Goal: Task Accomplishment & Management: Use online tool/utility

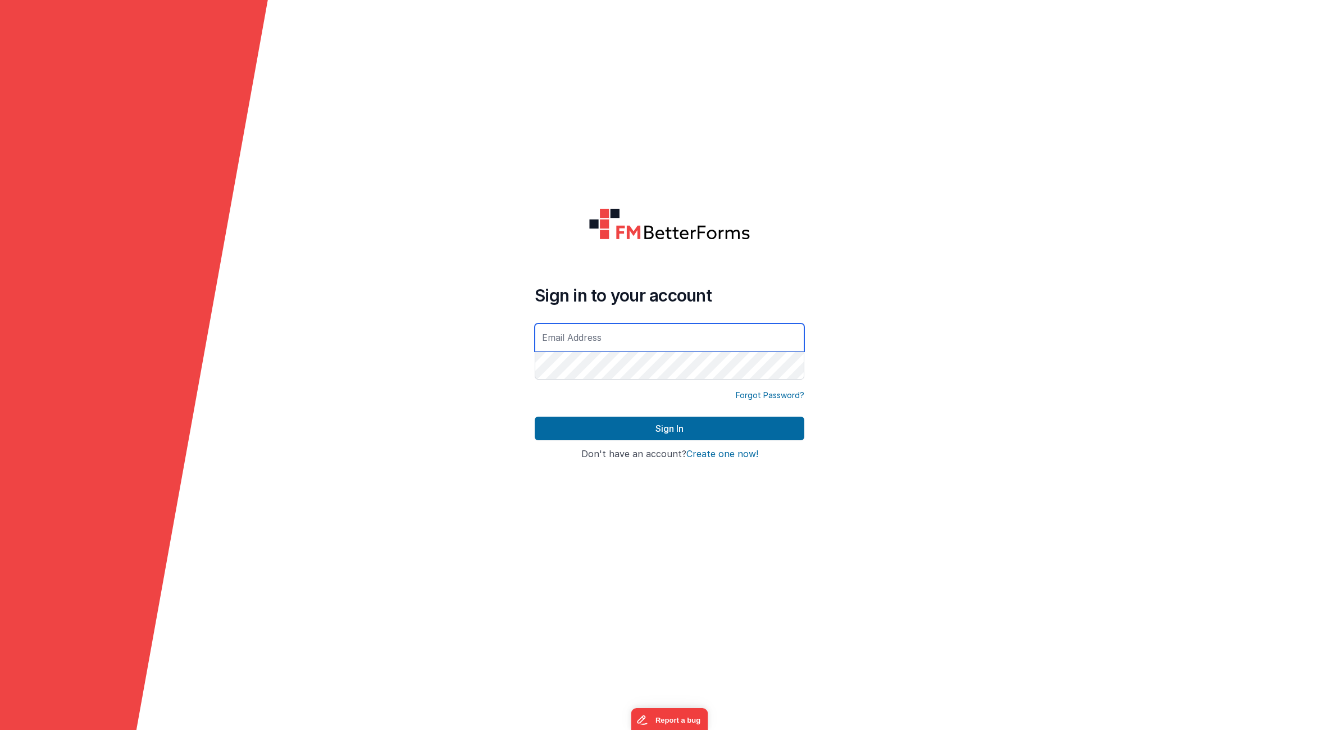
type input "[EMAIL_ADDRESS][DOMAIN_NAME]"
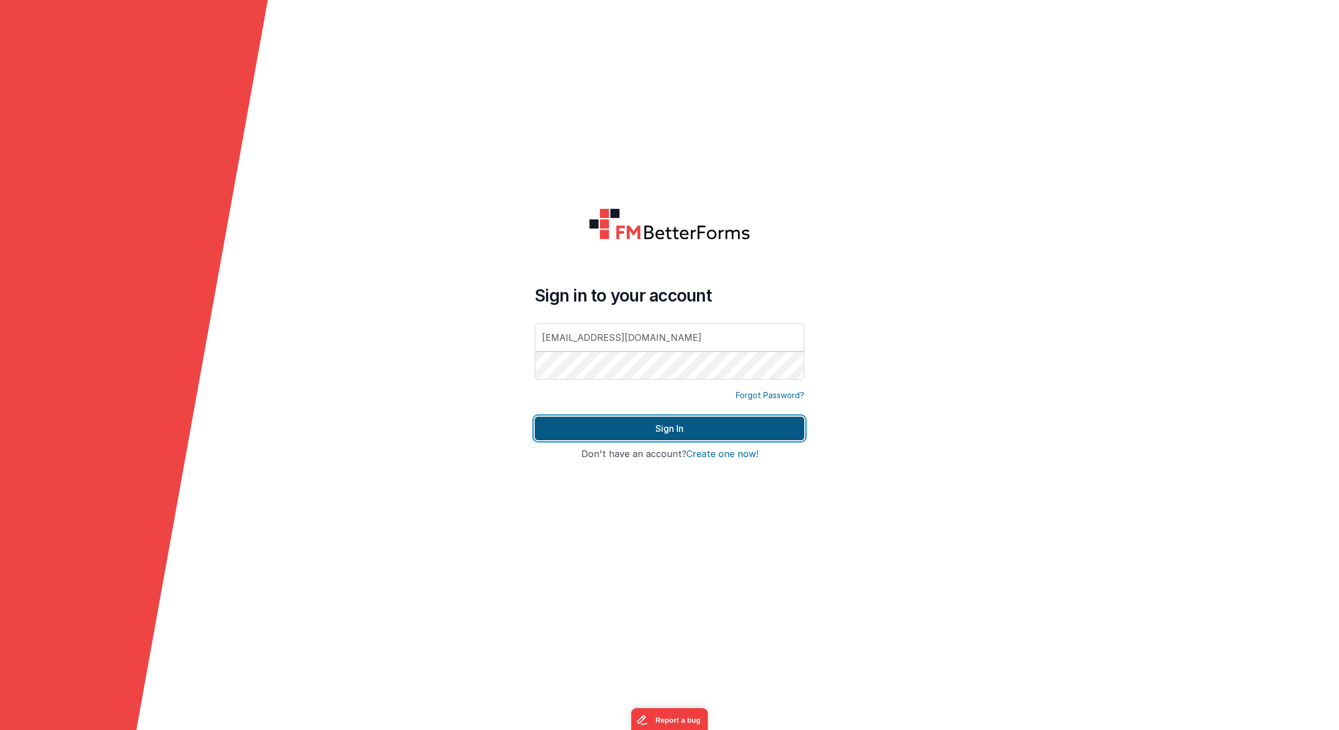
click at [649, 436] on button "Sign In" at bounding box center [670, 429] width 270 height 24
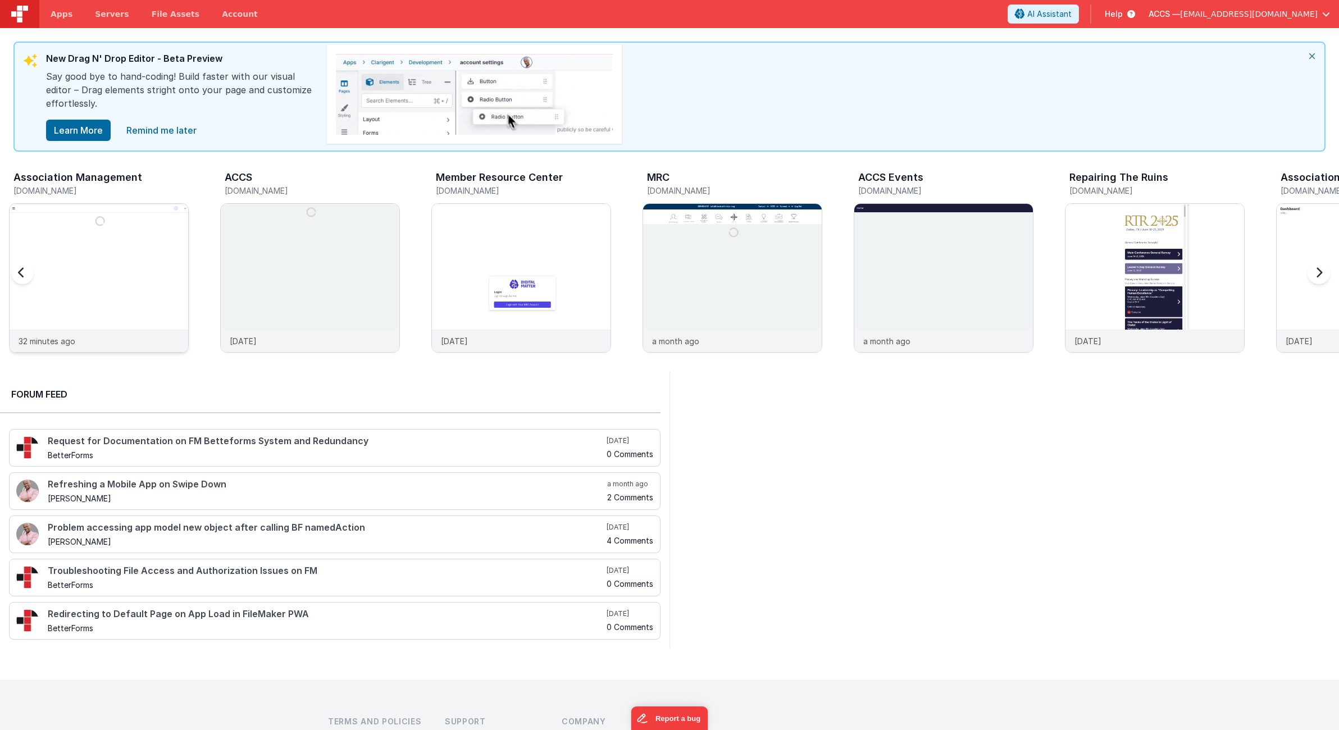
click at [178, 281] on img at bounding box center [99, 293] width 179 height 179
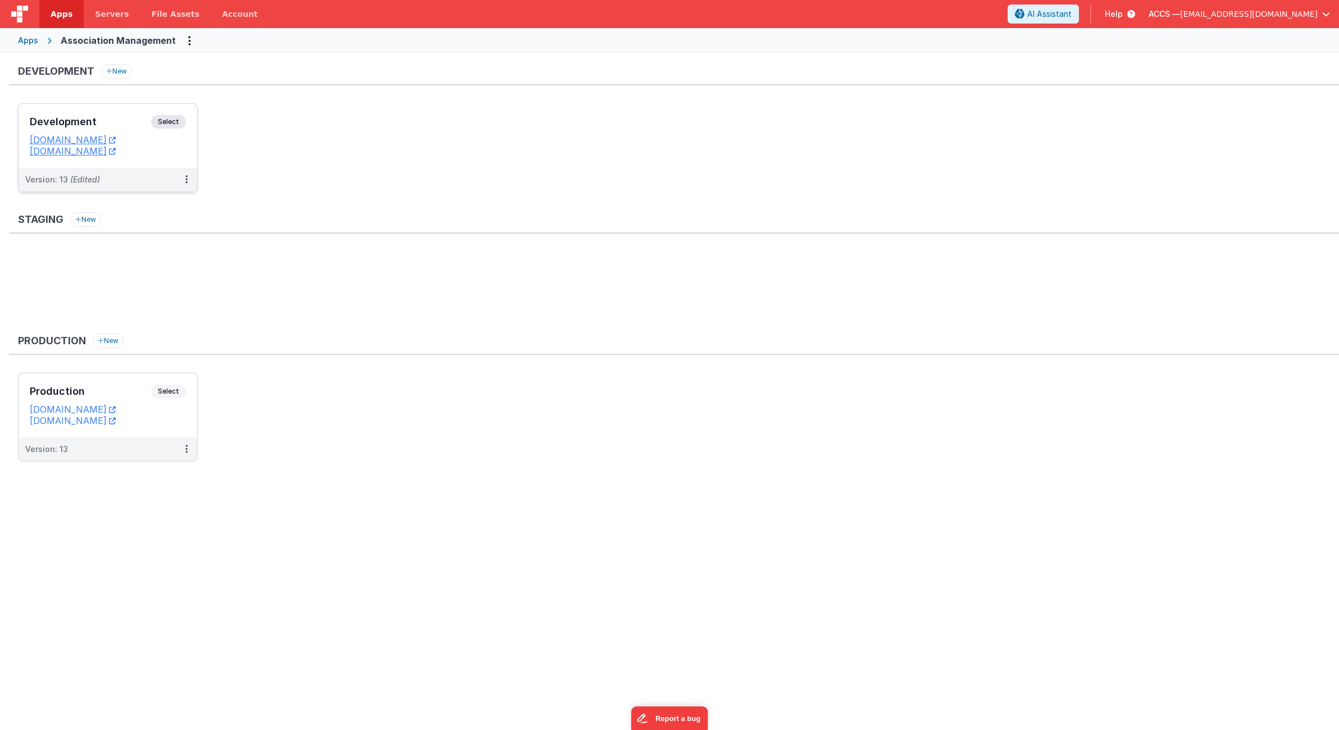
click at [124, 121] on h3 "Development" at bounding box center [90, 121] width 121 height 11
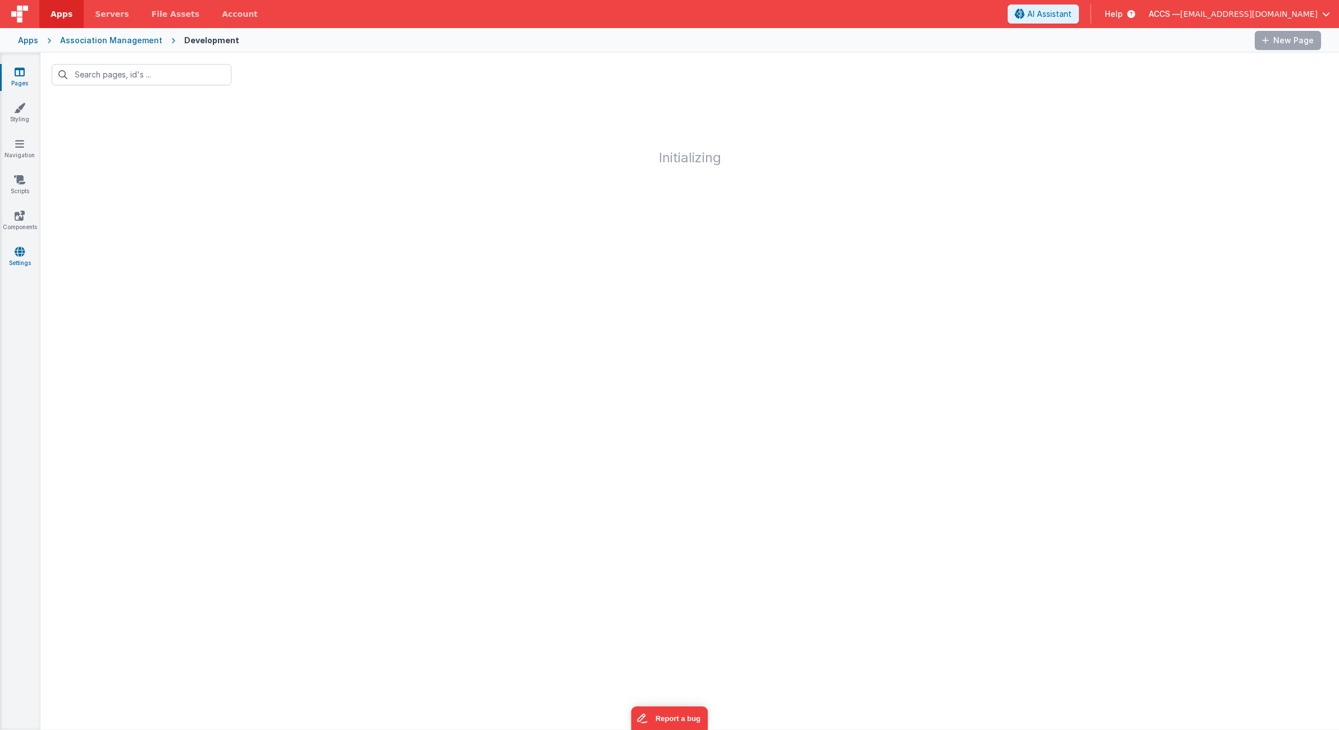
click at [21, 254] on icon at bounding box center [20, 251] width 10 height 11
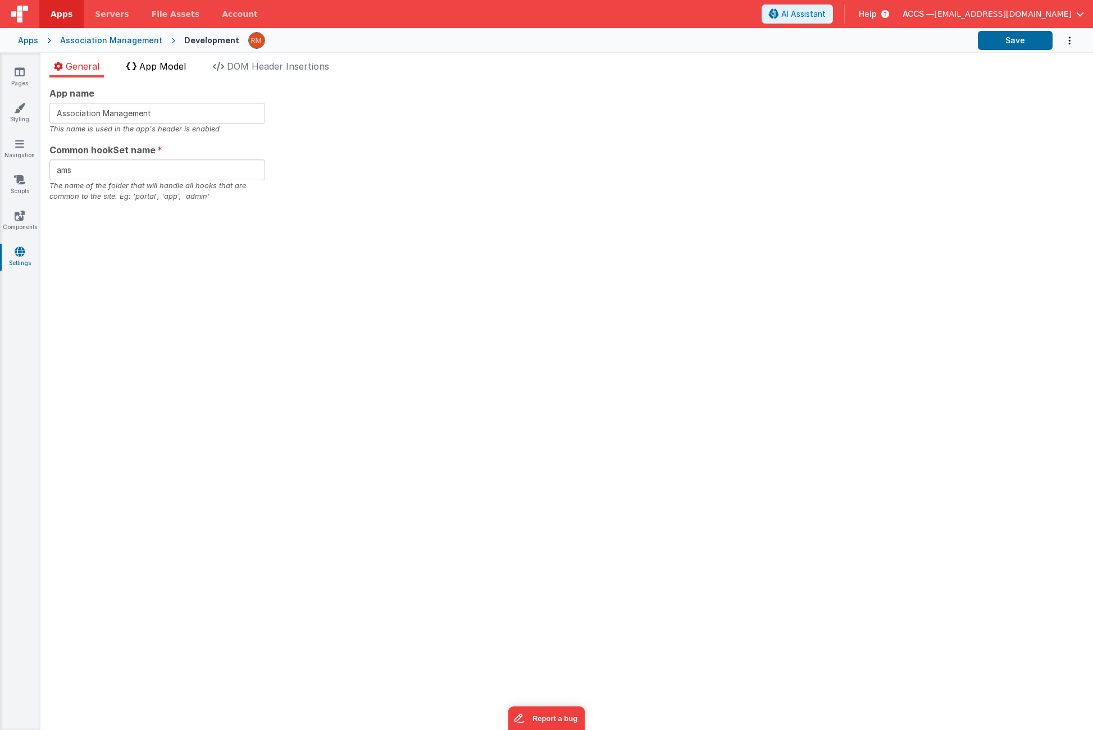
click at [182, 69] on span "App Model" at bounding box center [162, 66] width 47 height 11
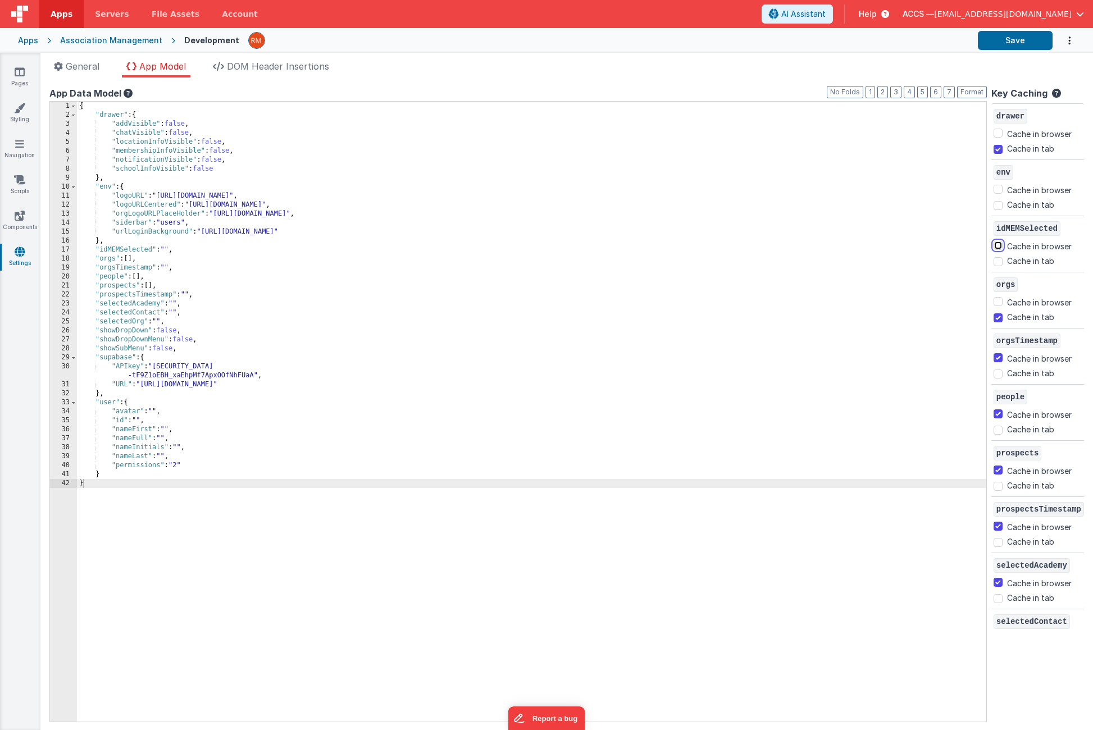
click at [994, 246] on input "Cache in browser" at bounding box center [998, 245] width 9 height 9
checkbox input "true"
click at [1029, 36] on button "Save" at bounding box center [1015, 40] width 75 height 19
click at [54, 18] on span "Apps" at bounding box center [62, 13] width 22 height 11
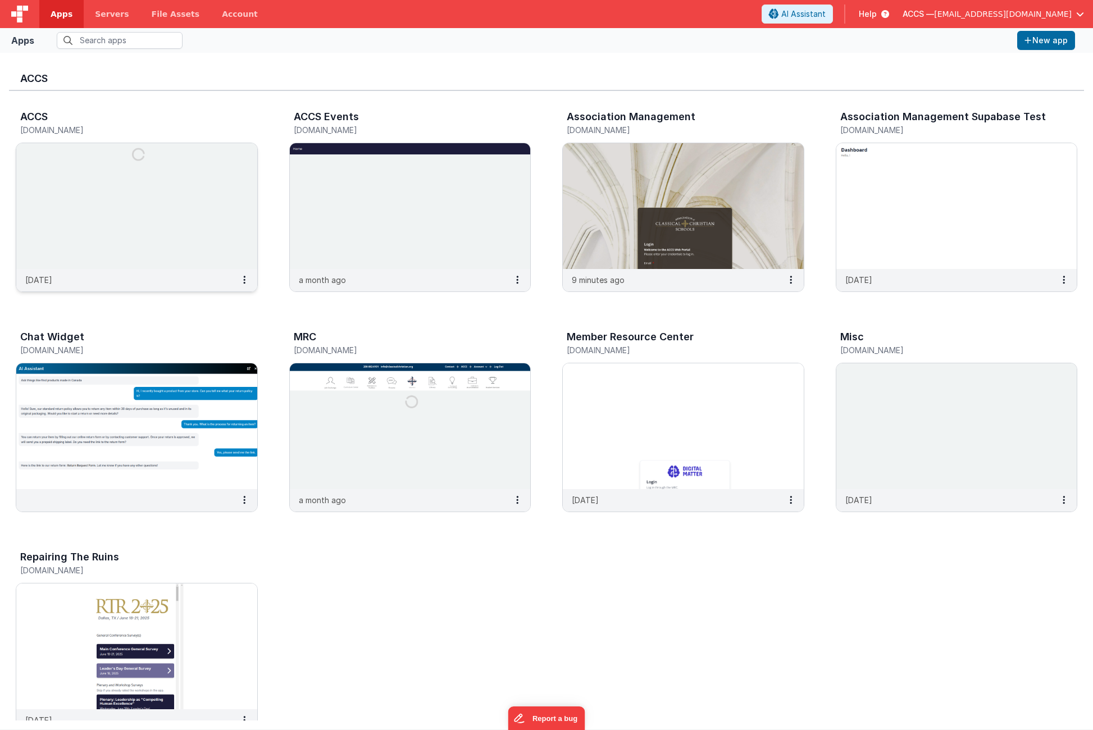
click at [222, 189] on img at bounding box center [136, 206] width 241 height 126
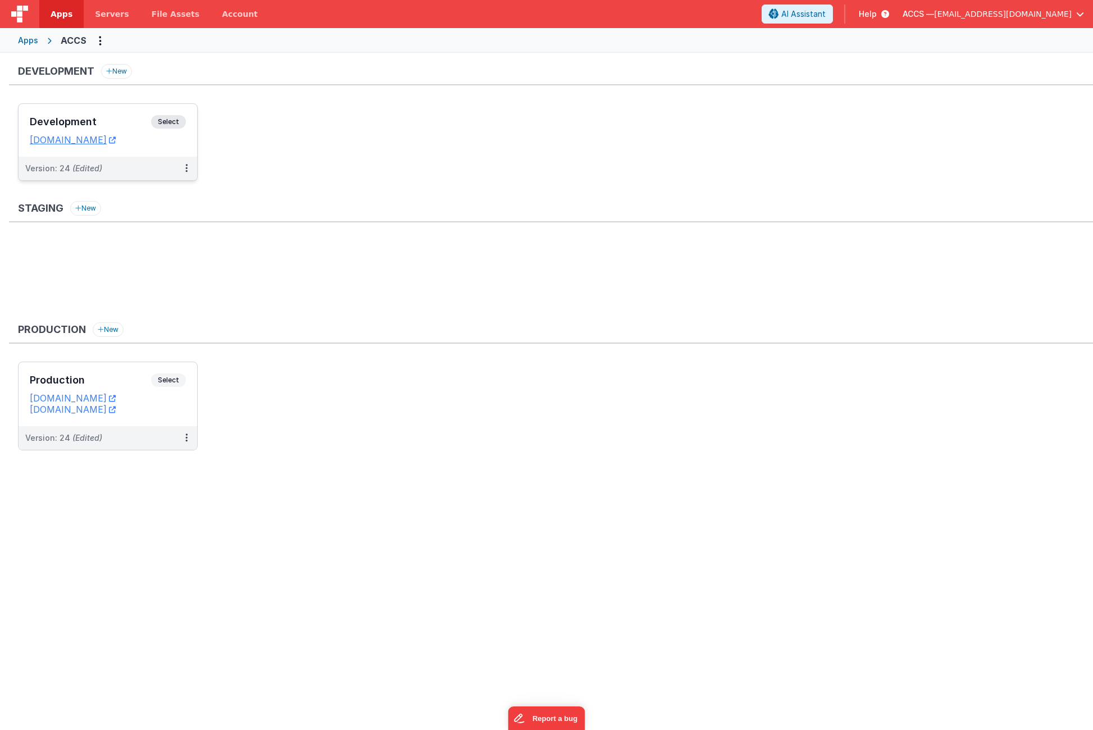
click at [105, 117] on h3 "Development" at bounding box center [90, 121] width 121 height 11
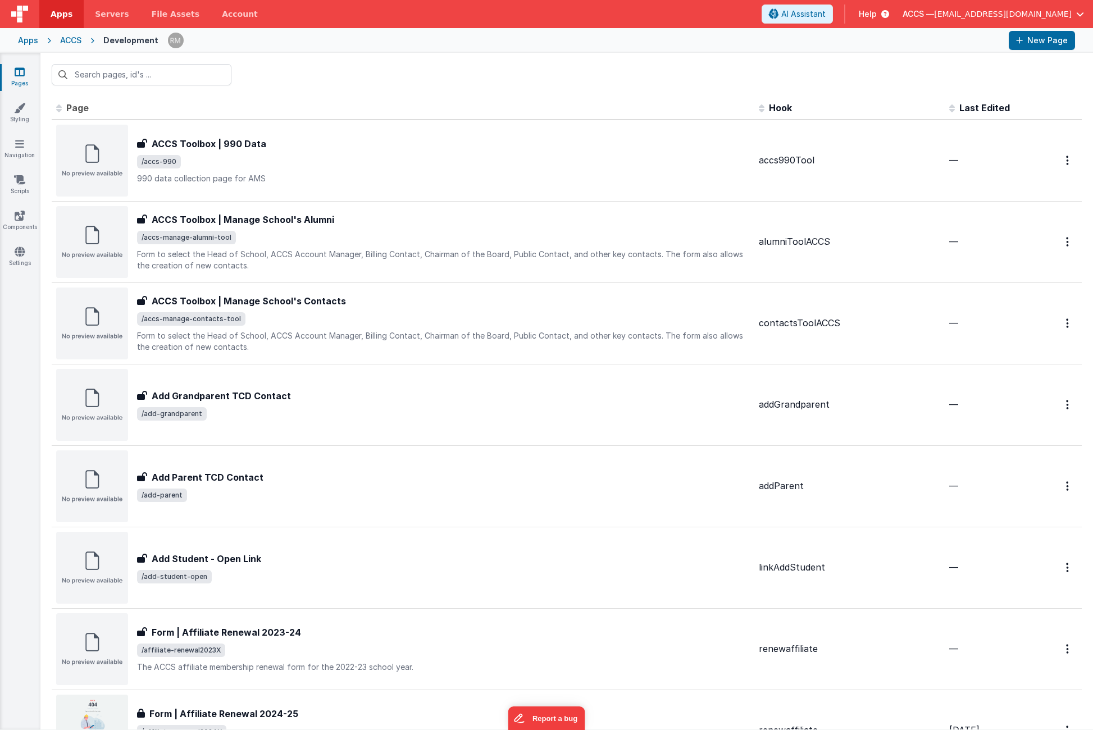
click at [949, 109] on span at bounding box center [954, 107] width 10 height 11
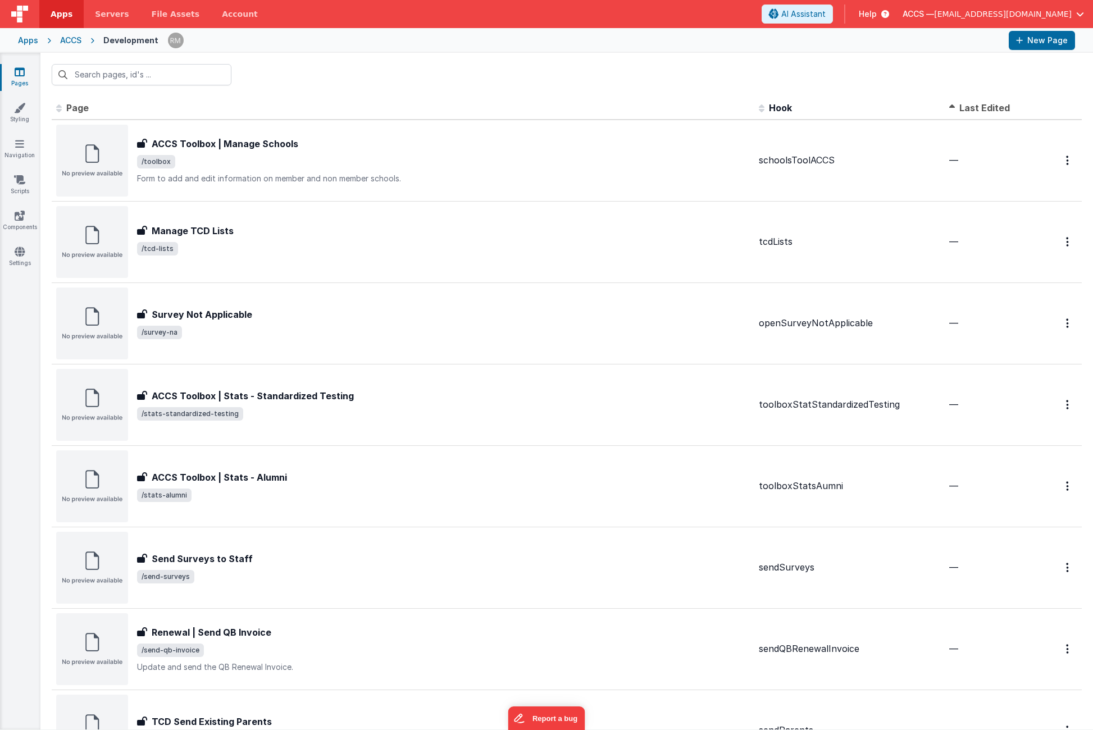
click at [960, 109] on span "Last Edited" at bounding box center [985, 107] width 51 height 11
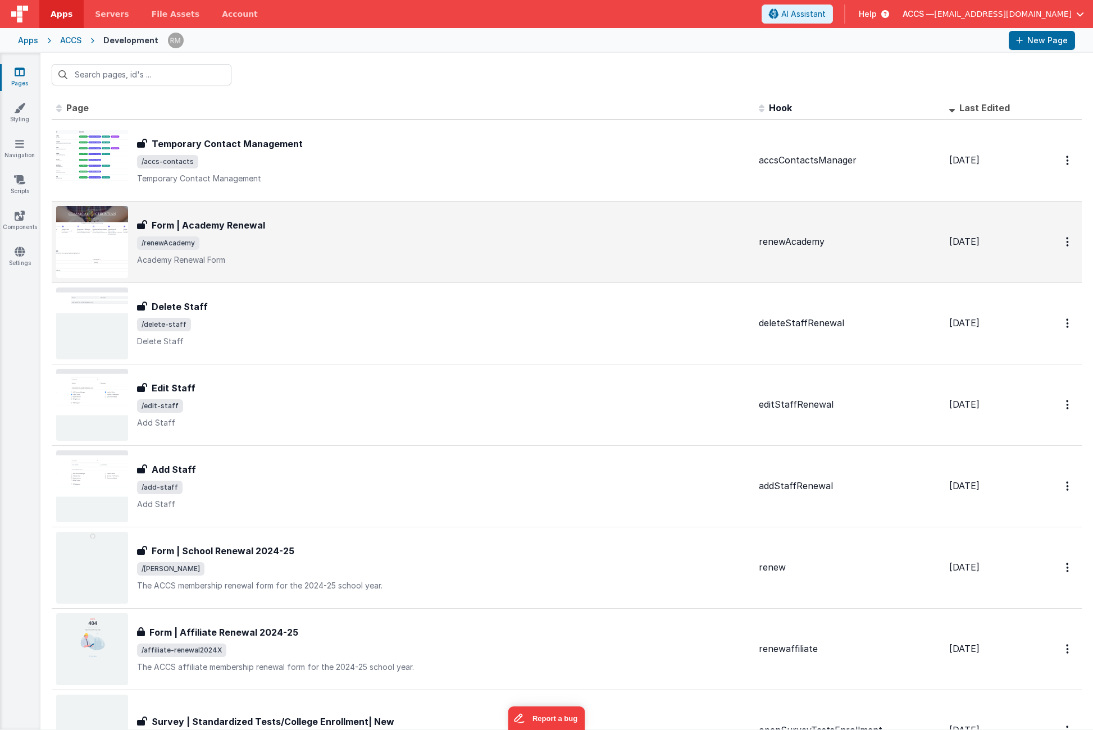
click at [293, 248] on span "/renewAcademy" at bounding box center [443, 243] width 613 height 13
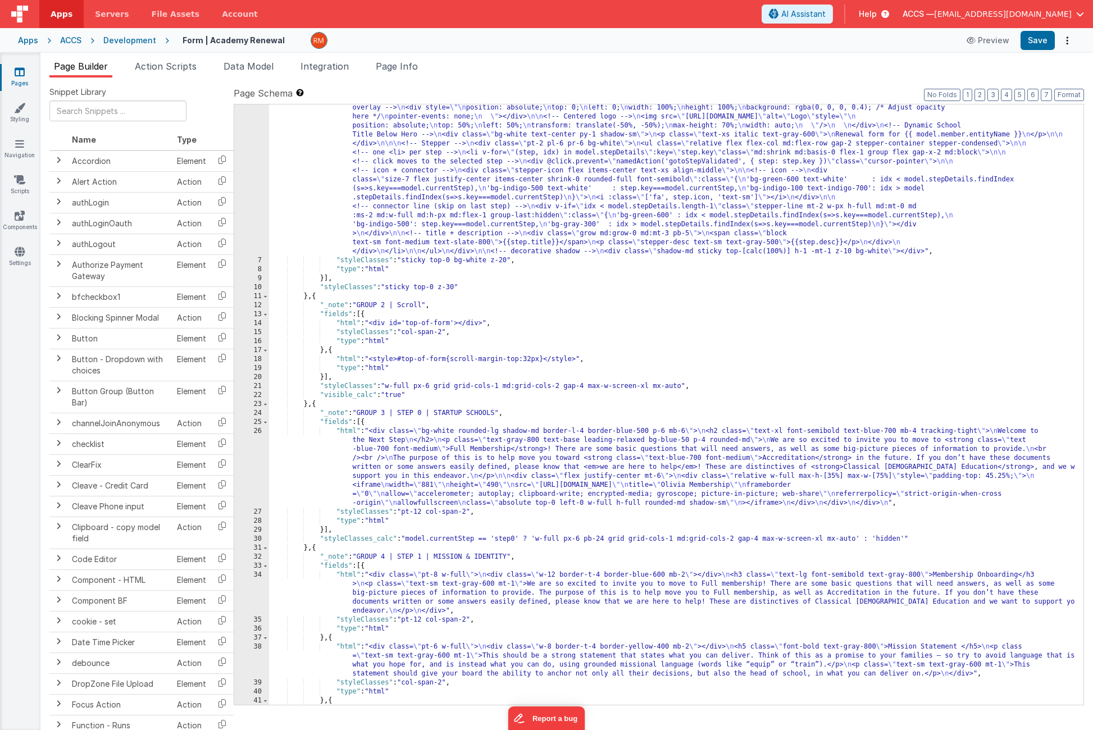
scroll to position [497, 0]
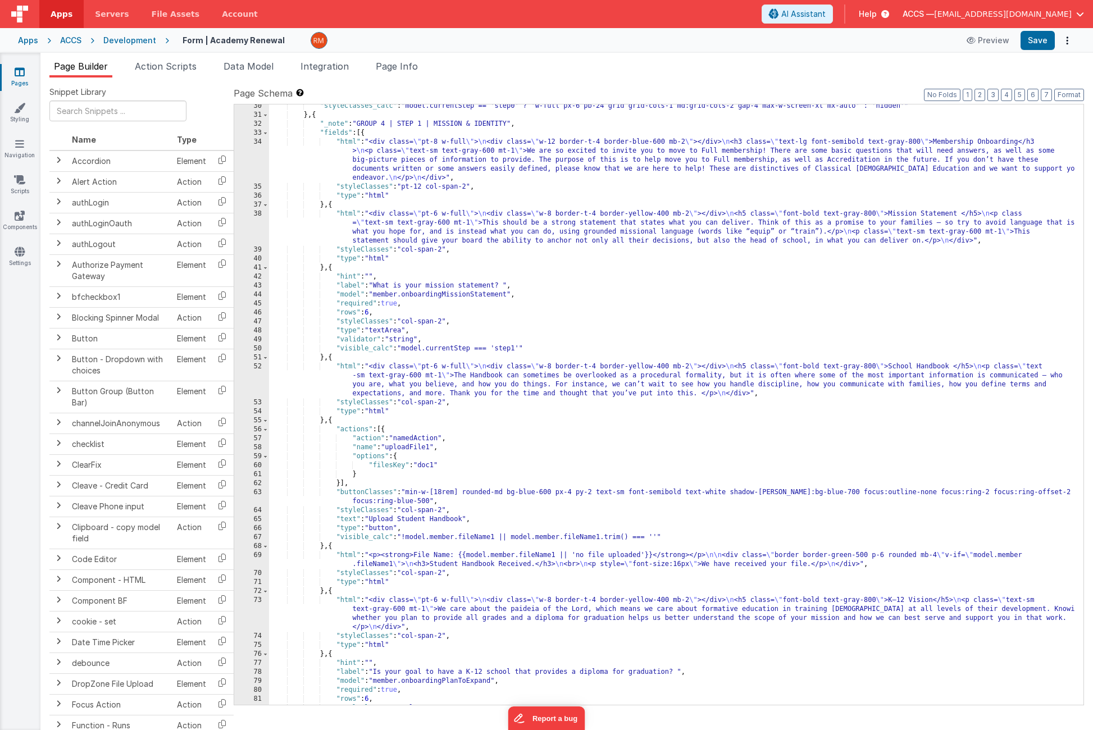
click at [594, 270] on div ""styleClasses_calc" : "model.currentStep == 'step0' ? 'w-full px-6 pb-24 grid g…" at bounding box center [672, 411] width 806 height 619
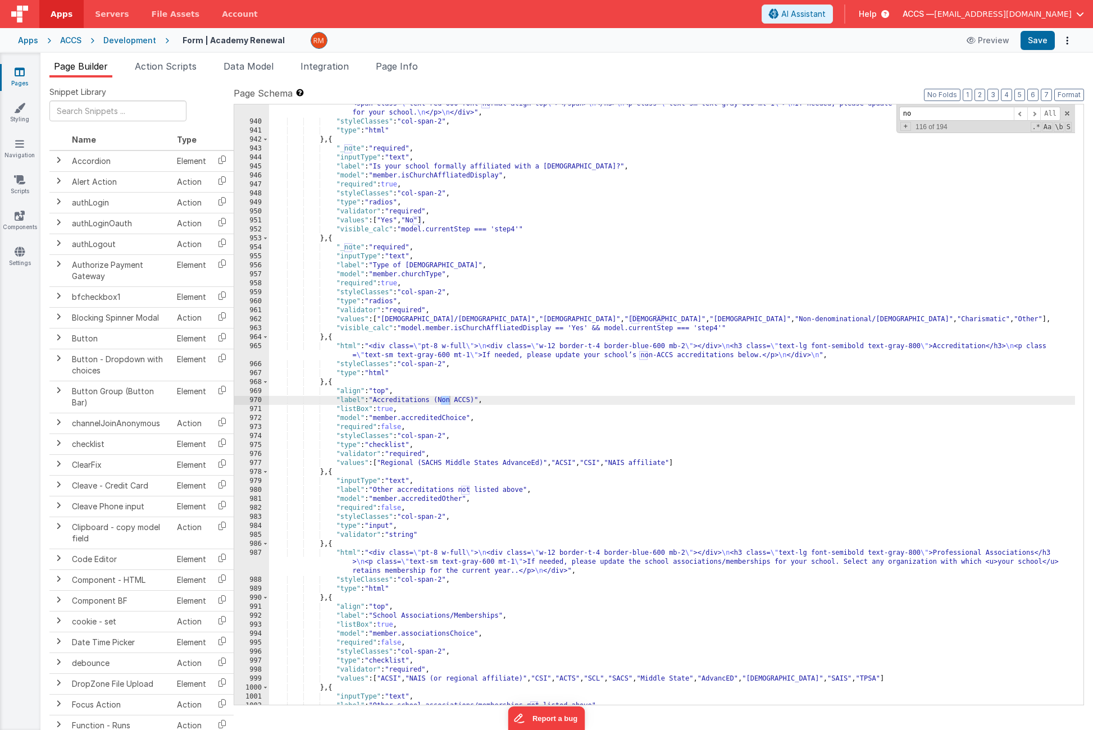
type input "n"
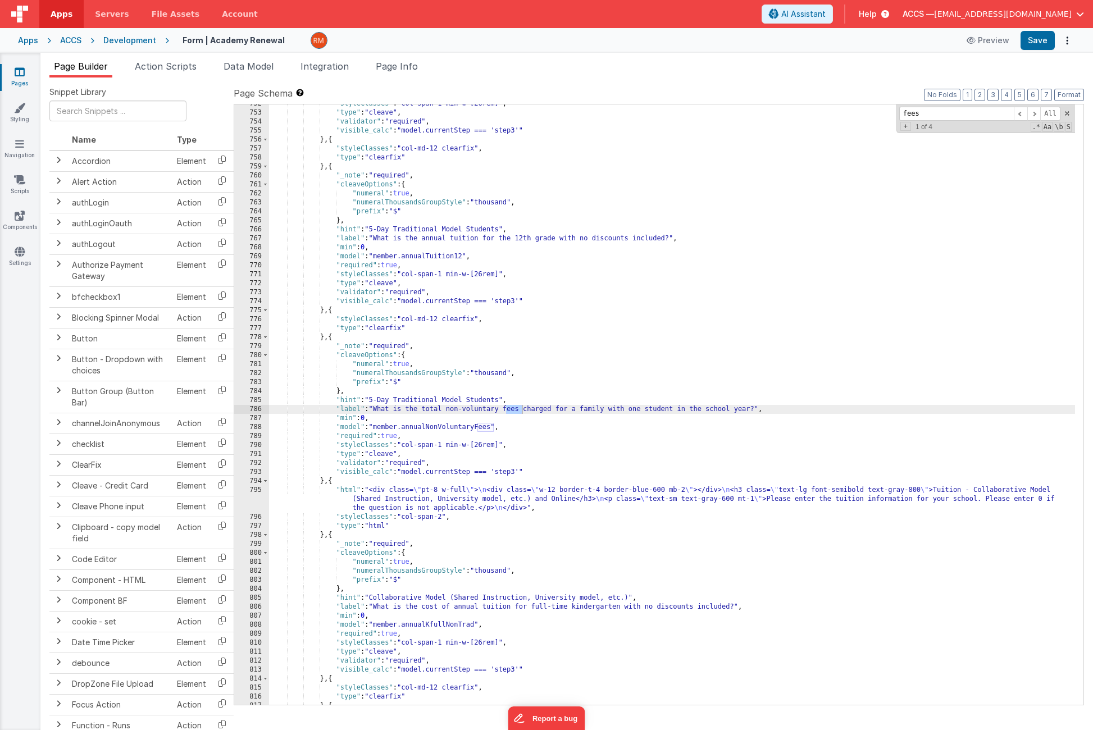
scroll to position [8023, 0]
click at [1033, 116] on span at bounding box center [1033, 114] width 13 height 14
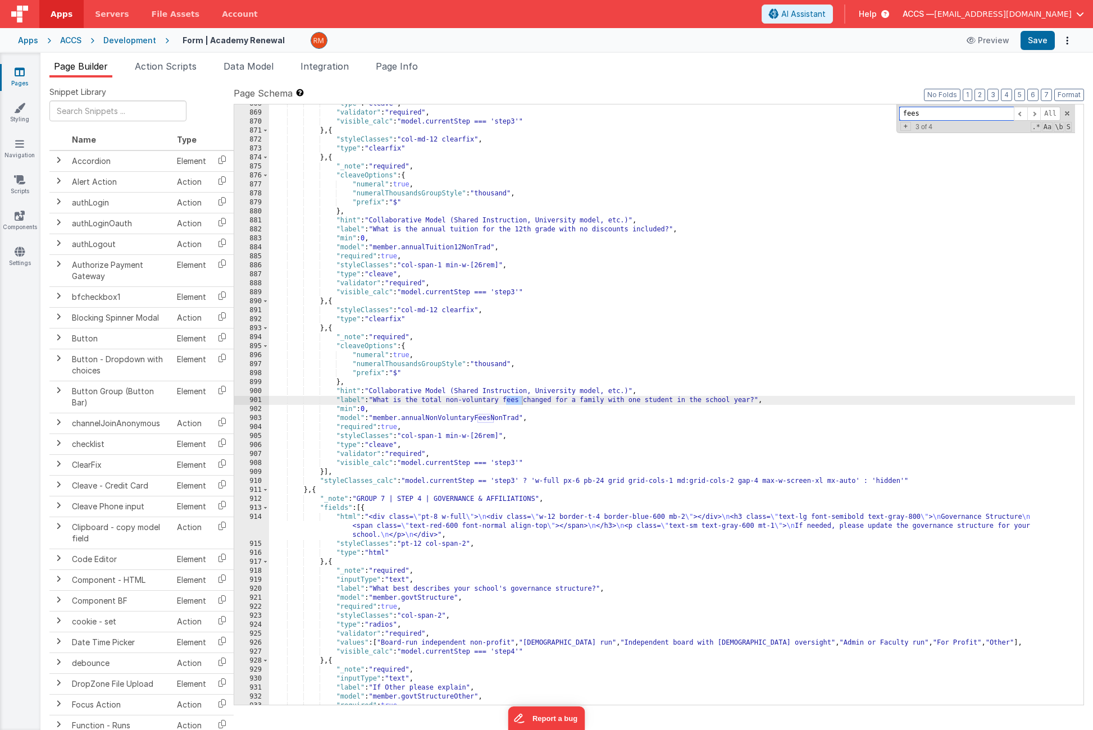
scroll to position [9095, 0]
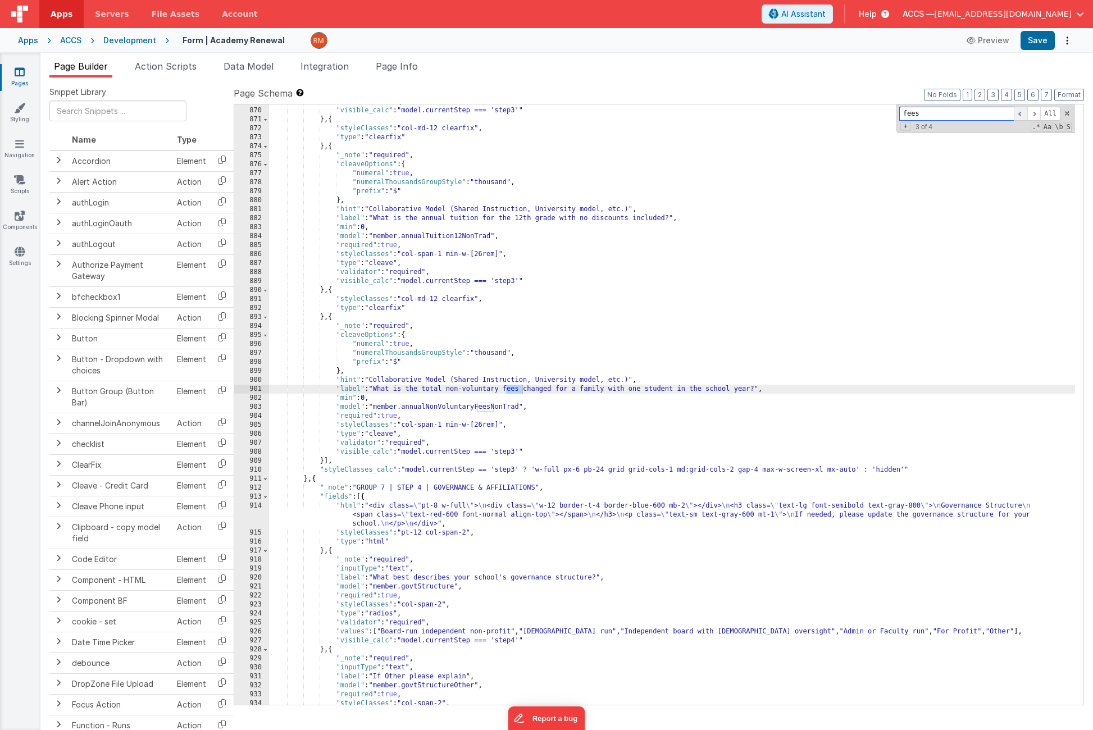
click at [1018, 119] on span at bounding box center [1020, 114] width 13 height 14
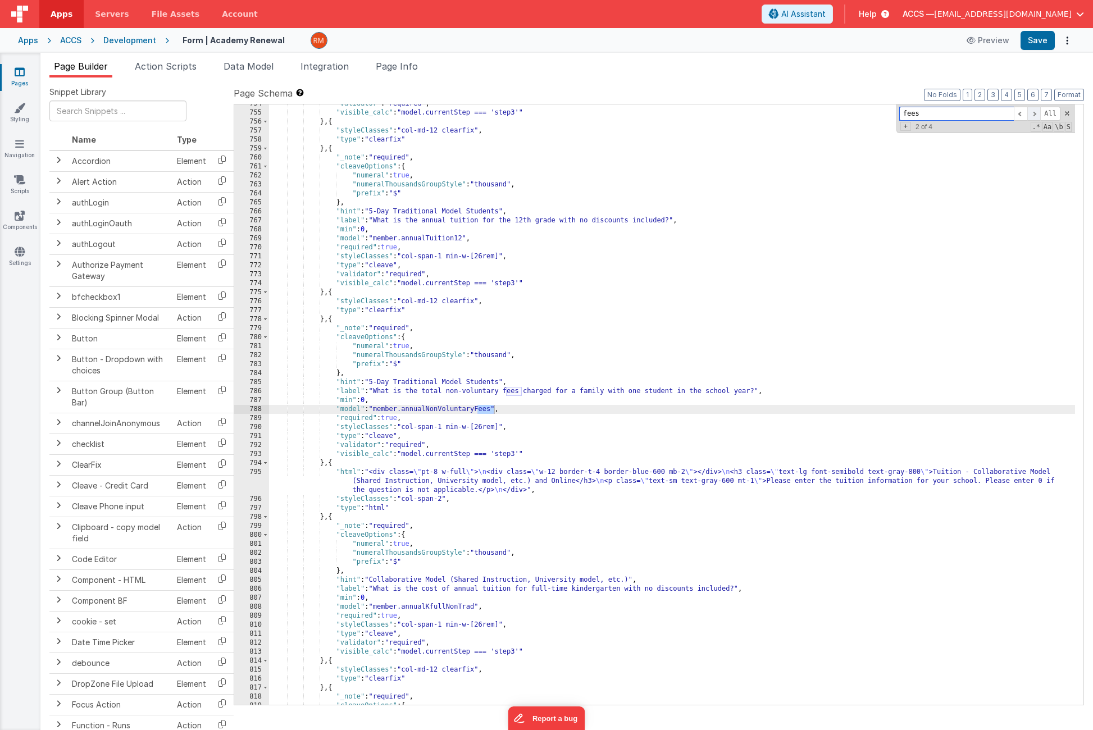
click at [1036, 116] on span at bounding box center [1033, 114] width 13 height 14
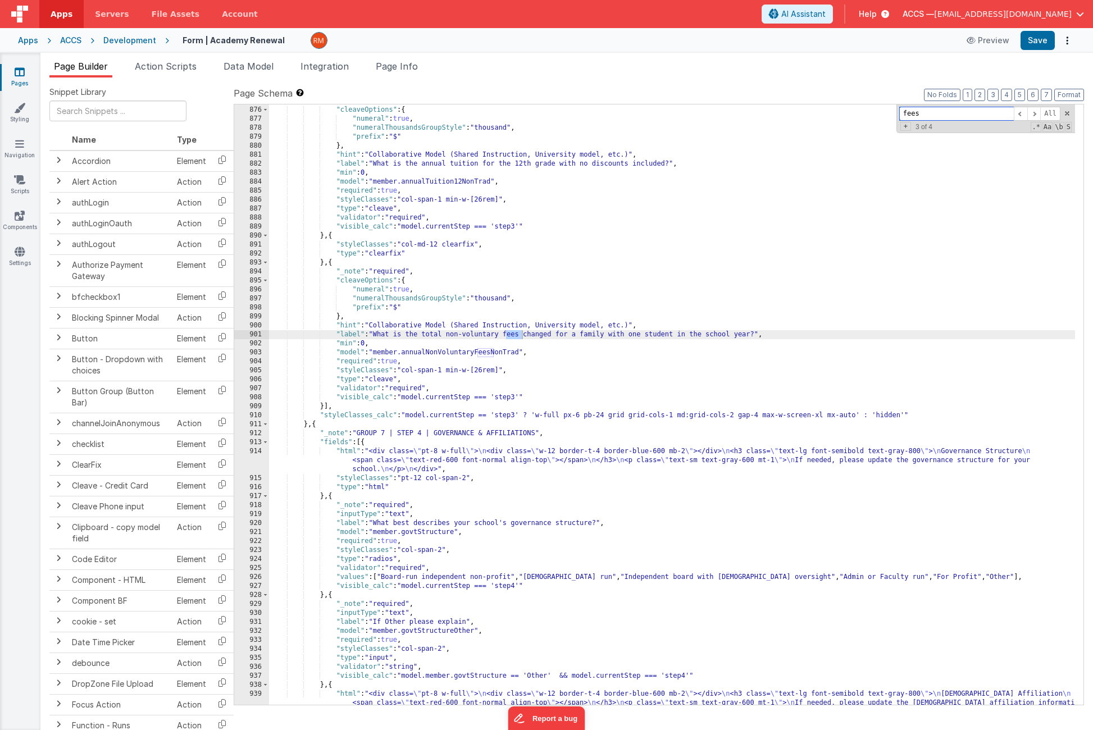
scroll to position [9160, 0]
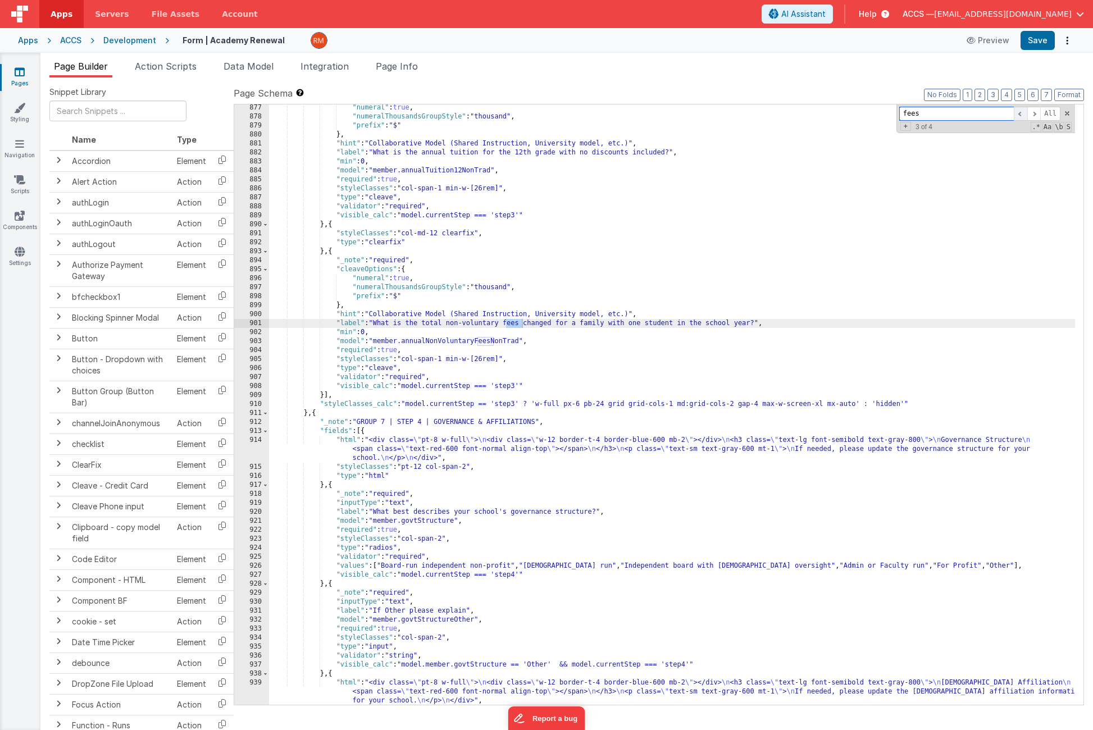
click at [1016, 113] on span at bounding box center [1020, 114] width 13 height 14
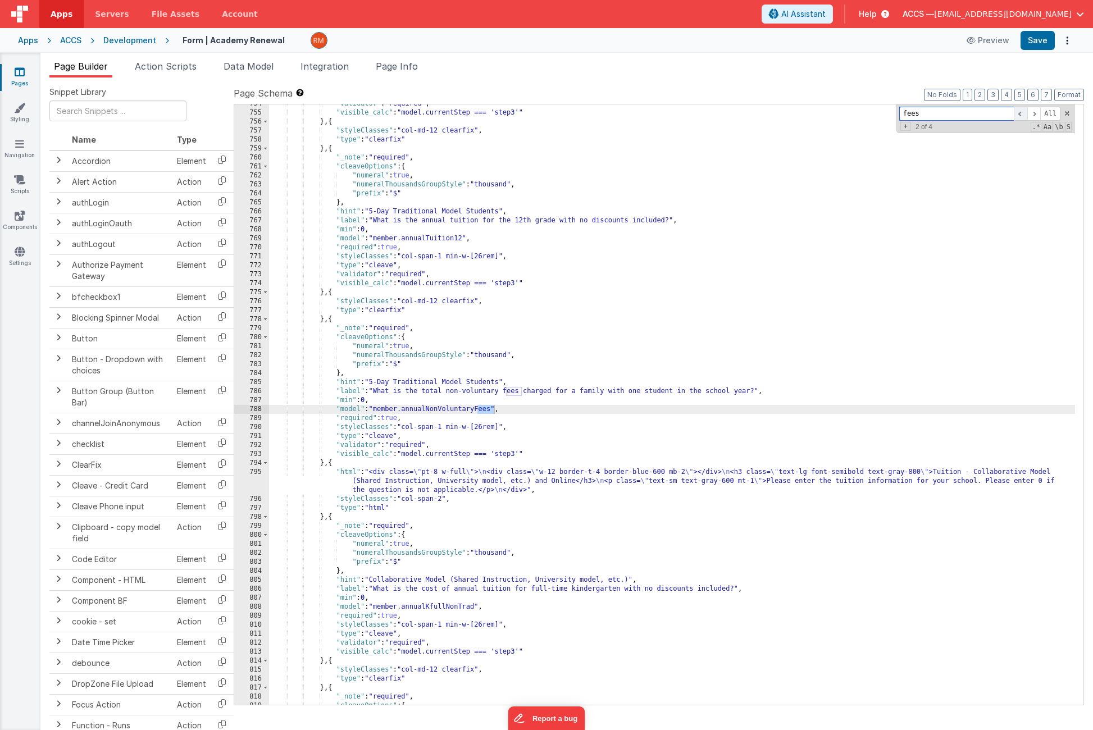
scroll to position [8041, 0]
click at [1027, 117] on span at bounding box center [1033, 114] width 13 height 14
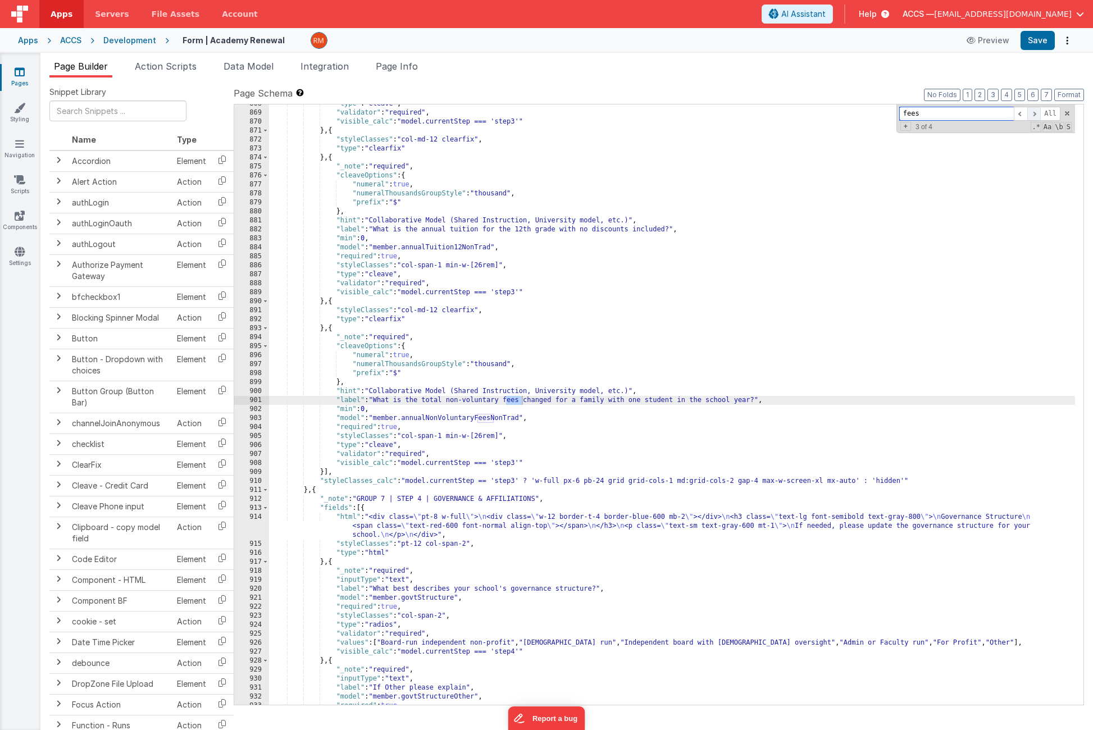
scroll to position [9083, 0]
drag, startPoint x: 522, startPoint y: 418, endPoint x: 404, endPoint y: 420, distance: 118.5
click at [404, 420] on div ""type" : "cleave" , "validator" : "required" , "visible_calc" : "model.currentS…" at bounding box center [672, 408] width 806 height 619
drag, startPoint x: 950, startPoint y: 117, endPoint x: 838, endPoint y: 99, distance: 113.8
click at [838, 99] on div "Page Schema Shortcuts: Find: command-f Fold: command-option-L Unfold: command-o…" at bounding box center [659, 396] width 851 height 618
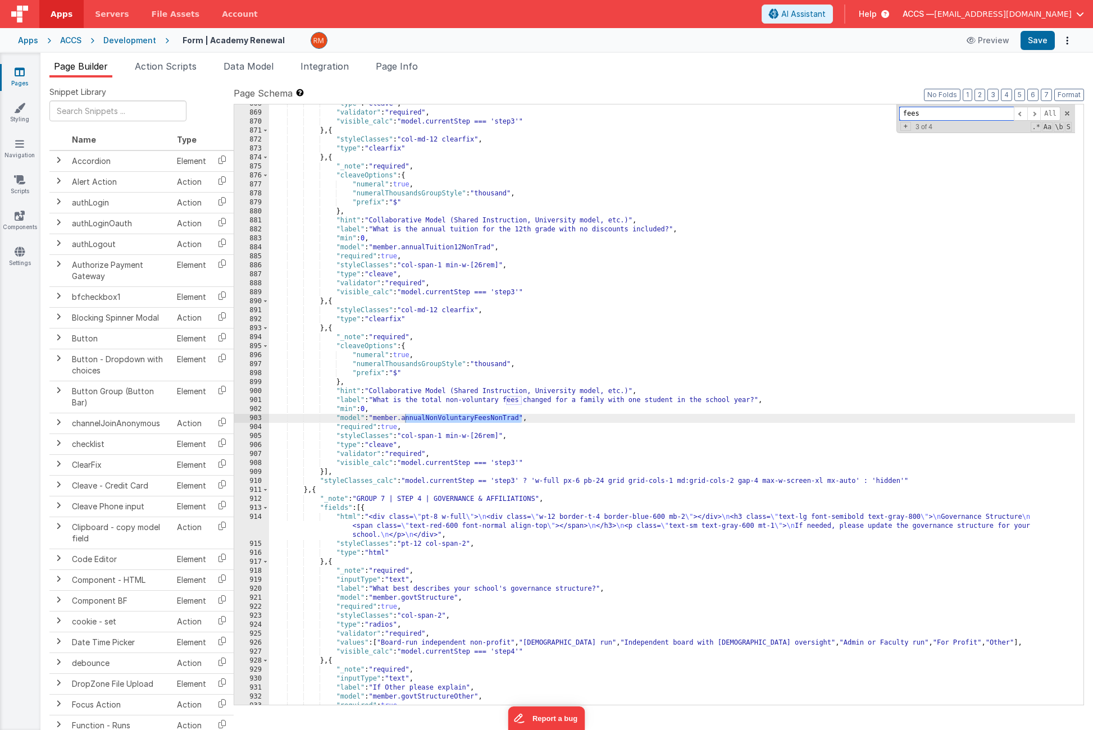
paste input "annualNonVoluntaryF"
type input "annualNonVoluntaryFees"
click at [1017, 117] on span at bounding box center [1020, 114] width 13 height 14
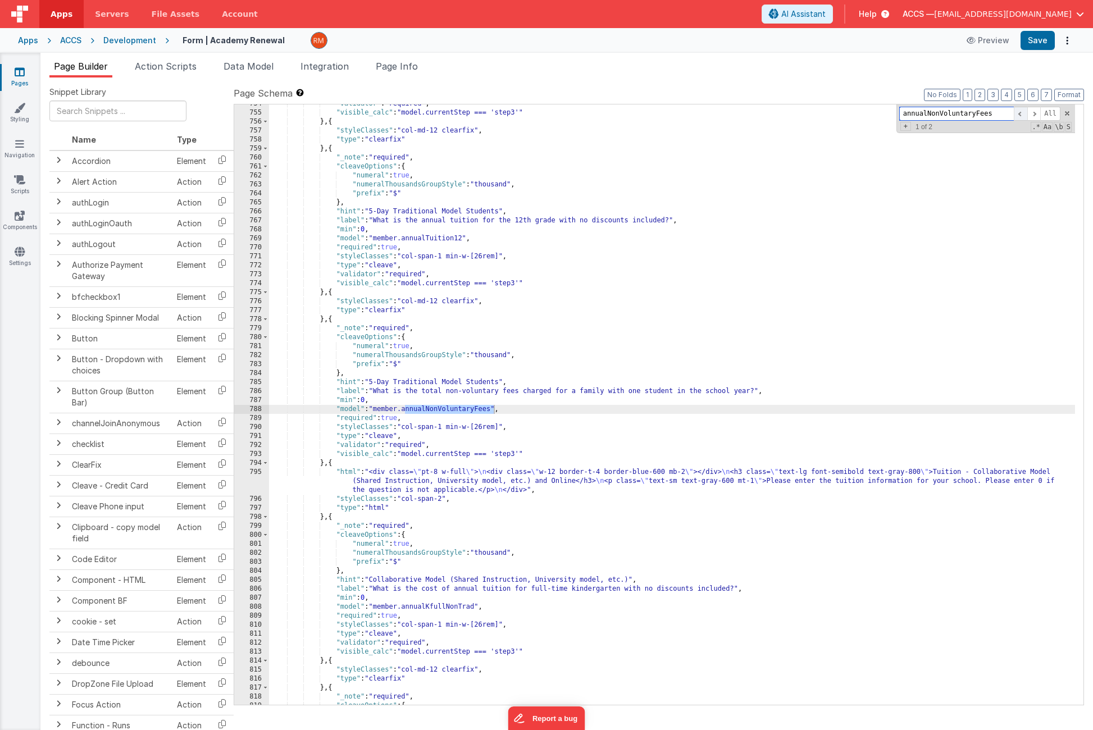
scroll to position [8041, 0]
click at [392, 62] on span "Page Info" at bounding box center [397, 66] width 42 height 11
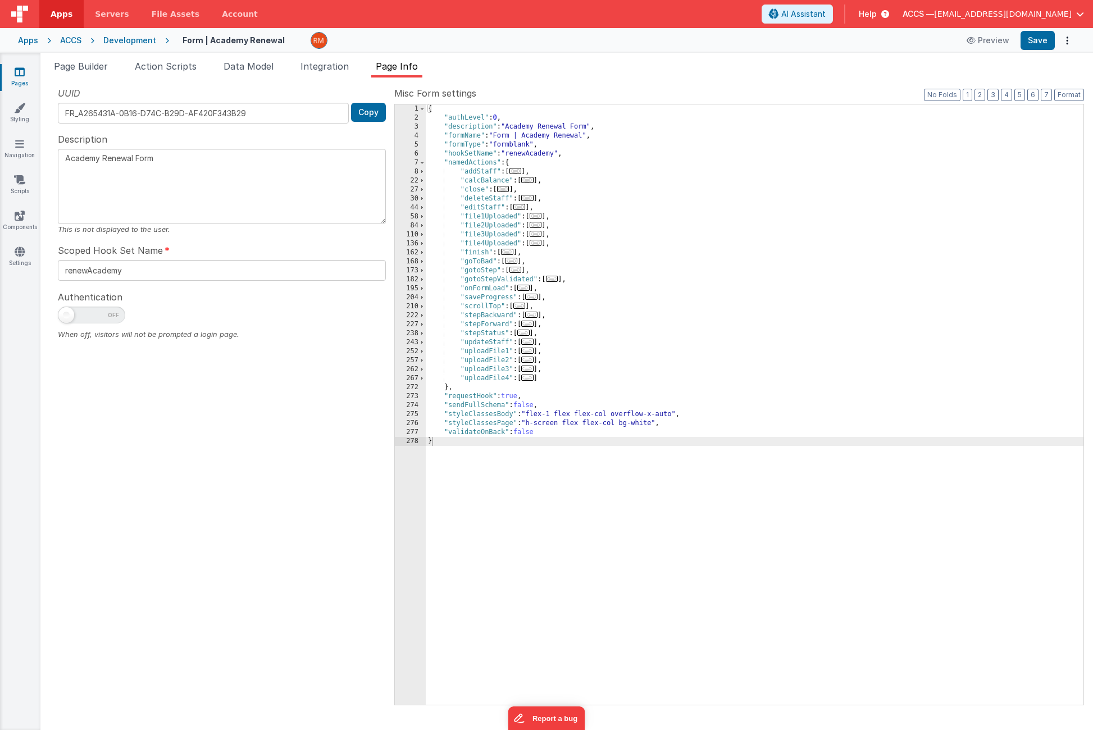
click at [27, 42] on div "Apps" at bounding box center [28, 40] width 20 height 11
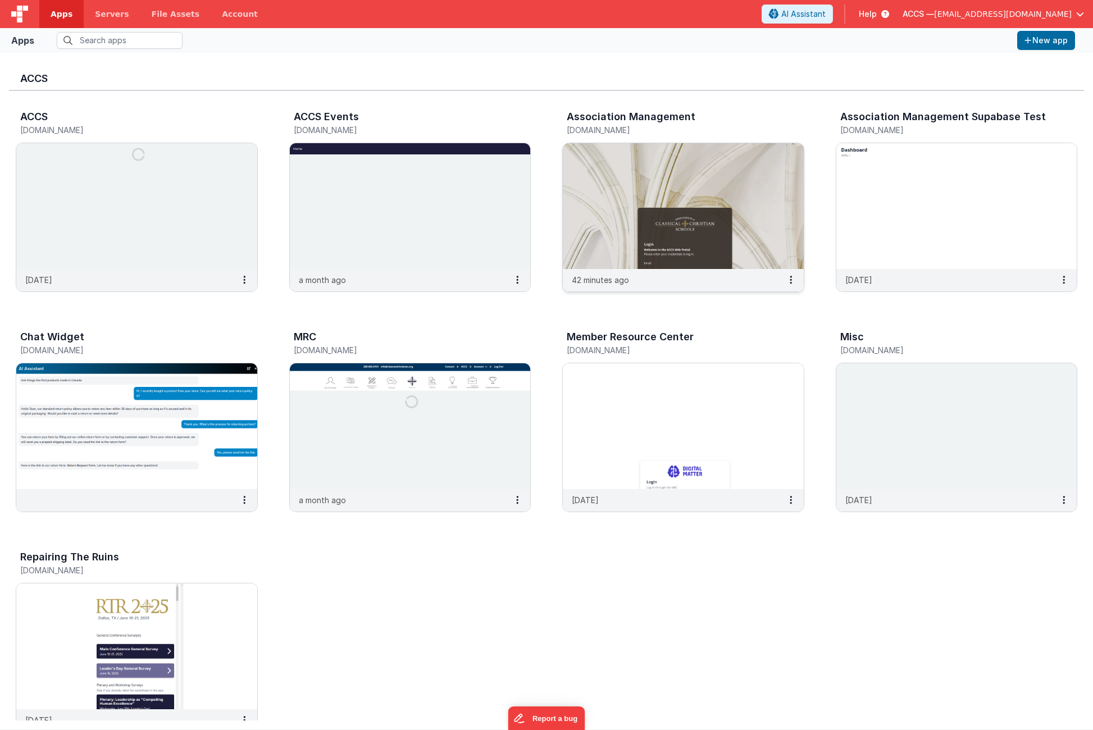
click at [611, 187] on img at bounding box center [683, 206] width 241 height 126
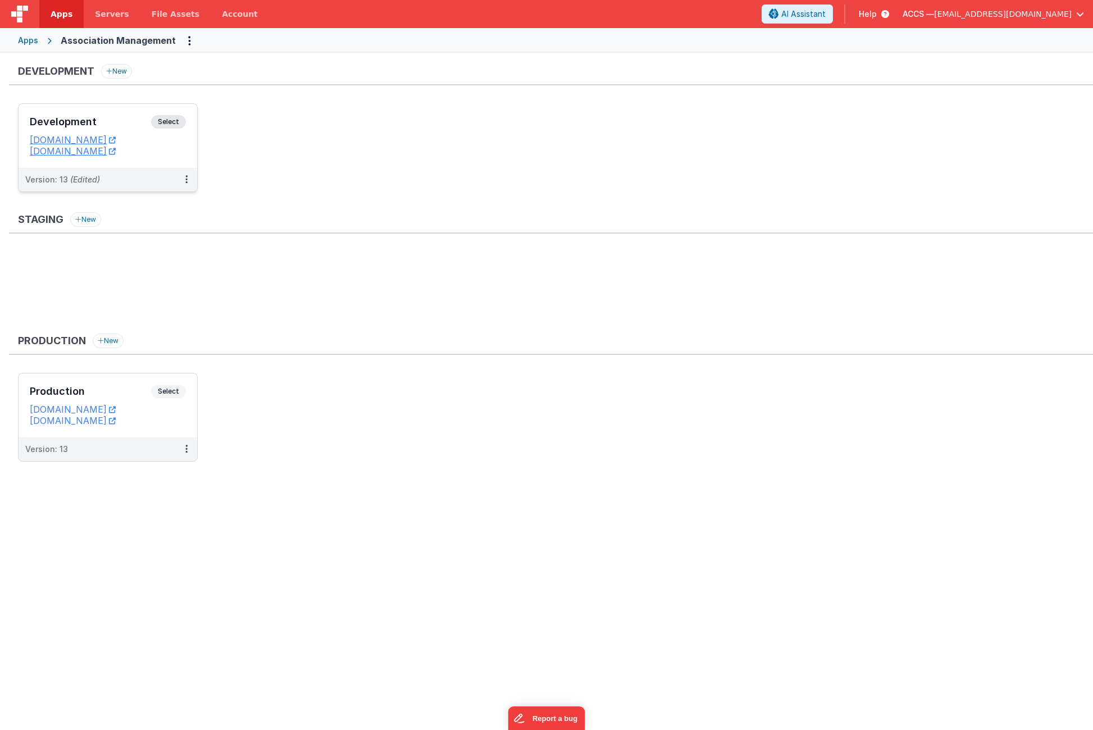
click at [122, 125] on h3 "Development" at bounding box center [90, 121] width 121 height 11
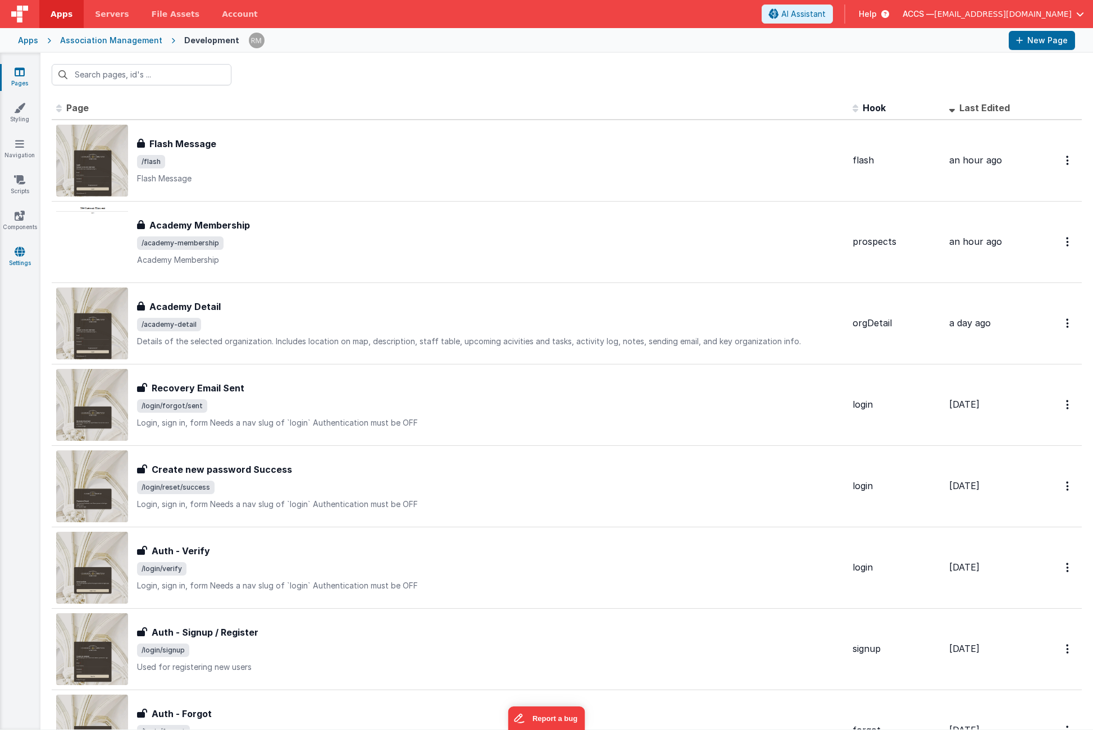
click at [20, 254] on icon at bounding box center [20, 251] width 10 height 11
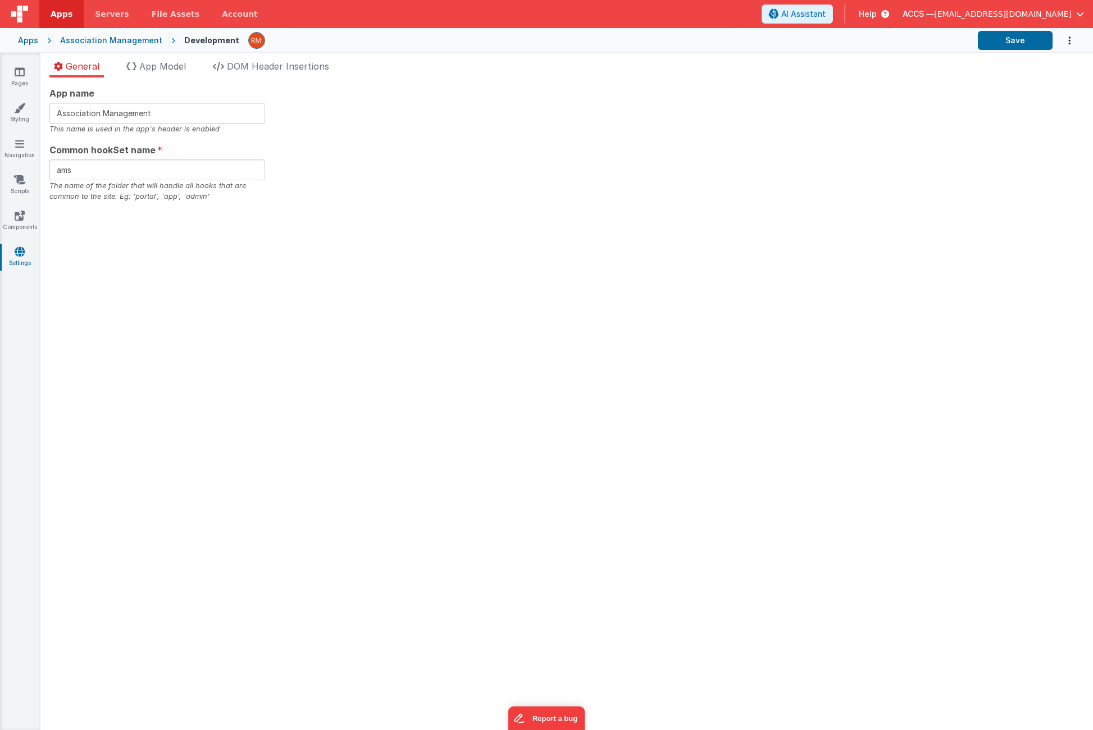
click at [22, 250] on icon at bounding box center [20, 251] width 10 height 11
click at [152, 76] on li "App Model" at bounding box center [156, 69] width 69 height 18
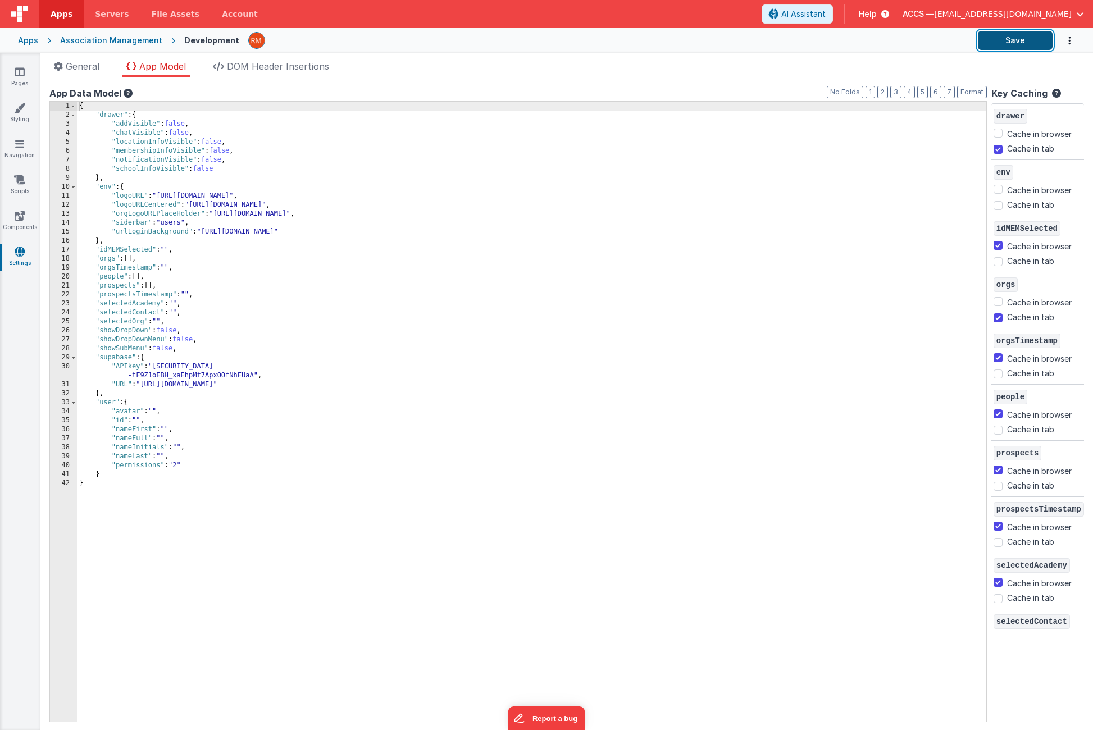
click at [1013, 47] on button "Save" at bounding box center [1015, 40] width 75 height 19
click at [22, 84] on link "Pages" at bounding box center [19, 77] width 40 height 22
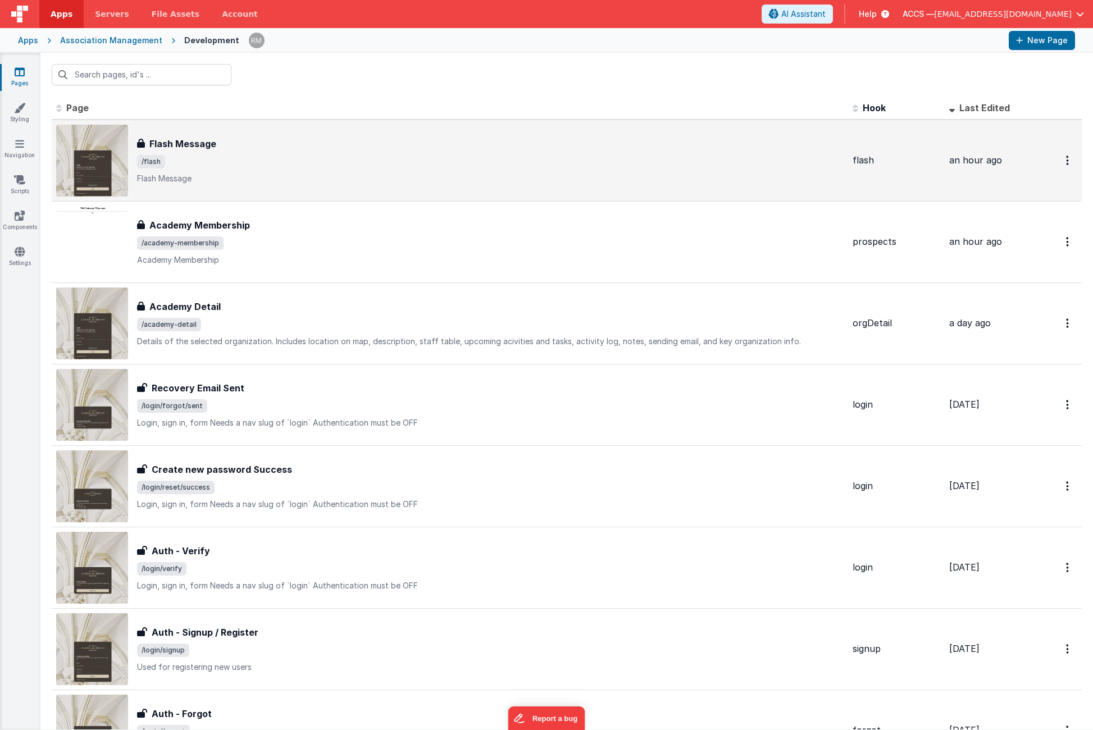
click at [203, 162] on span "/flash" at bounding box center [490, 161] width 707 height 13
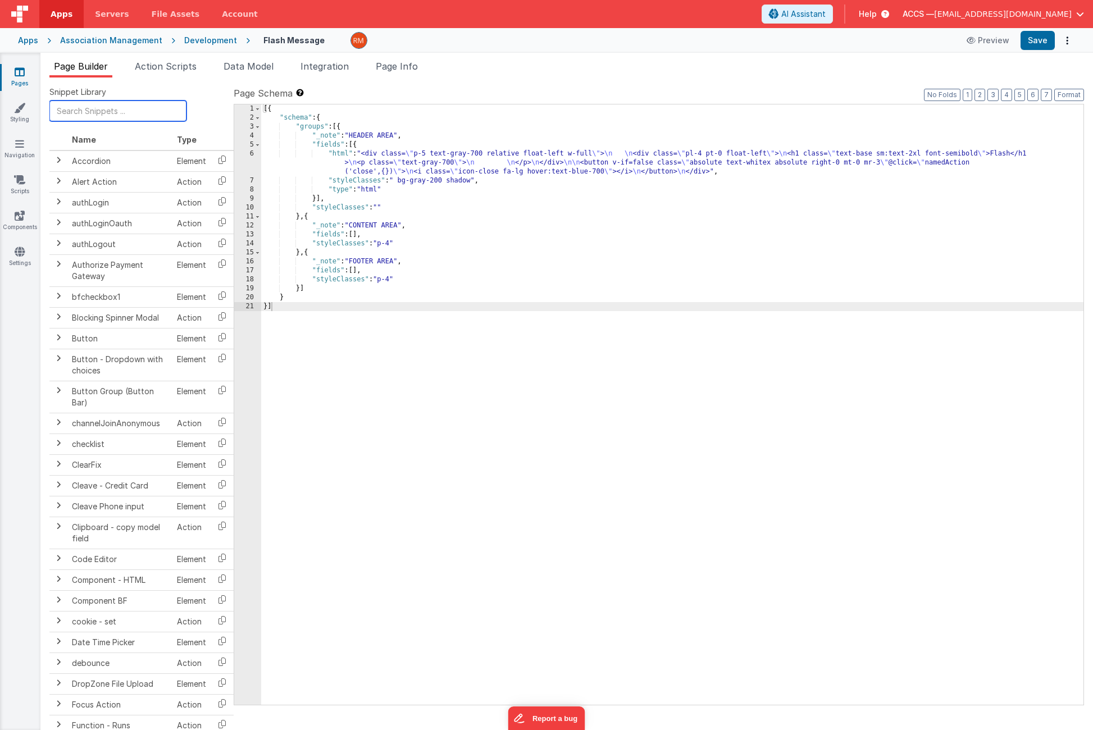
click at [127, 115] on input "text" at bounding box center [117, 111] width 137 height 21
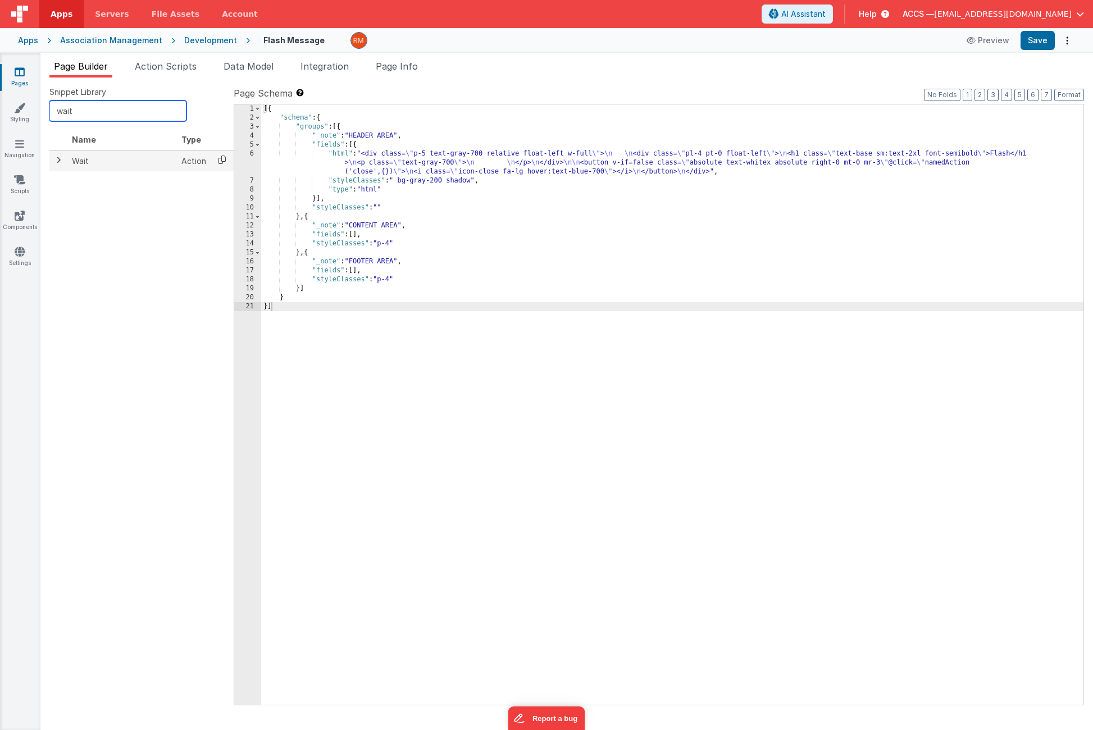
type input "wait"
click at [221, 160] on icon at bounding box center [222, 159] width 23 height 17
click at [395, 70] on span "Page Info" at bounding box center [397, 66] width 42 height 11
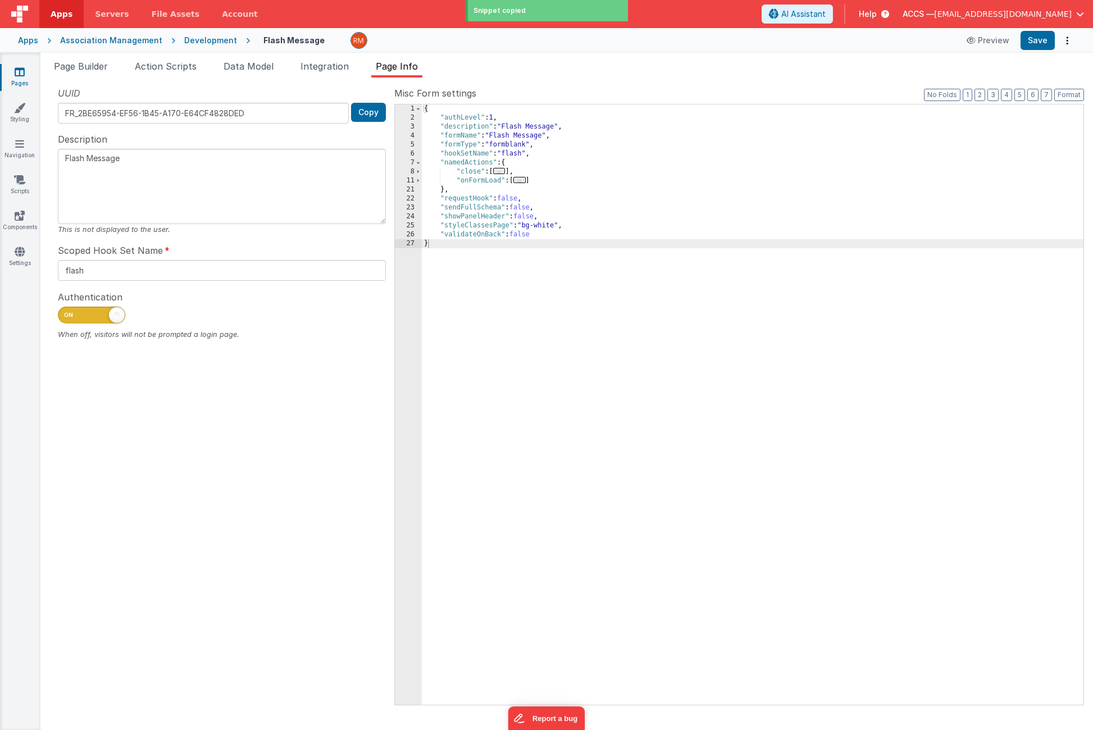
click at [523, 183] on span "..." at bounding box center [519, 180] width 12 height 6
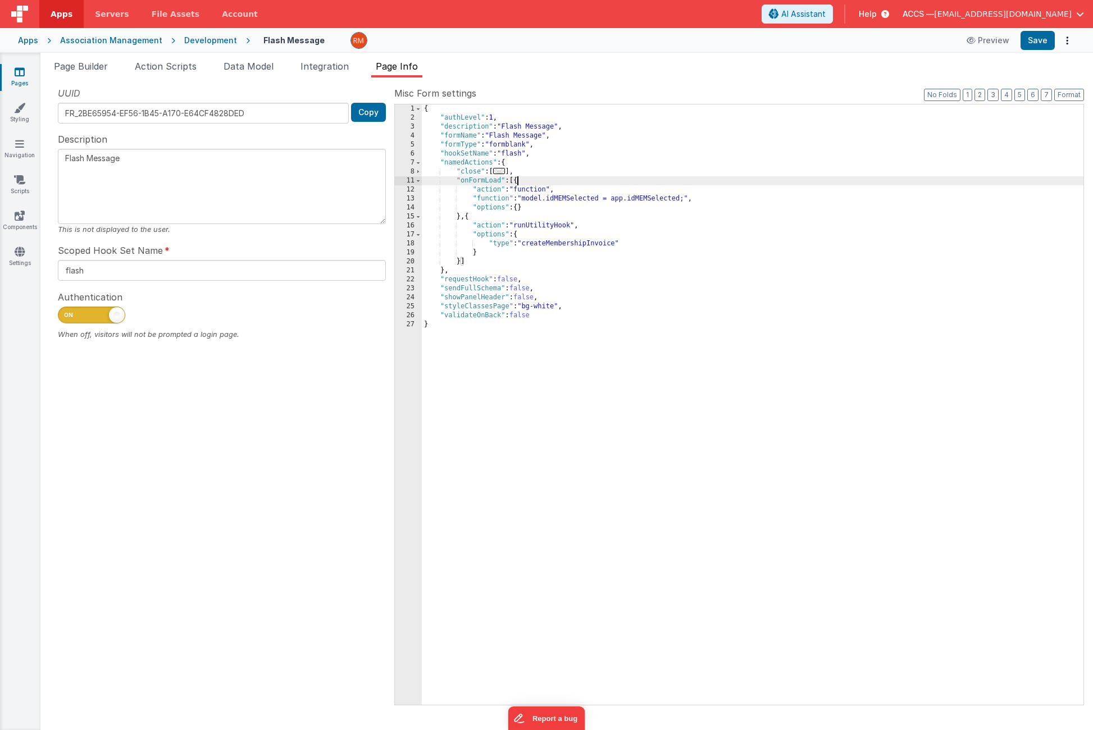
click at [517, 183] on div "{ "authLevel" : 1 , "description" : "Flash Message" , "formName" : "Flash Messa…" at bounding box center [753, 413] width 662 height 619
paste textarea
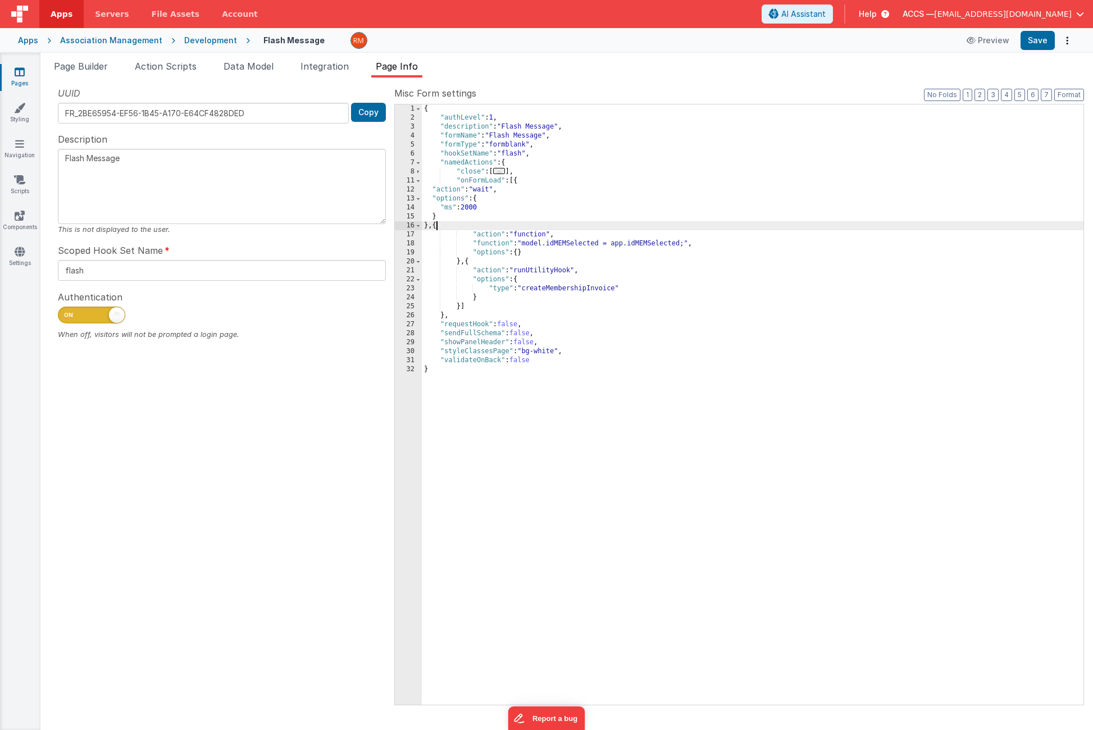
click at [469, 207] on div "{ "authLevel" : 1 , "description" : "Flash Message" , "formName" : "Flash Messa…" at bounding box center [753, 413] width 662 height 619
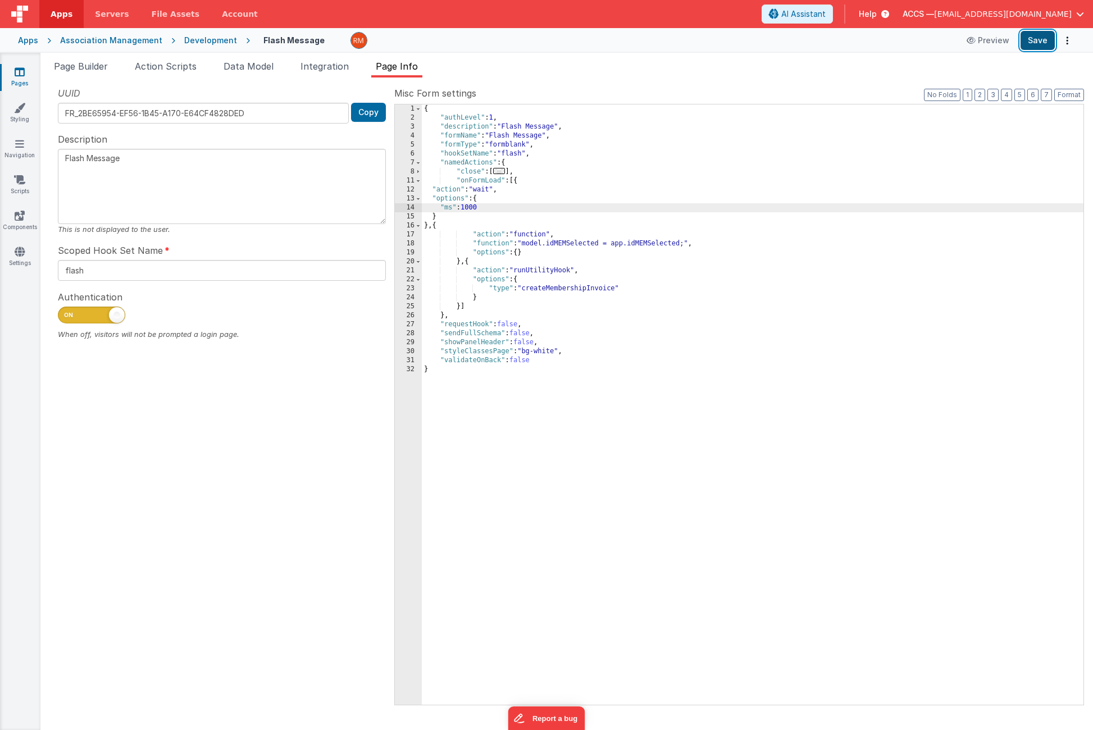
click at [1042, 37] on button "Save" at bounding box center [1038, 40] width 34 height 19
click at [108, 71] on span "Page Builder" at bounding box center [81, 66] width 54 height 11
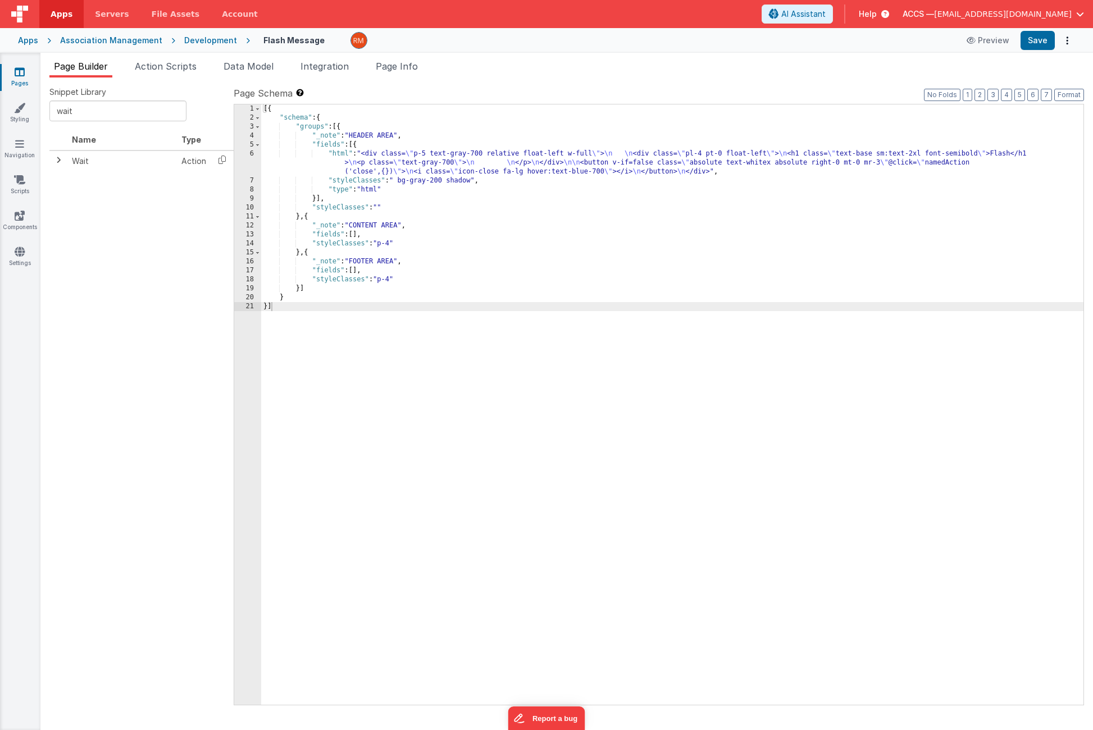
click at [26, 79] on link "Pages" at bounding box center [19, 77] width 40 height 22
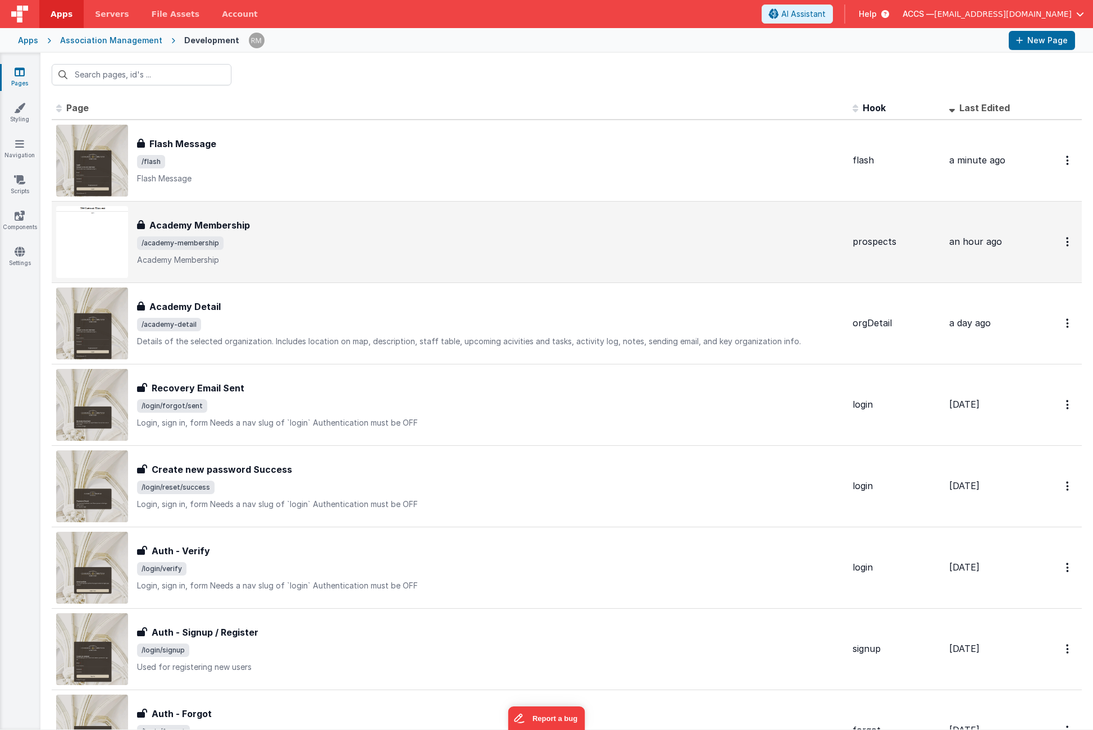
click at [339, 256] on p "Academy Membership" at bounding box center [490, 259] width 707 height 11
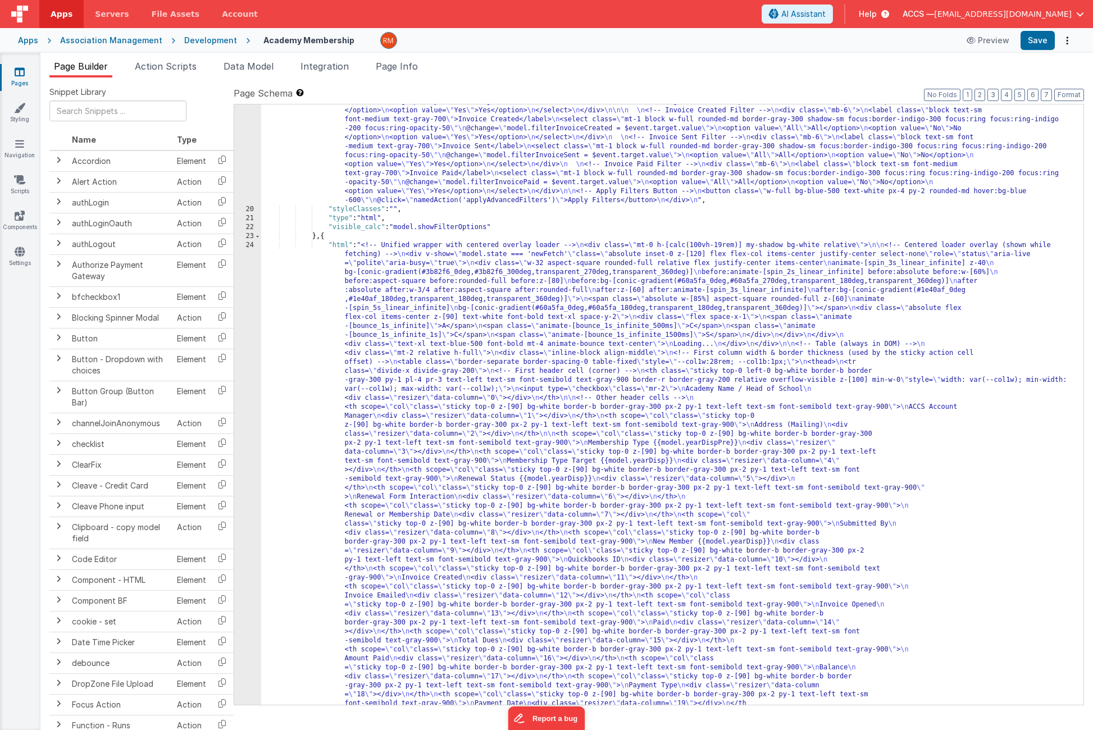
scroll to position [457, 0]
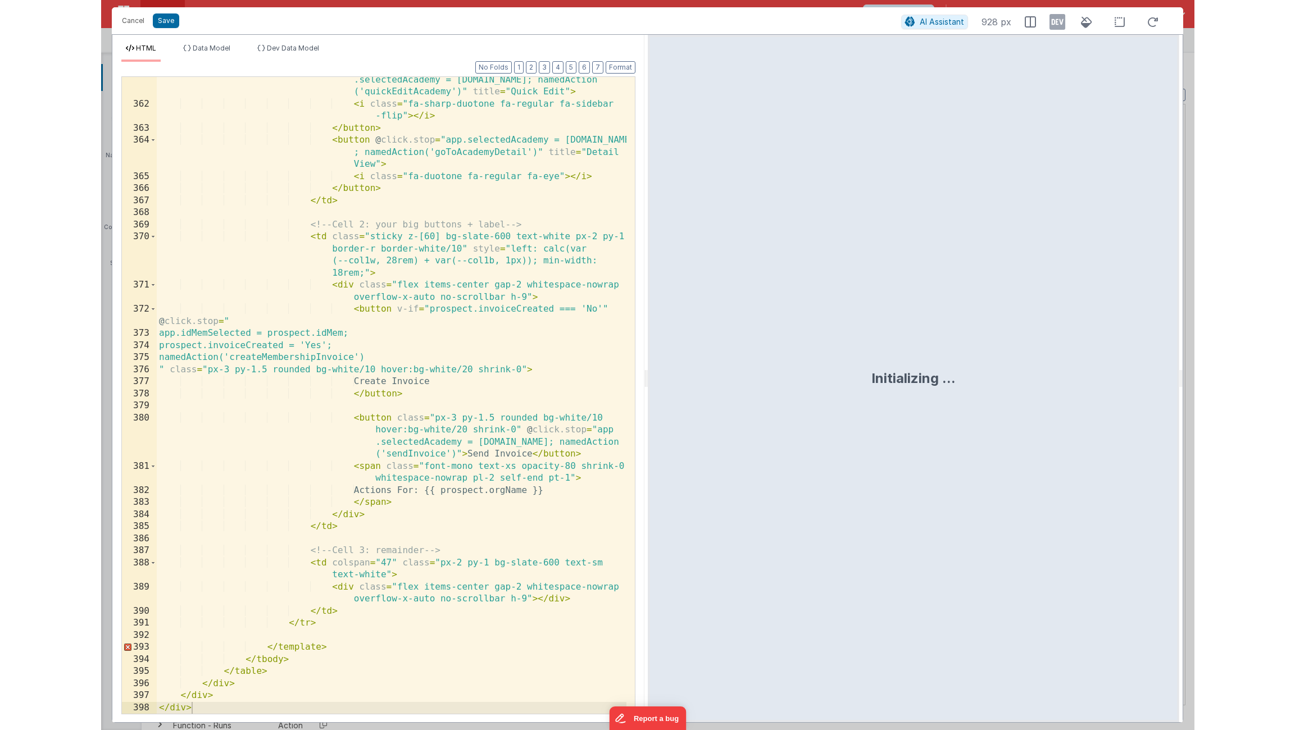
scroll to position [7395, 0]
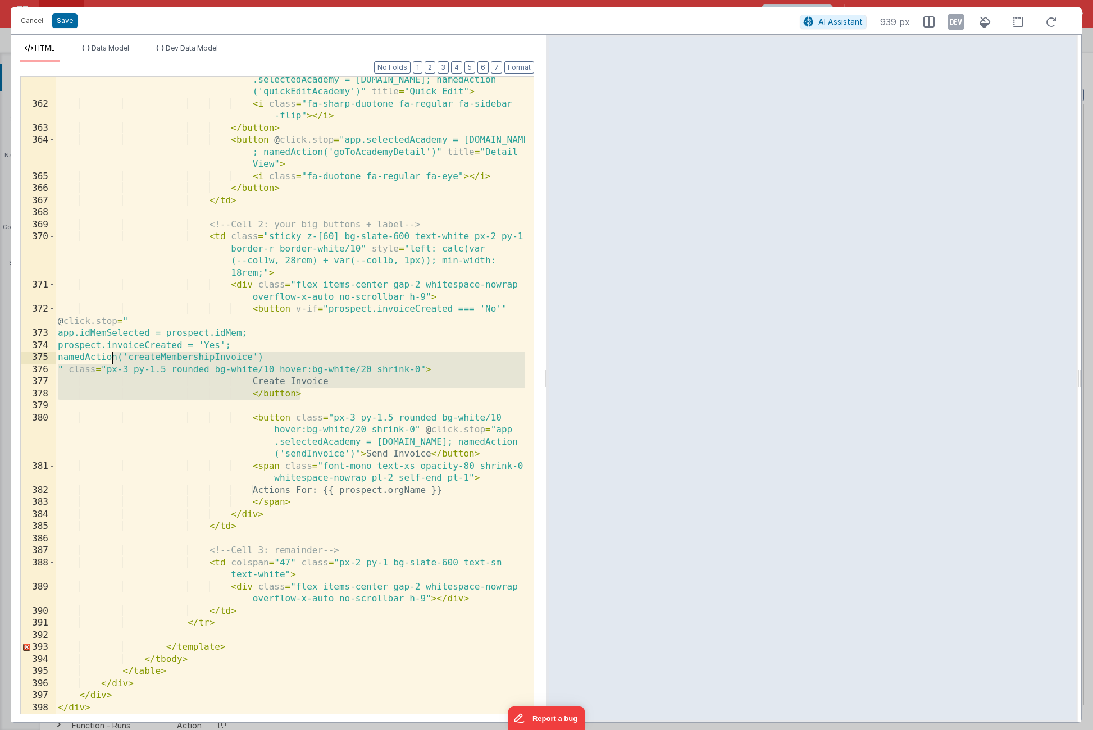
drag, startPoint x: 339, startPoint y: 397, endPoint x: 110, endPoint y: 363, distance: 231.7
click at [110, 363] on div "< button class = "ml-8 mr-2" @ click.stop = "app .selectedAcademy = [DOMAIN_NAM…" at bounding box center [291, 404] width 470 height 685
click at [127, 336] on div "< button class = "ml-8 mr-2" @ click.stop = "app .selectedAcademy = [DOMAIN_NAM…" at bounding box center [291, 404] width 470 height 685
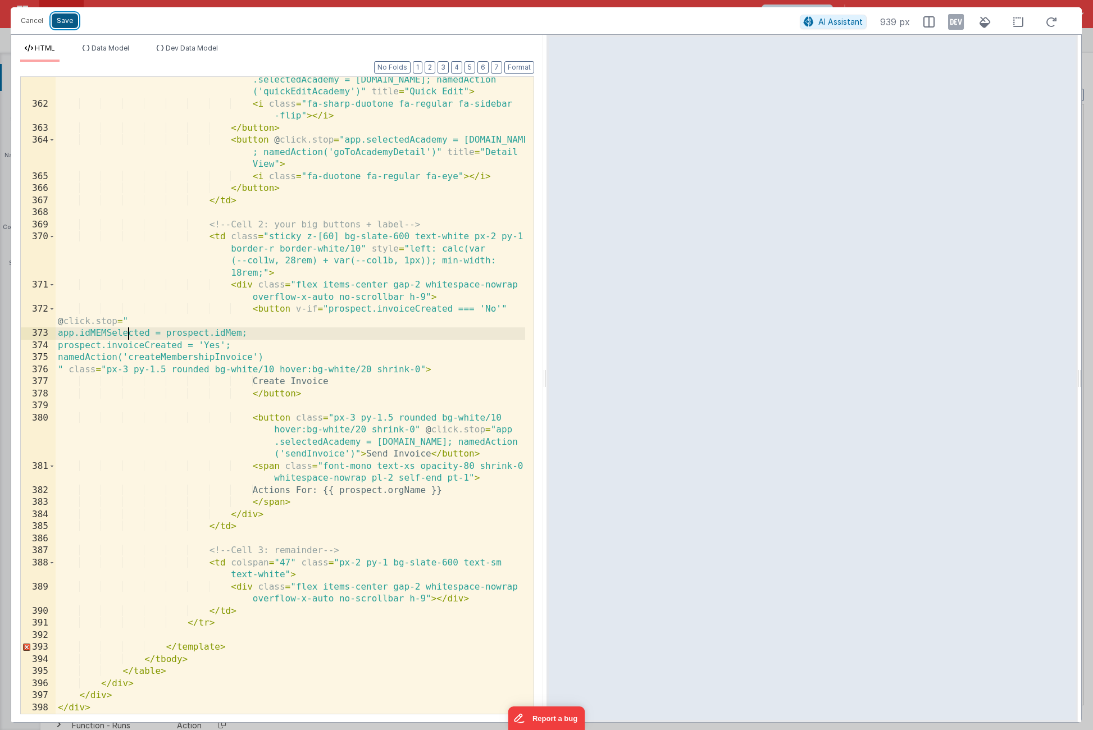
click at [66, 22] on button "Save" at bounding box center [65, 20] width 26 height 15
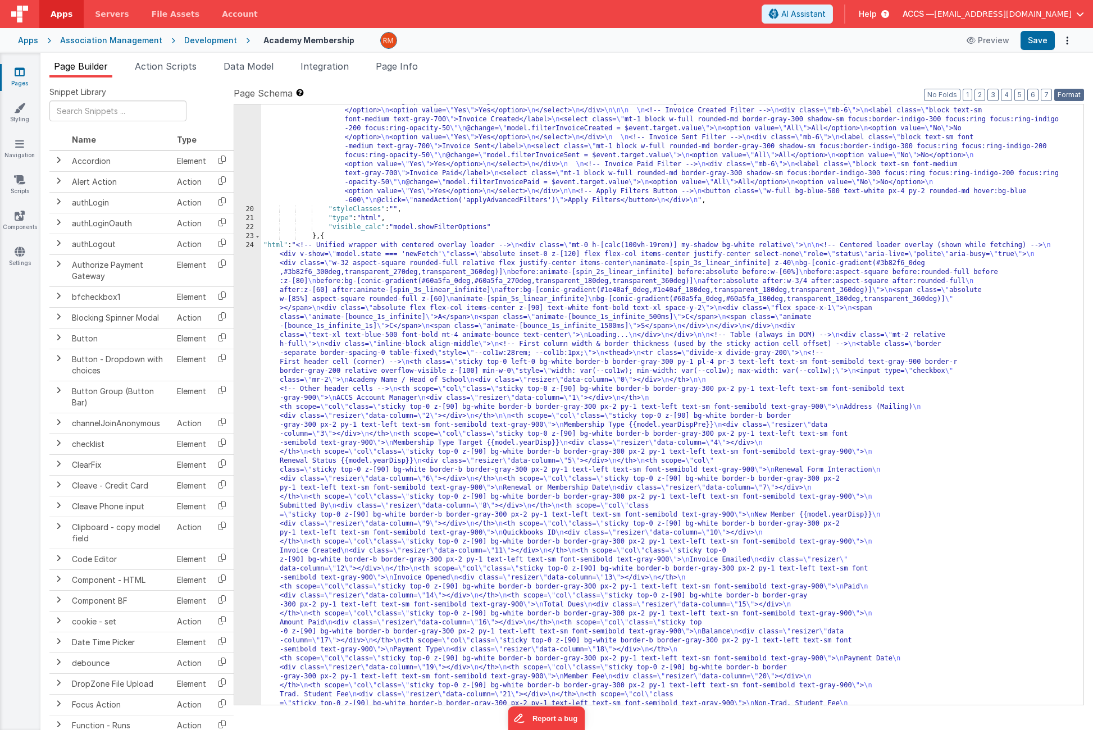
click at [1063, 94] on button "Format" at bounding box center [1069, 95] width 30 height 12
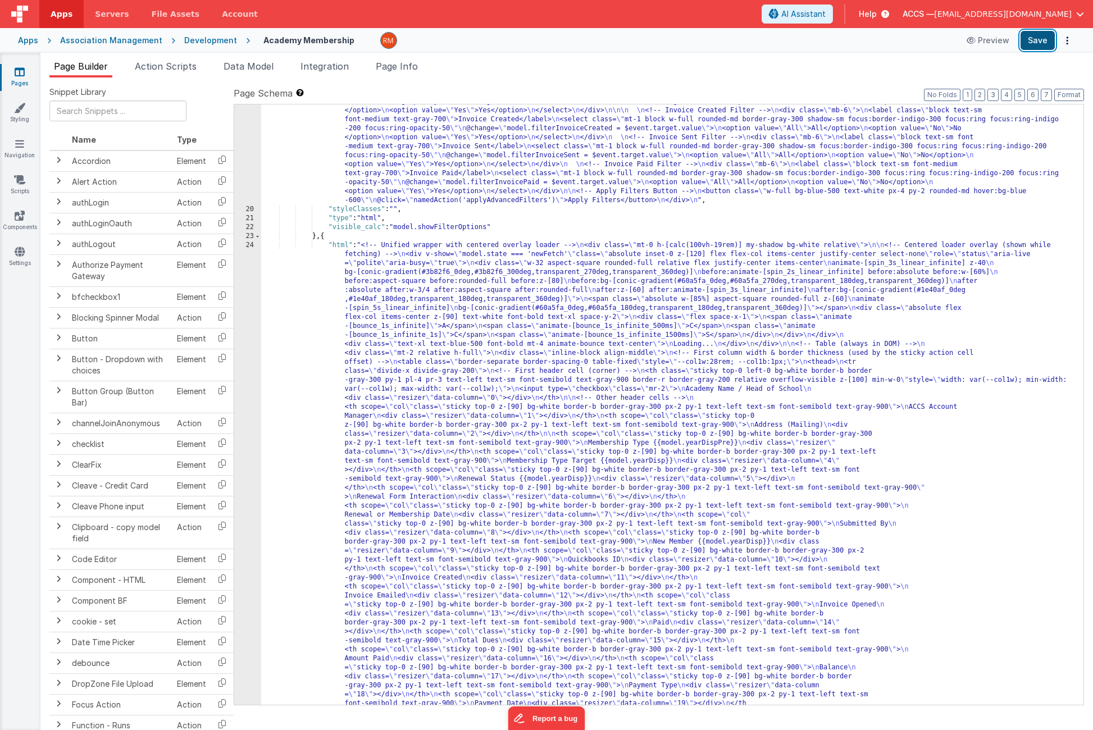
click at [1033, 40] on button "Save" at bounding box center [1038, 40] width 34 height 19
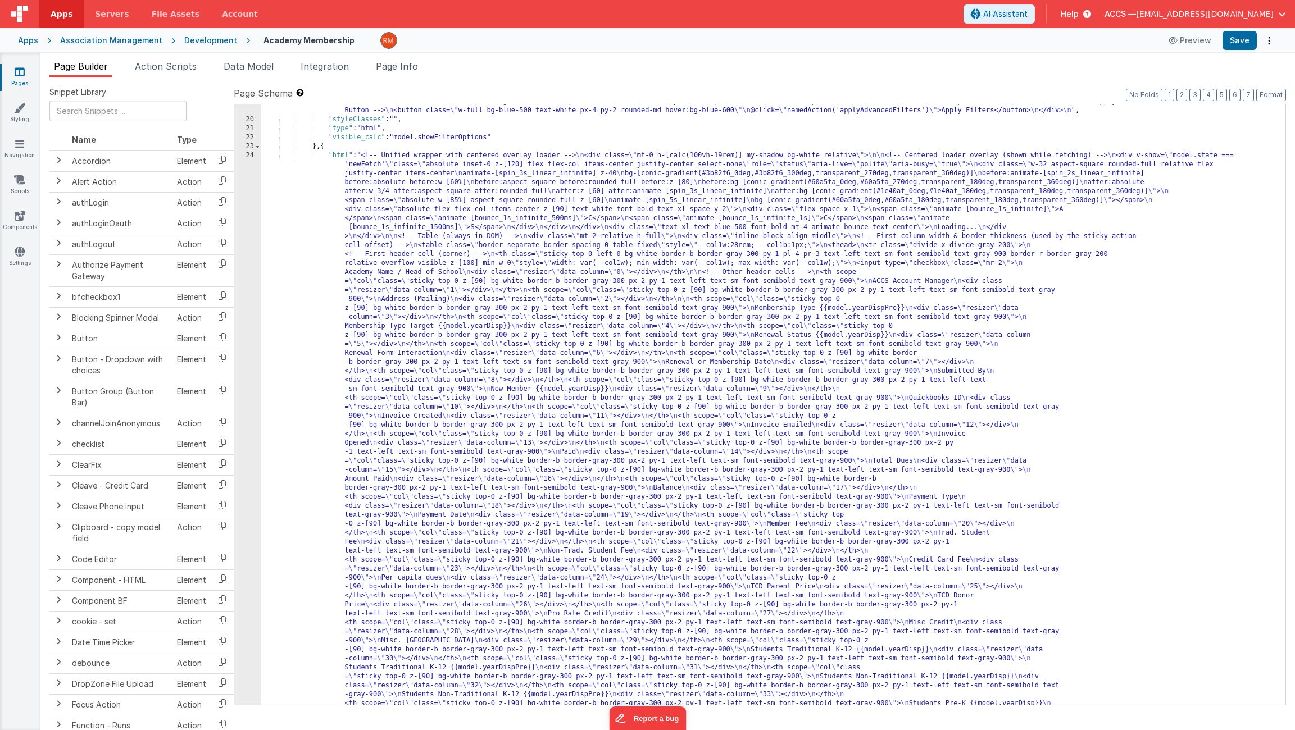
click at [29, 79] on link "Pages" at bounding box center [19, 77] width 40 height 22
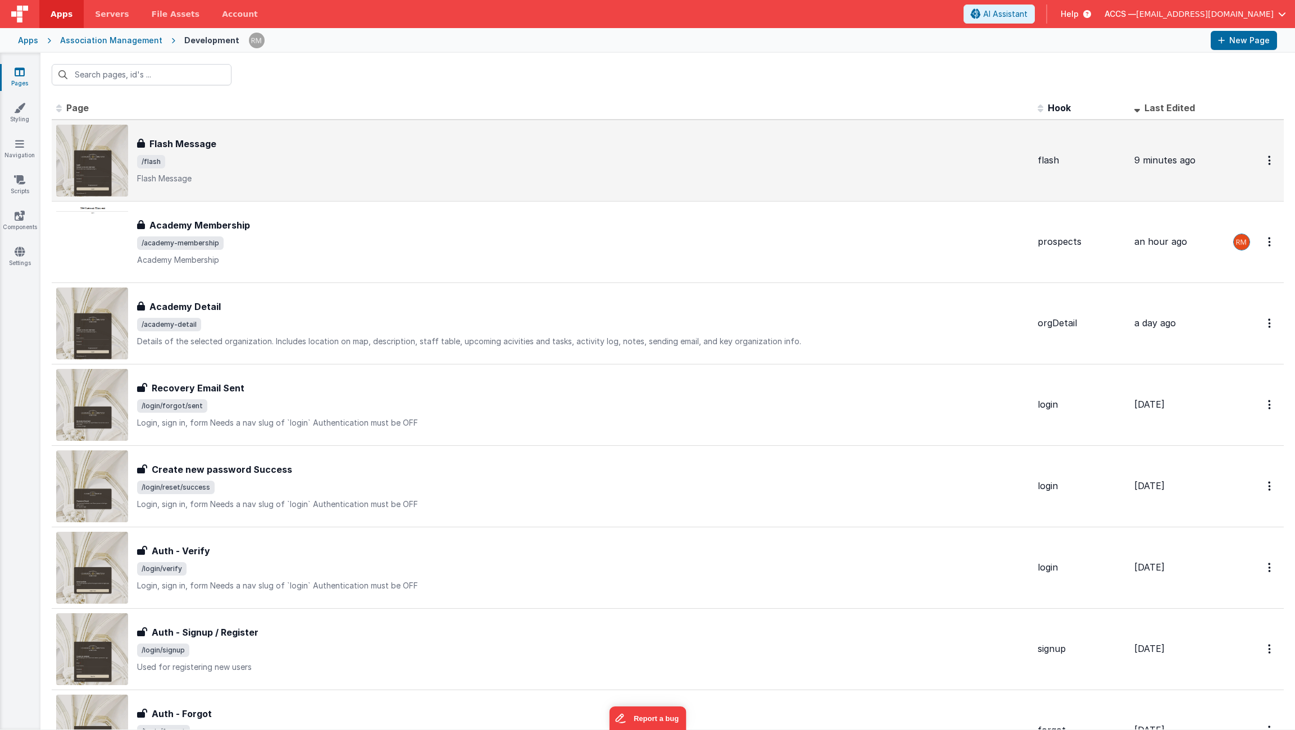
click at [216, 137] on h3 "Flash Message" at bounding box center [182, 143] width 67 height 13
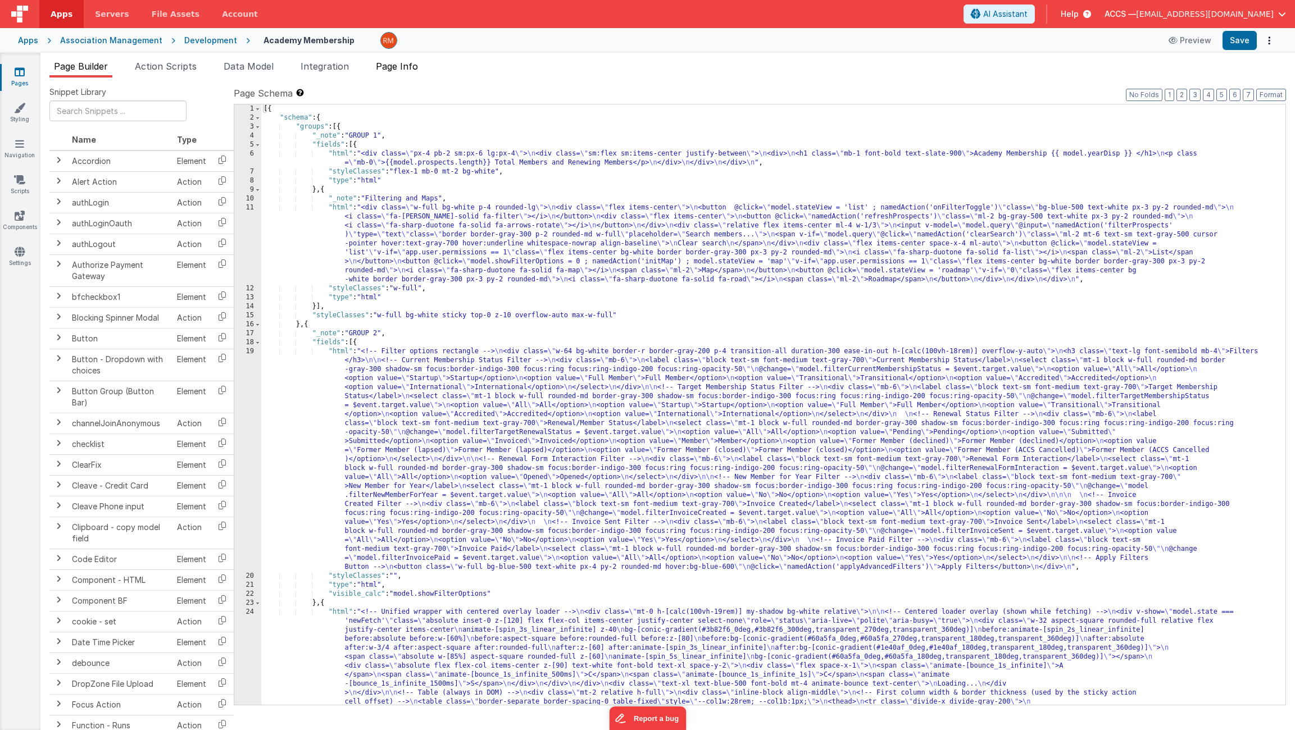
click at [389, 71] on span "Page Info" at bounding box center [397, 66] width 42 height 11
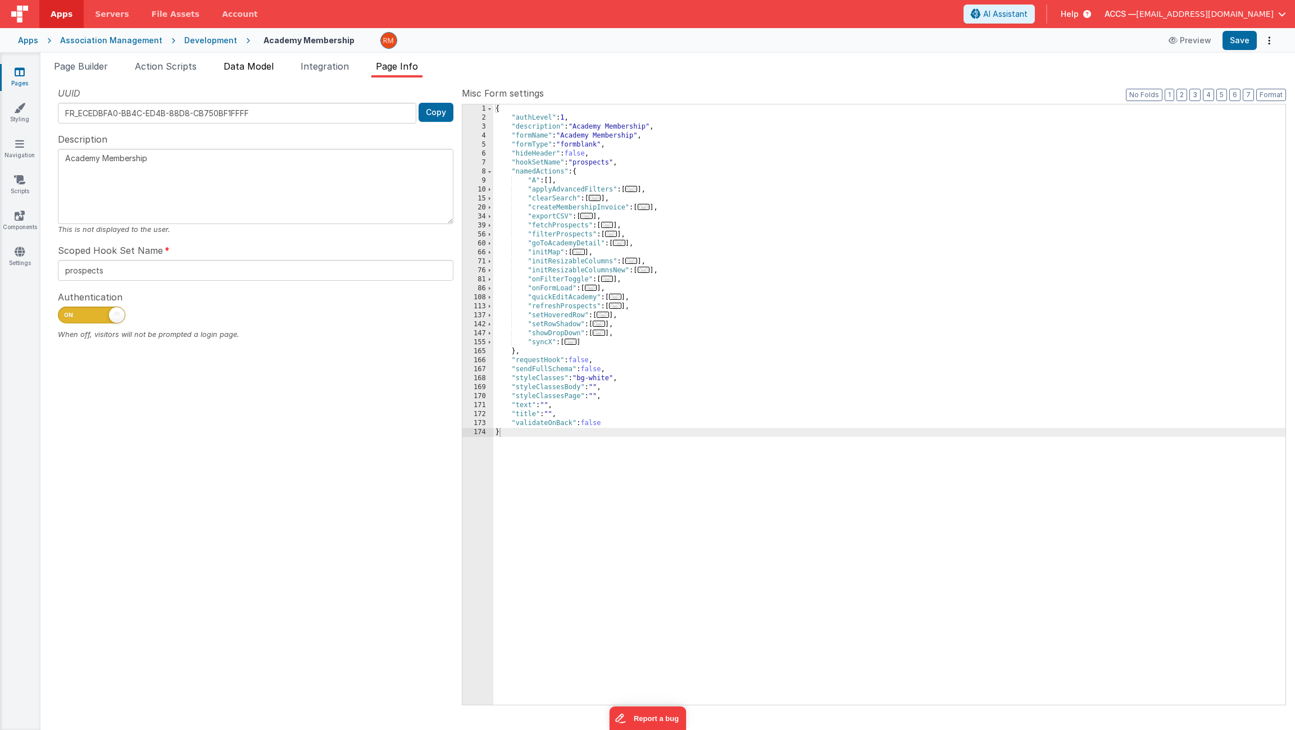
click at [240, 74] on li "Data Model" at bounding box center [248, 69] width 59 height 18
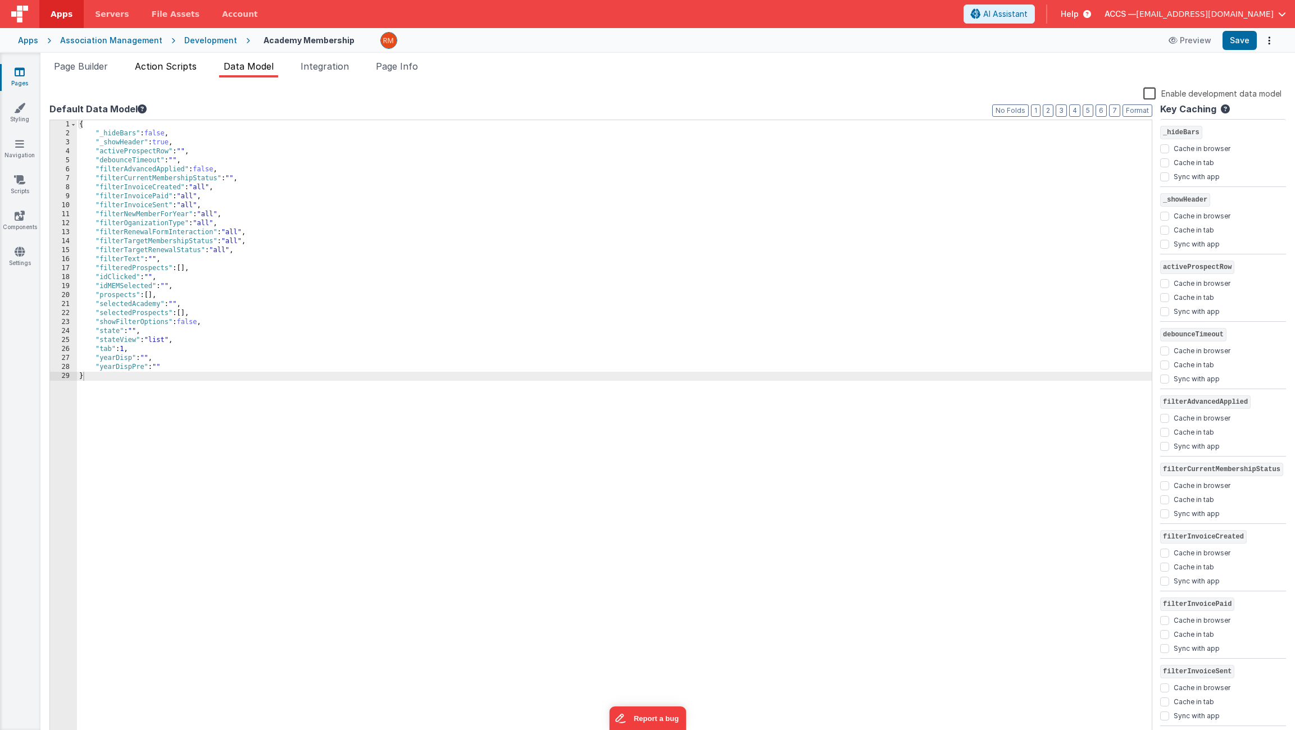
click at [158, 66] on span "Action Scripts" at bounding box center [166, 66] width 62 height 11
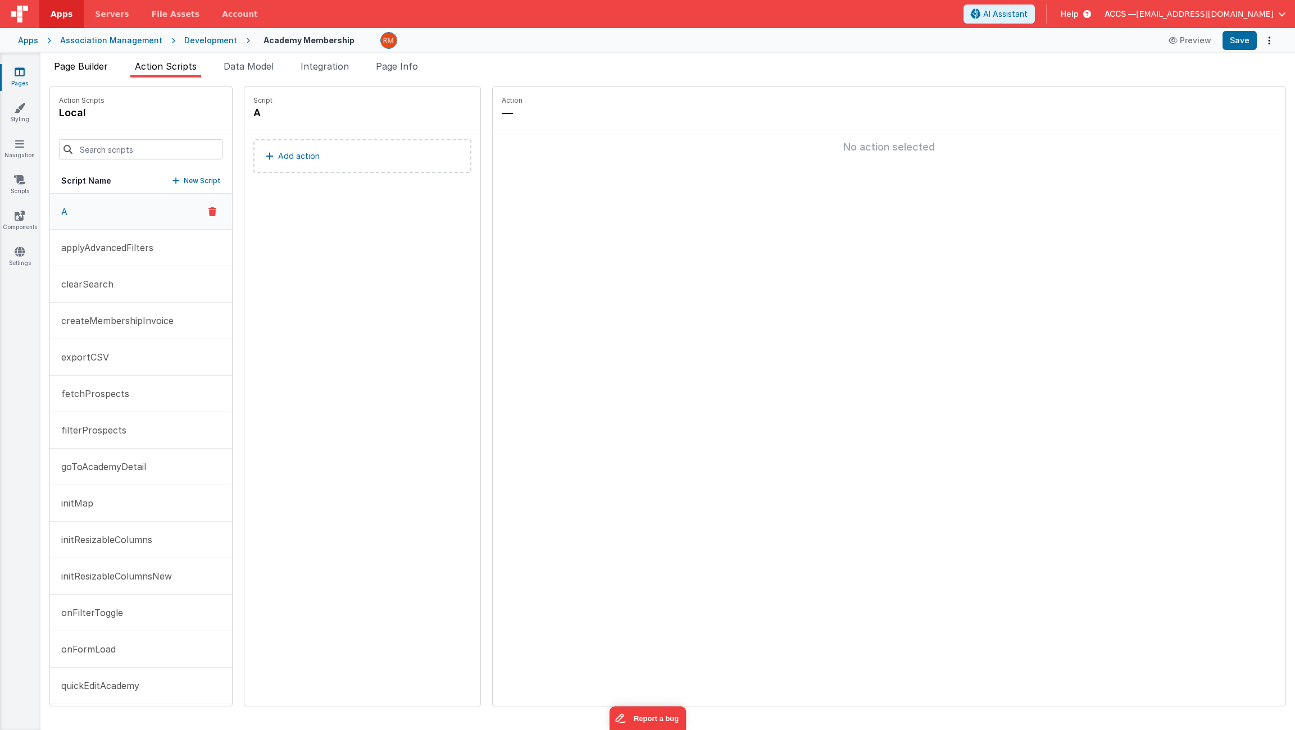
click at [103, 67] on span "Page Builder" at bounding box center [81, 66] width 54 height 11
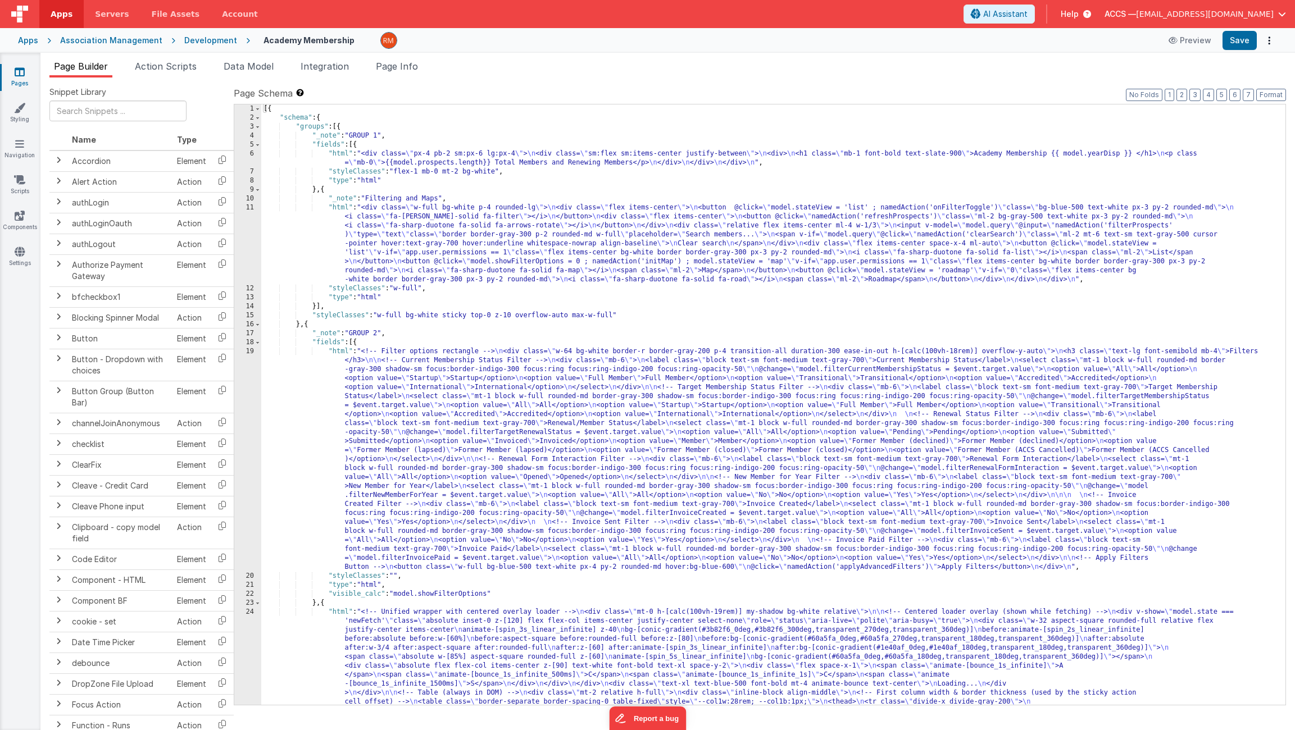
click at [24, 75] on icon at bounding box center [20, 71] width 10 height 11
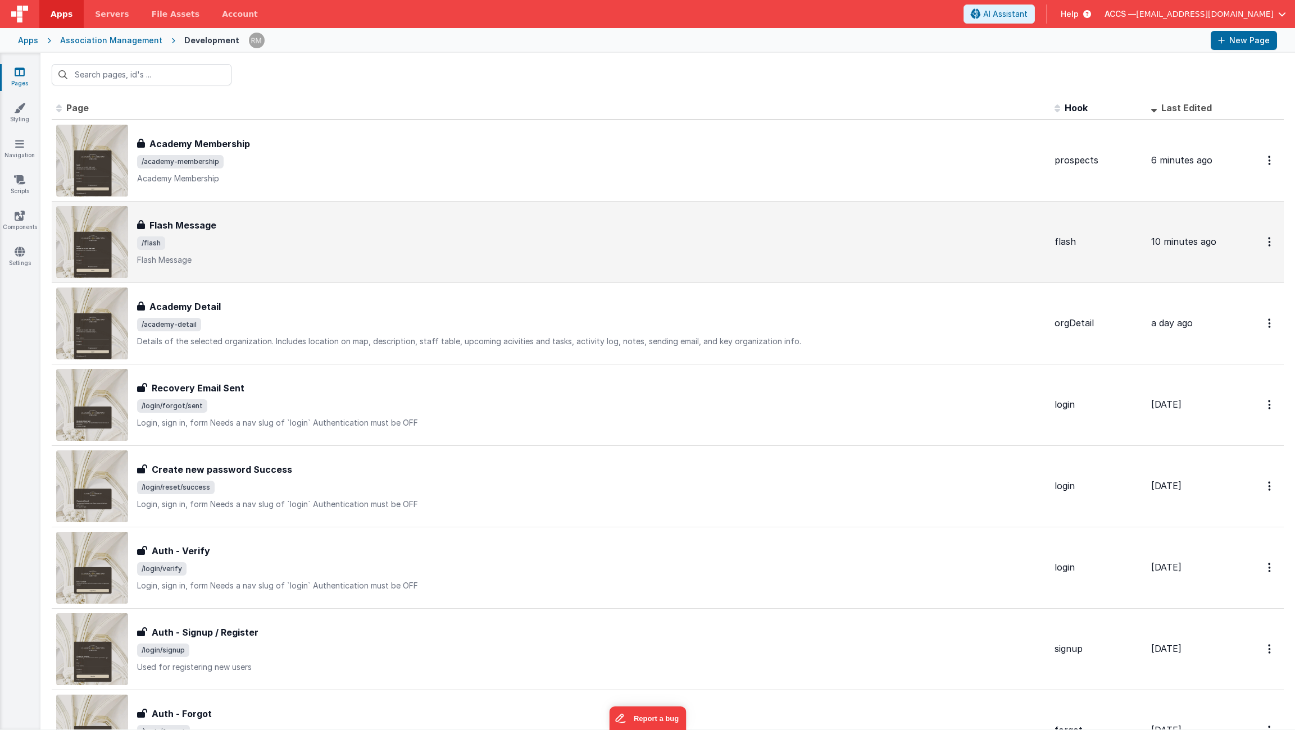
click at [273, 222] on div "Flash Message" at bounding box center [591, 225] width 908 height 13
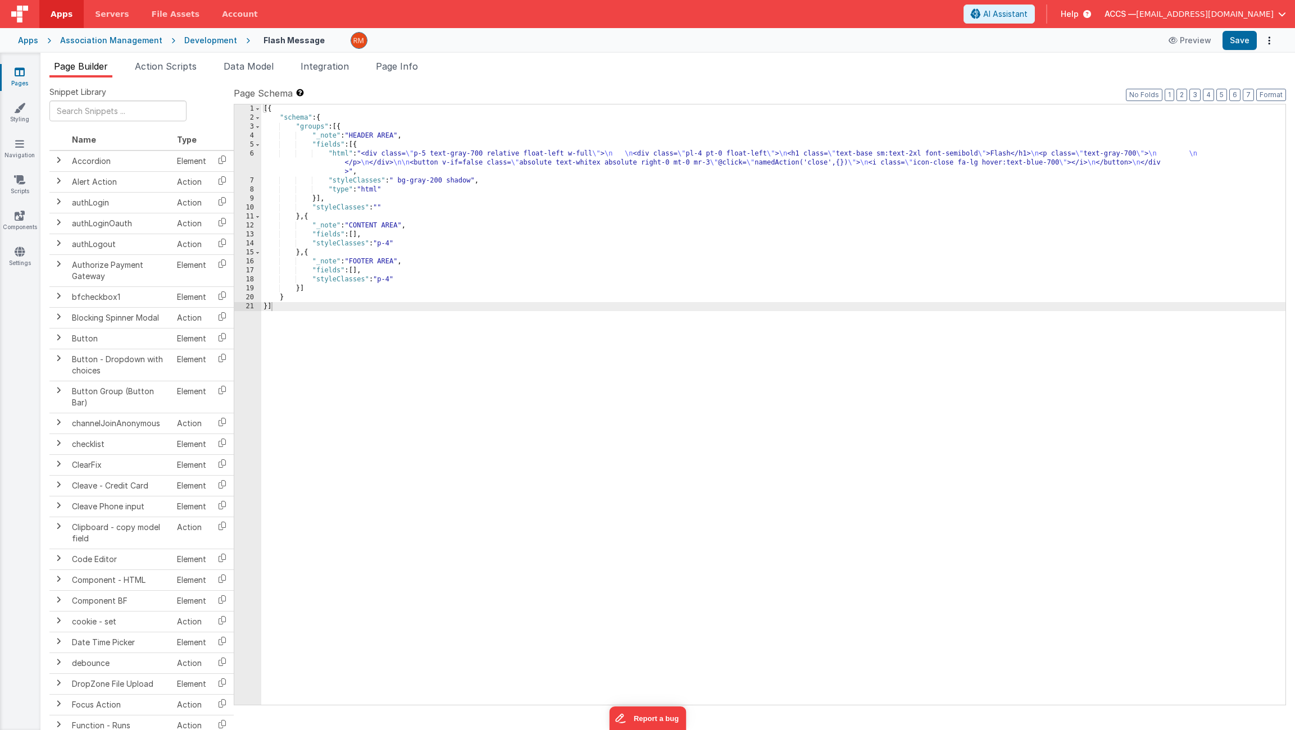
click at [337, 153] on div "[{ "schema" : { "groups" : [{ "_note" : "HEADER AREA" , "fields" : [{ "html" : …" at bounding box center [773, 413] width 1024 height 619
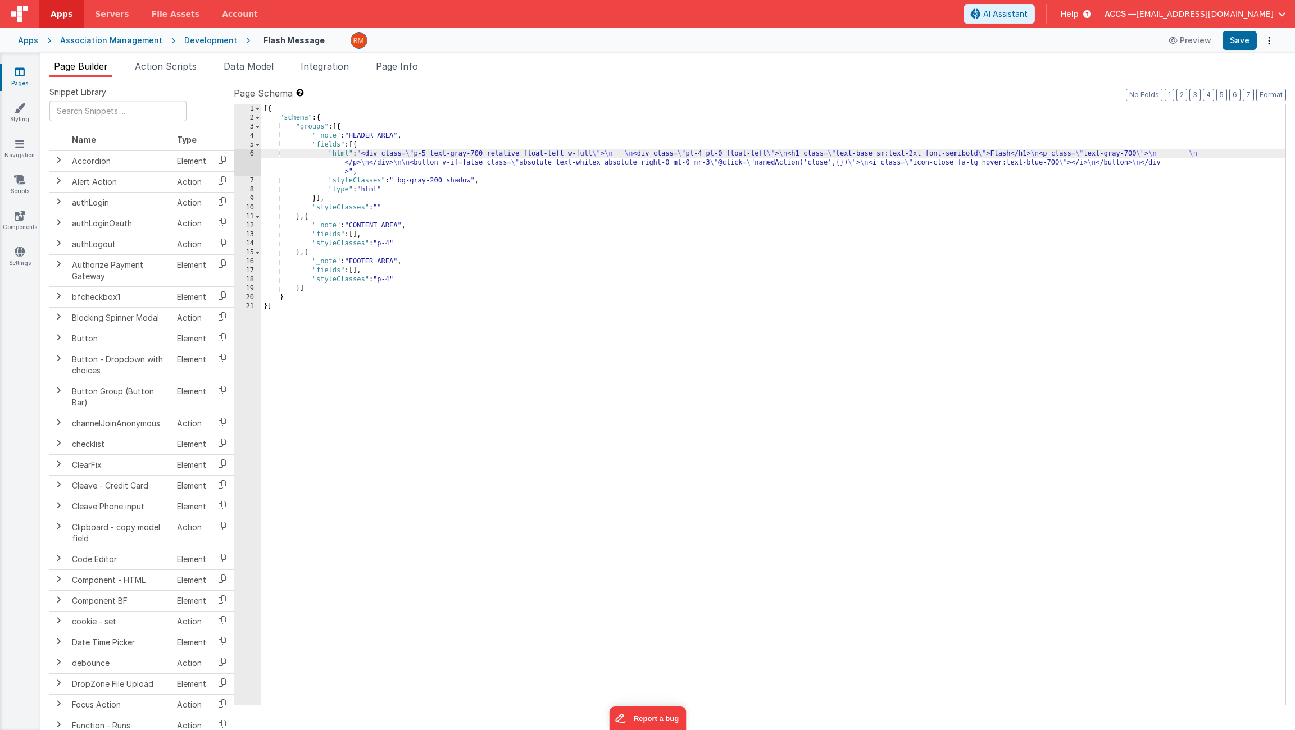
click at [253, 153] on div "6" at bounding box center [247, 162] width 27 height 27
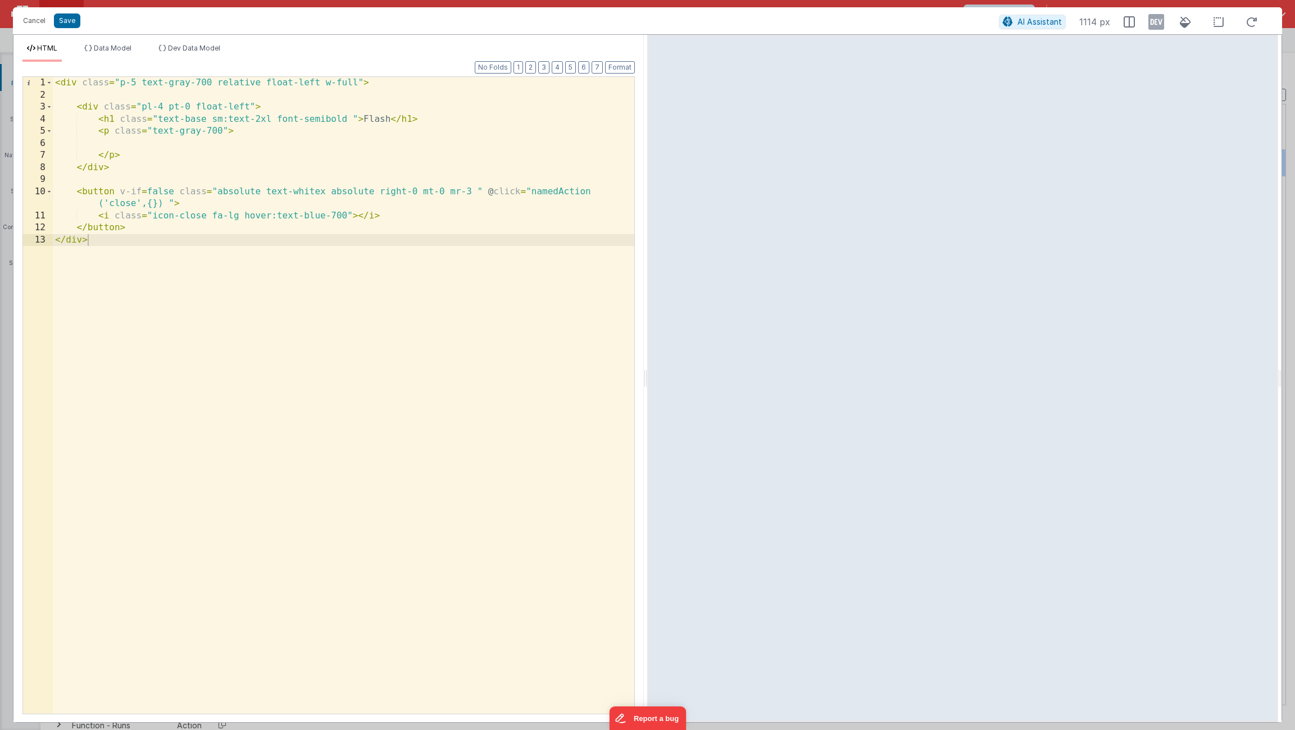
click at [387, 121] on div "< div class = "p-5 text-gray-700 relative float-left w-full" > < div class = "p…" at bounding box center [343, 407] width 581 height 661
click at [75, 24] on button "Save" at bounding box center [67, 20] width 26 height 15
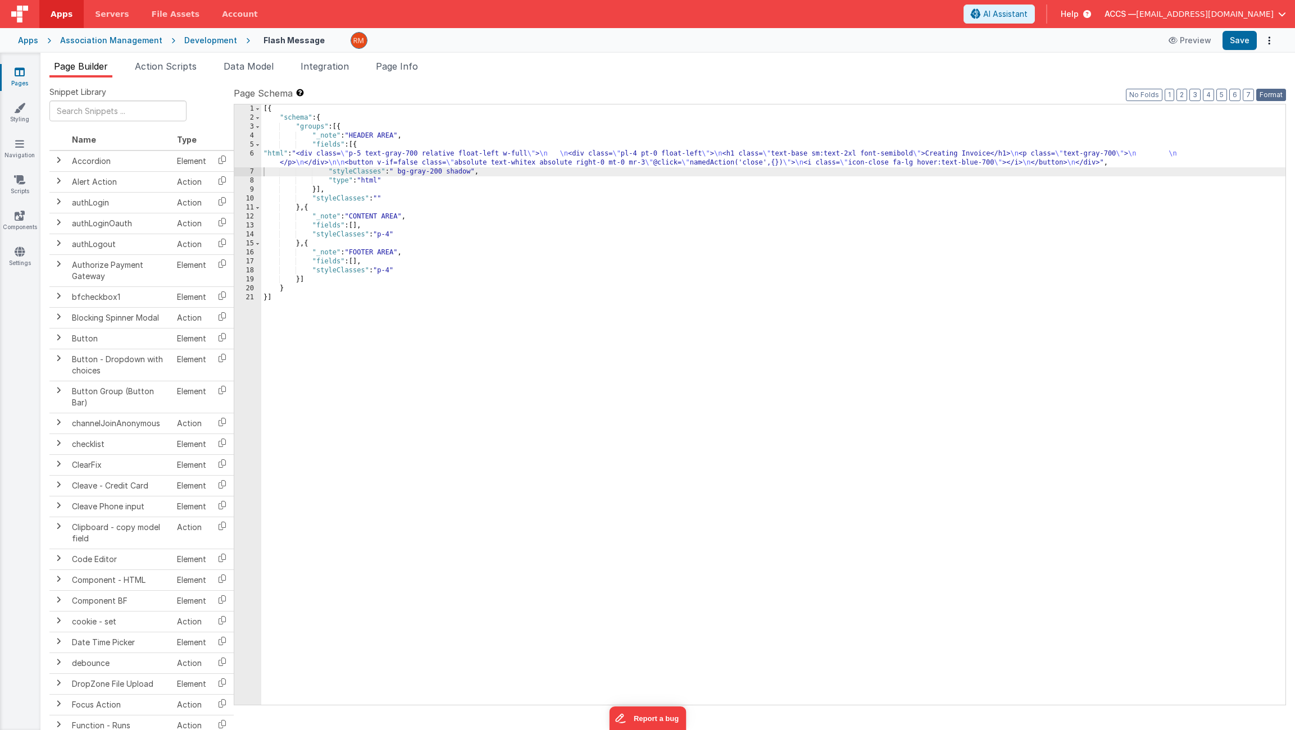
click at [1272, 90] on button "Format" at bounding box center [1271, 95] width 30 height 12
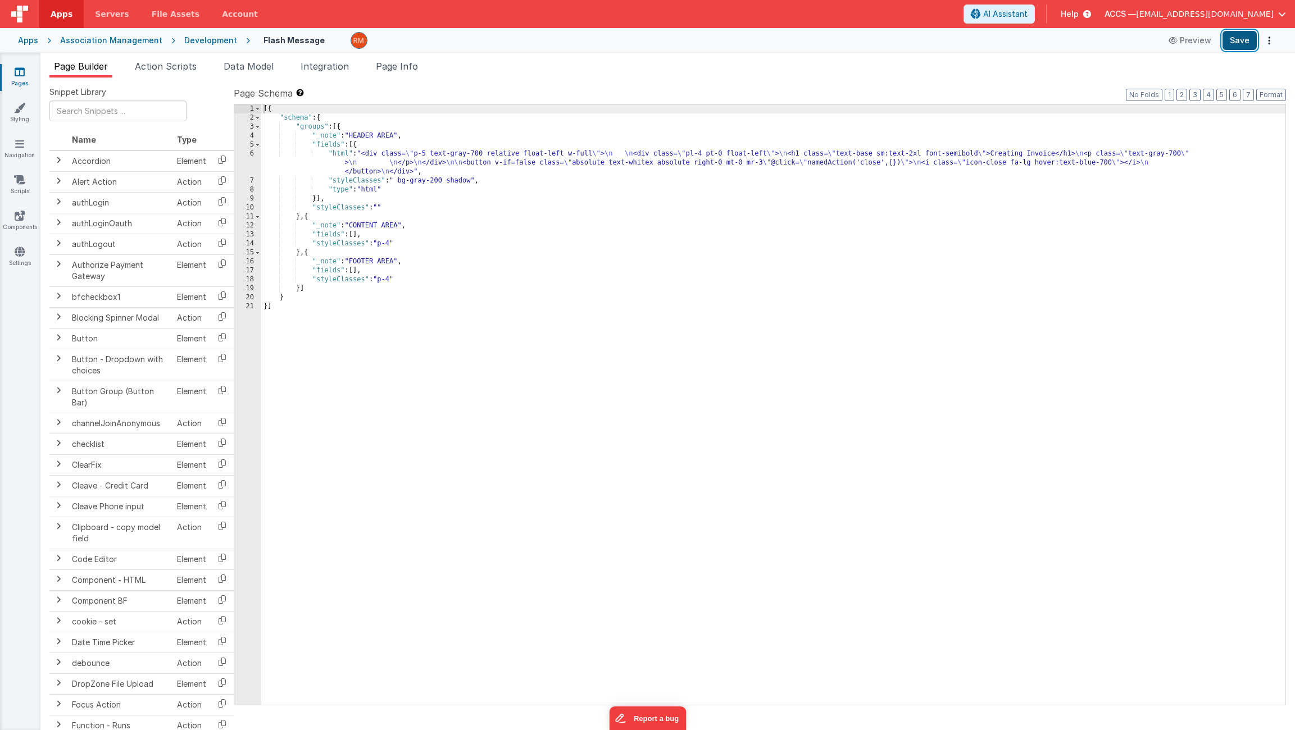
click at [1235, 42] on button "Save" at bounding box center [1239, 40] width 34 height 19
click at [392, 71] on span "Page Info" at bounding box center [397, 66] width 42 height 11
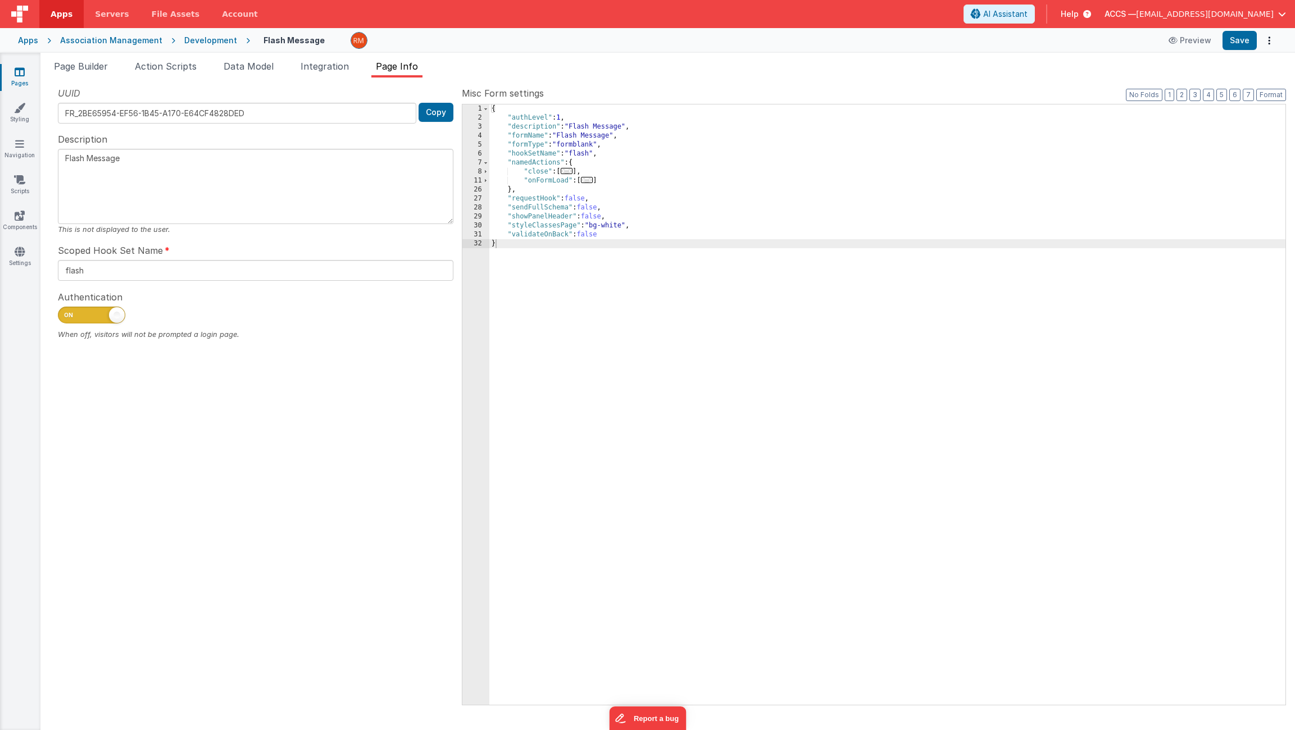
click at [592, 181] on span "..." at bounding box center [587, 180] width 12 height 6
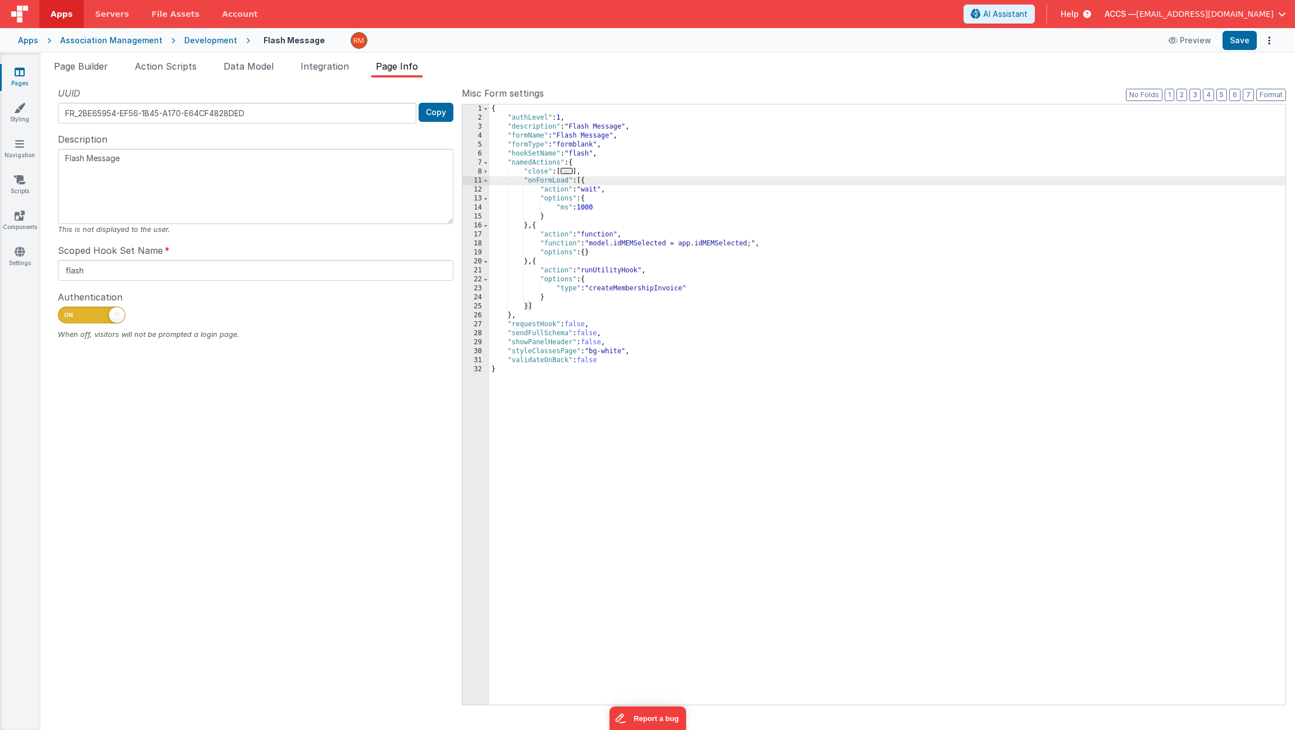
click at [15, 81] on link "Pages" at bounding box center [19, 77] width 40 height 22
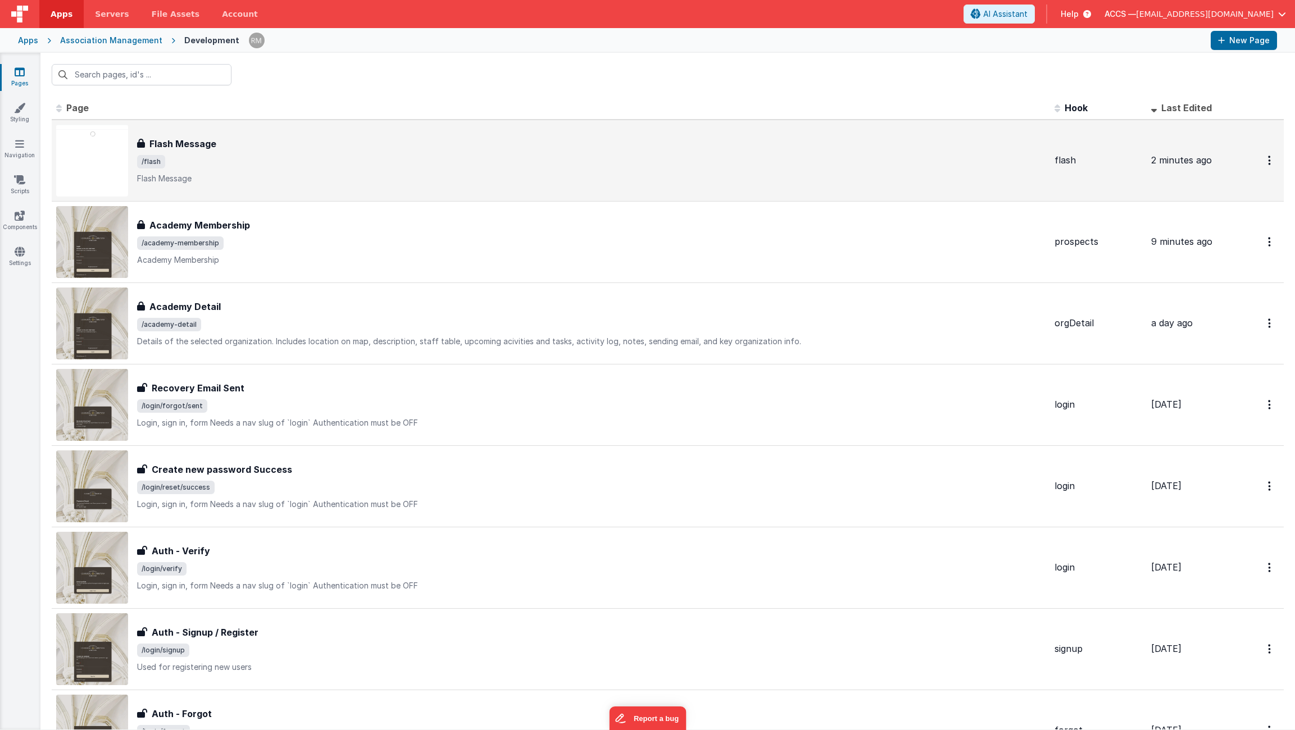
click at [175, 135] on div "Flash Message Flash Message /flash Flash Message" at bounding box center [550, 161] width 989 height 72
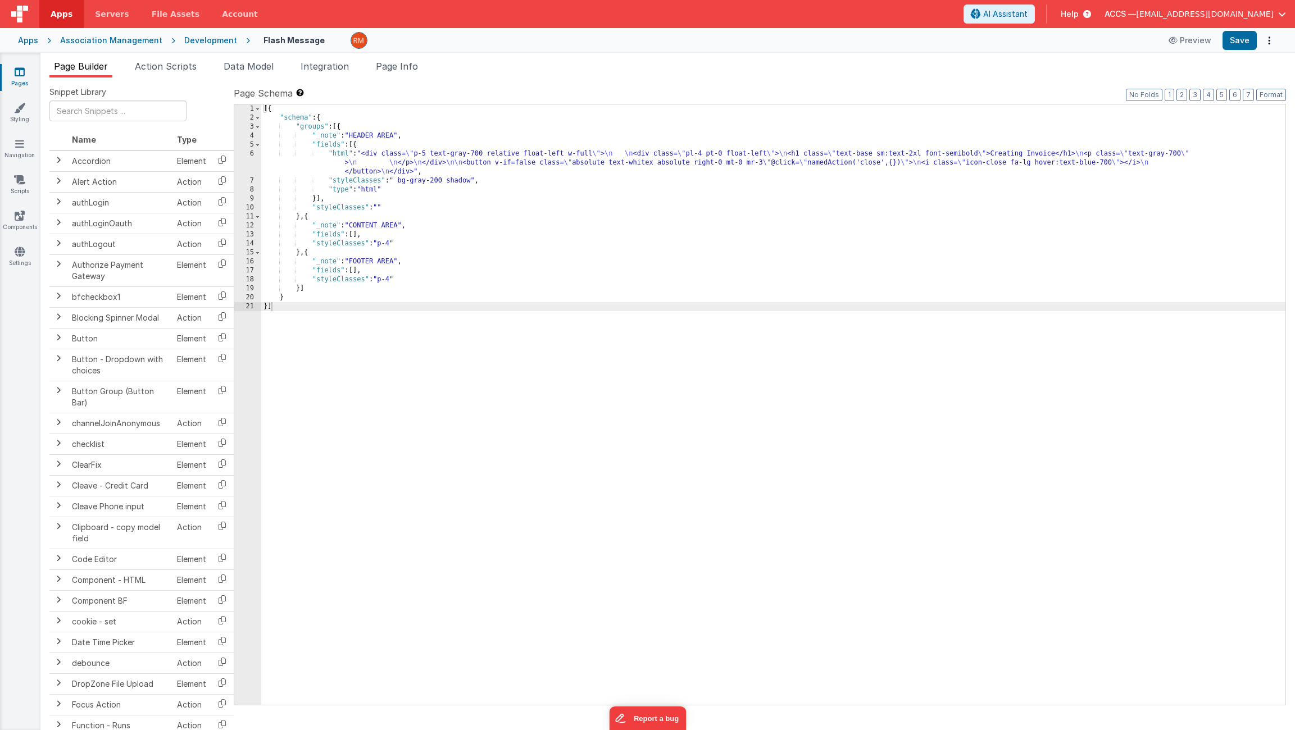
click at [380, 210] on div "[{ "schema" : { "groups" : [{ "_note" : "HEADER AREA" , "fields" : [{ "html" : …" at bounding box center [773, 413] width 1024 height 619
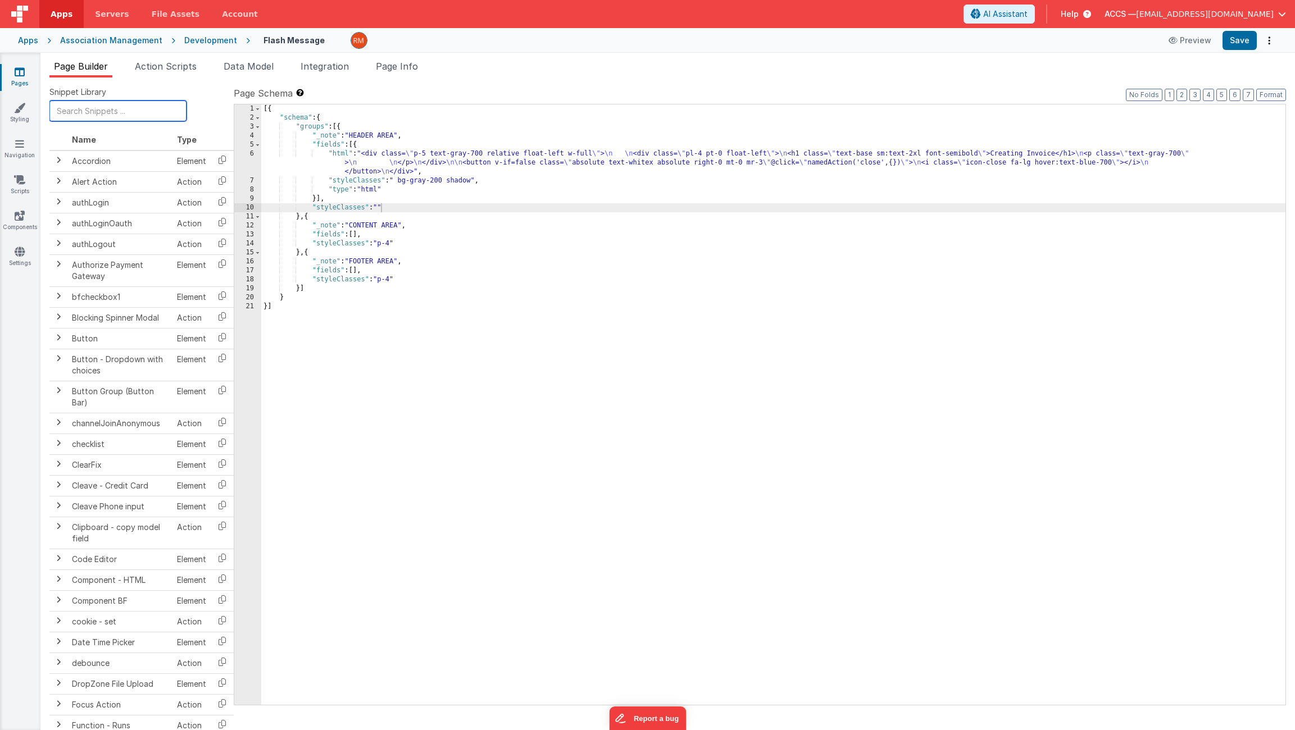
click at [74, 115] on input "text" at bounding box center [117, 111] width 137 height 21
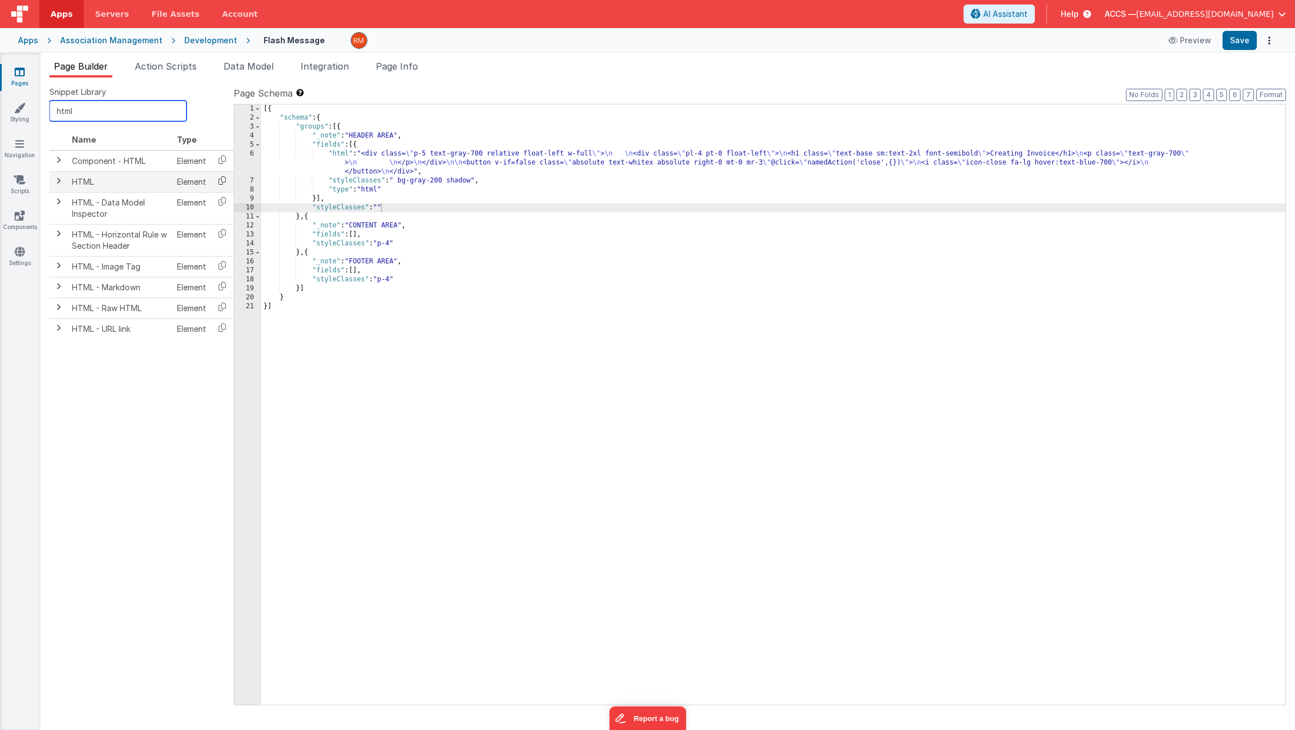
type input "html"
click at [223, 183] on icon at bounding box center [222, 180] width 23 height 17
click at [353, 236] on div "[{ "schema" : { "groups" : [{ "_note" : "HEADER AREA" , "fields" : [{ "html" : …" at bounding box center [773, 413] width 1024 height 619
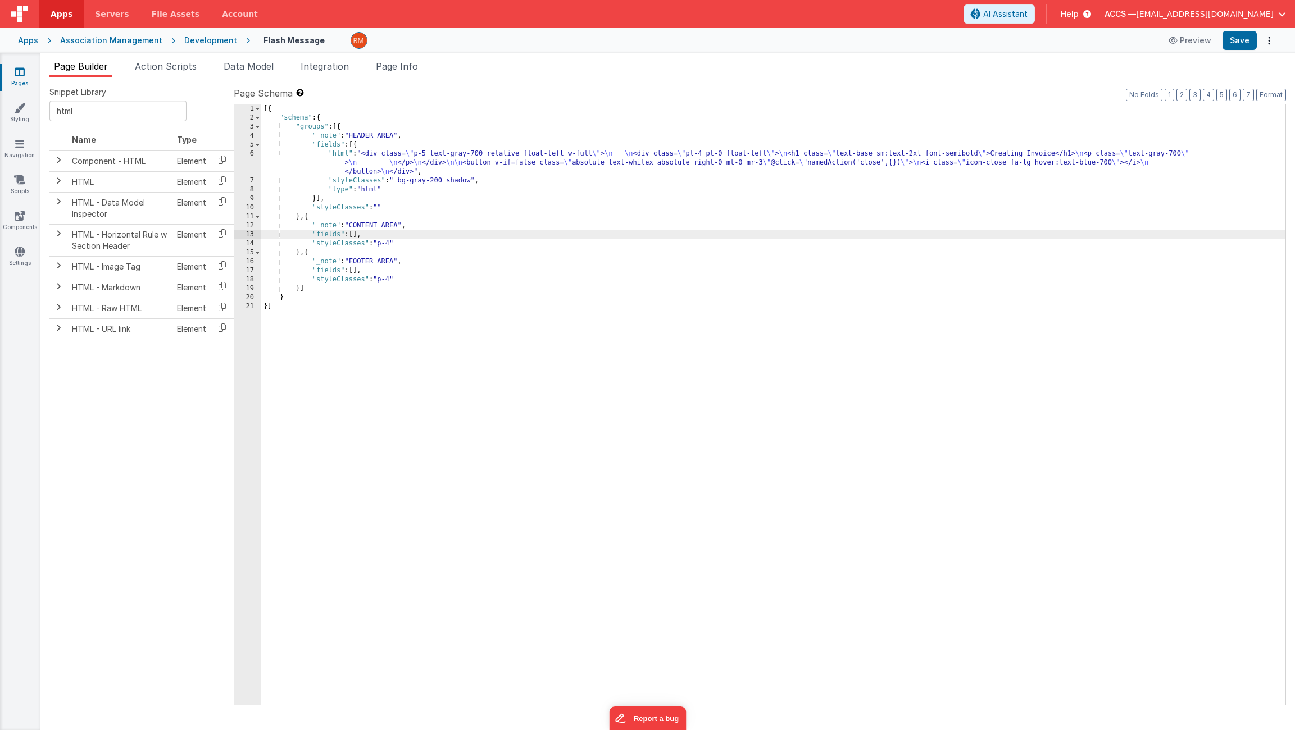
click at [354, 238] on div "[{ "schema" : { "groups" : [{ "_note" : "HEADER AREA" , "fields" : [{ "html" : …" at bounding box center [773, 413] width 1024 height 619
click at [358, 237] on div "[{ "schema" : { "groups" : [{ "_note" : "HEADER AREA" , "fields" : [{ "html" : …" at bounding box center [773, 413] width 1024 height 619
click at [397, 245] on div "[{ "schema" : { "groups" : [{ "_note" : "HEADER AREA" , "fields" : [{ "html" : …" at bounding box center [773, 413] width 1024 height 619
click at [284, 244] on div "[{ "schema" : { "groups" : [{ "_note" : "HEADER AREA" , "fields" : [{ "html" : …" at bounding box center [773, 413] width 1024 height 619
click at [251, 244] on div "14" at bounding box center [247, 243] width 27 height 9
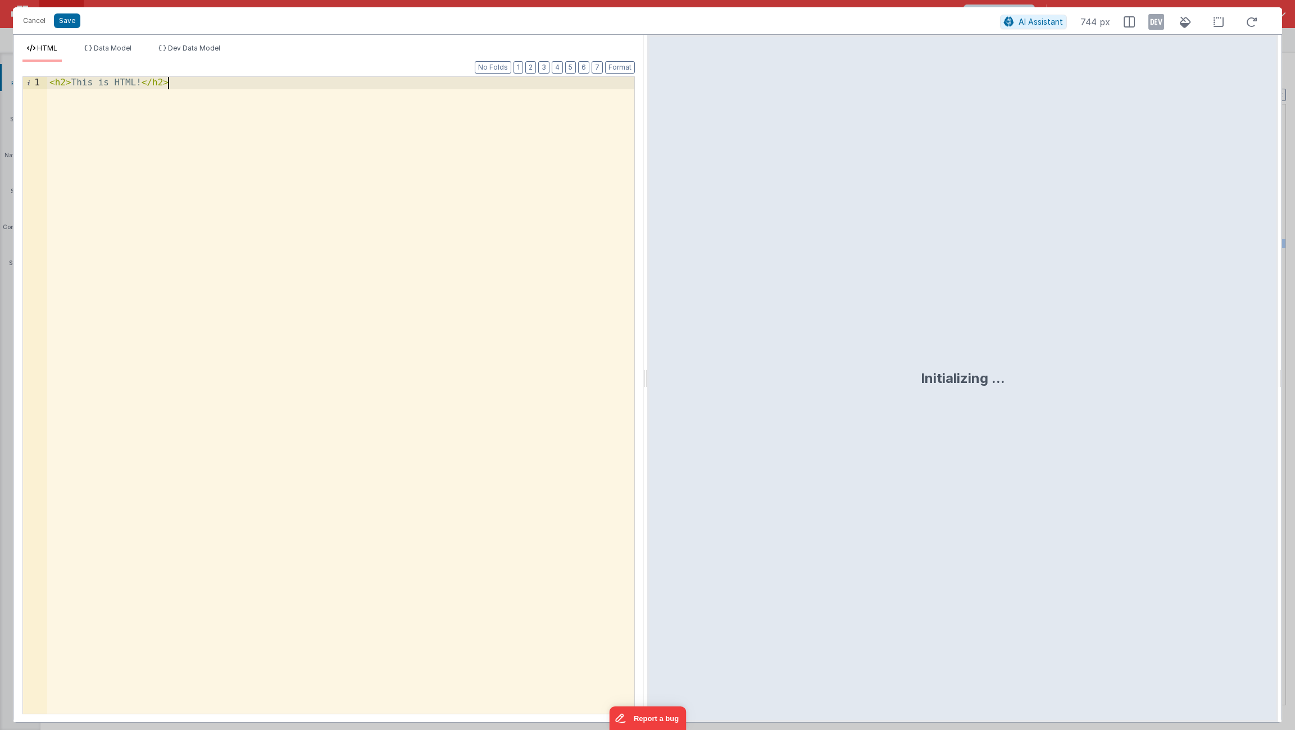
click at [327, 258] on div "< h2 > This is HTML! </ h2 >" at bounding box center [340, 407] width 587 height 661
drag, startPoint x: 208, startPoint y: 97, endPoint x: -69, endPoint y: 58, distance: 279.7
click at [0, 58] on html "Cancel Save AI Assistant 744 px HTML Data Model Dev Data Model Format 7 6 5 4 3…" at bounding box center [647, 365] width 1295 height 730
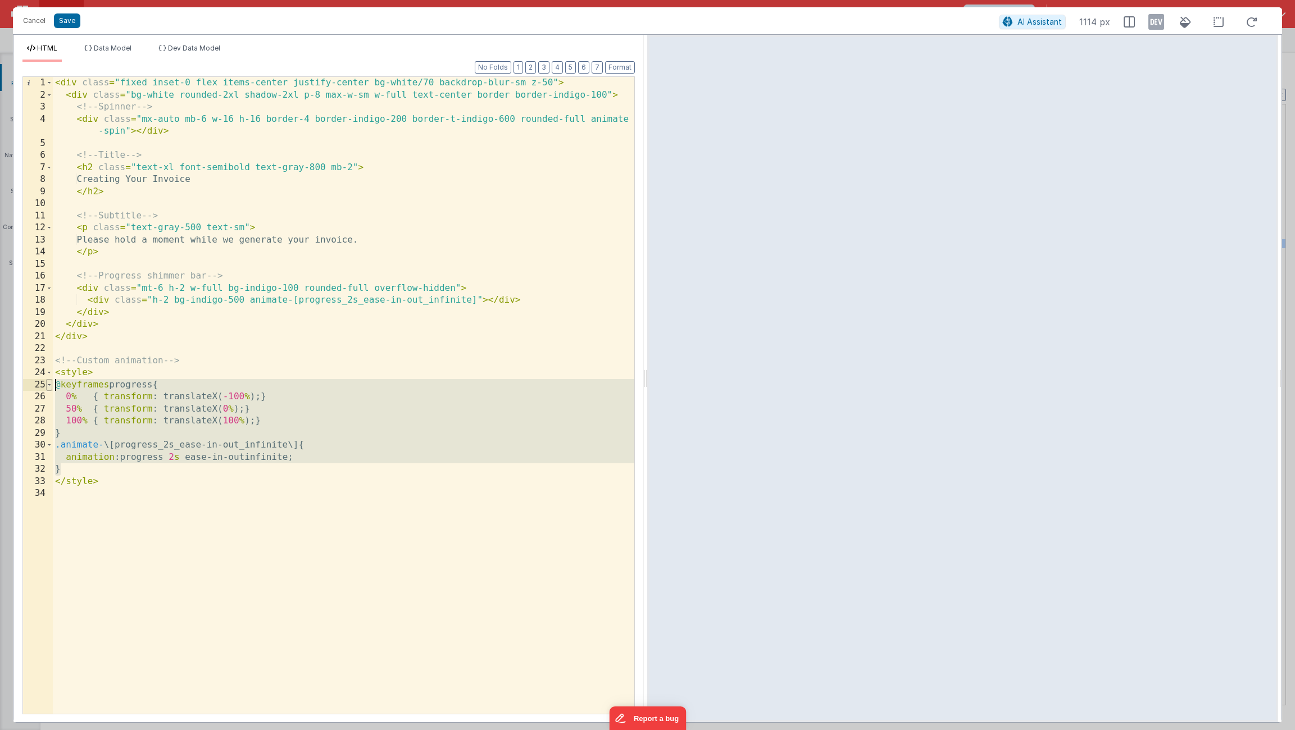
drag, startPoint x: 89, startPoint y: 471, endPoint x: 48, endPoint y: 388, distance: 93.5
click at [48, 388] on div "1 2 3 4 5 6 7 8 9 10 11 12 13 14 15 16 17 18 19 20 21 22 23 24 25 26 27 28 29 3…" at bounding box center [328, 395] width 612 height 638
click at [70, 24] on button "Save" at bounding box center [67, 20] width 26 height 15
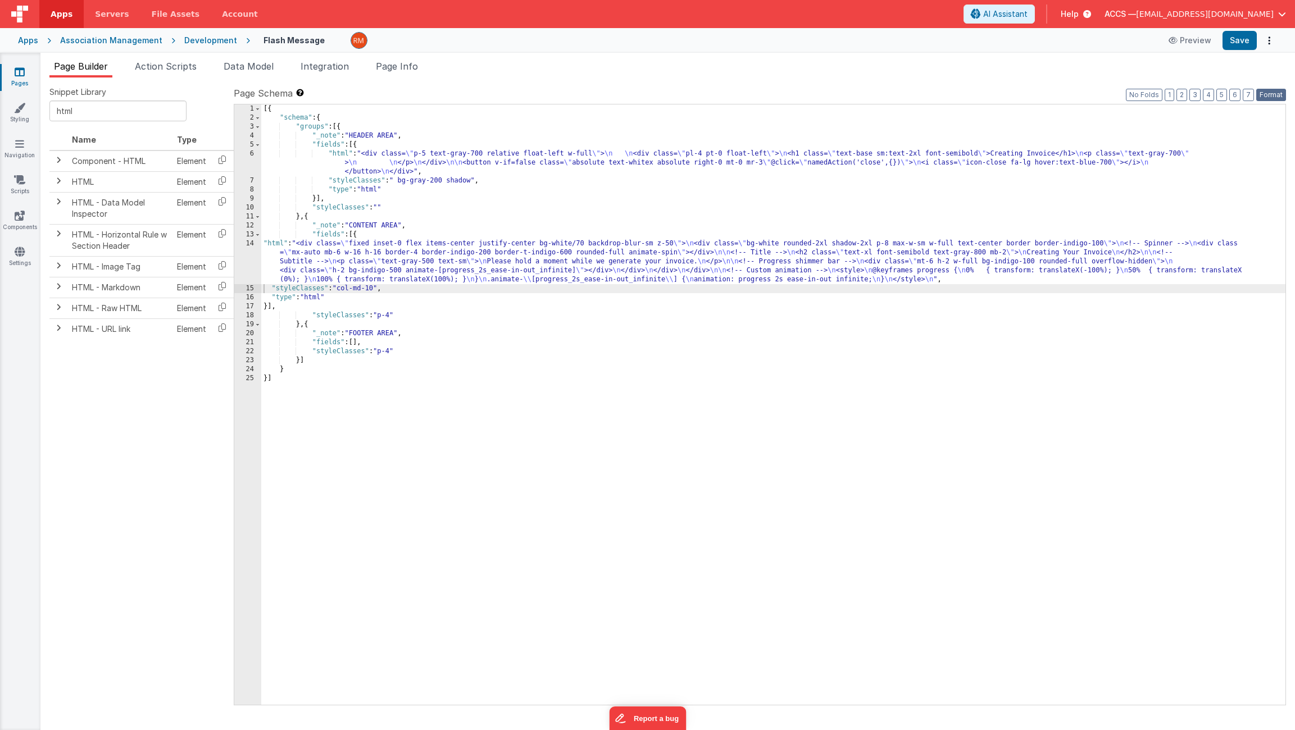
click at [1266, 96] on button "Format" at bounding box center [1271, 95] width 30 height 12
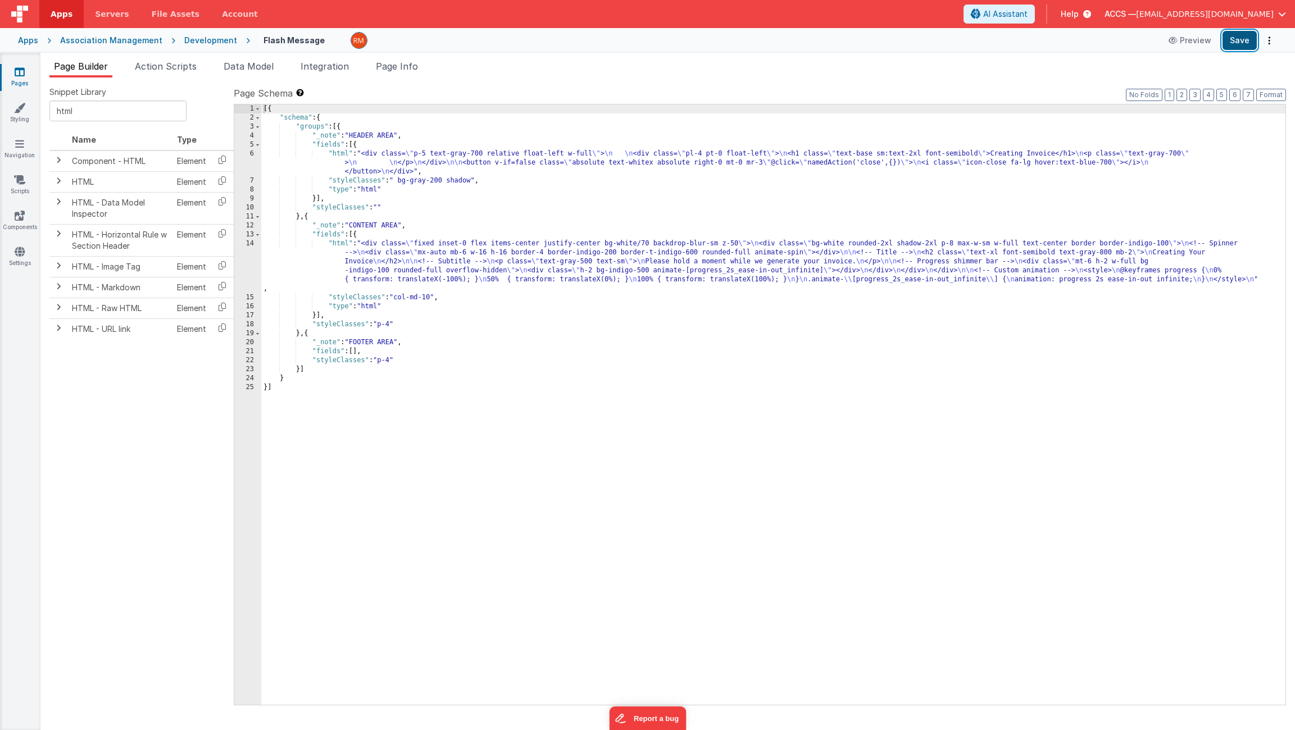
click at [1235, 45] on button "Save" at bounding box center [1239, 40] width 34 height 19
click at [17, 81] on link "Pages" at bounding box center [19, 77] width 40 height 22
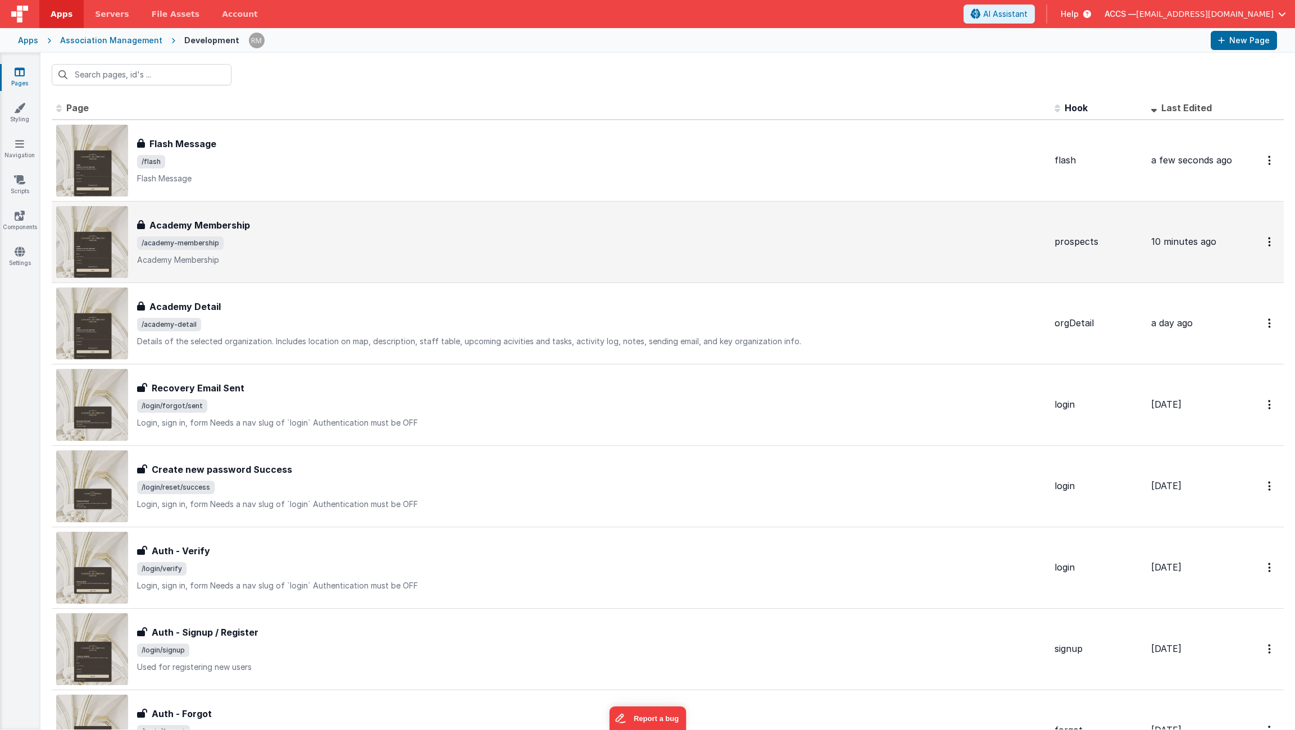
click at [449, 274] on div "Academy Membership Academy Membership /academy-membership Academy Membership" at bounding box center [550, 242] width 989 height 72
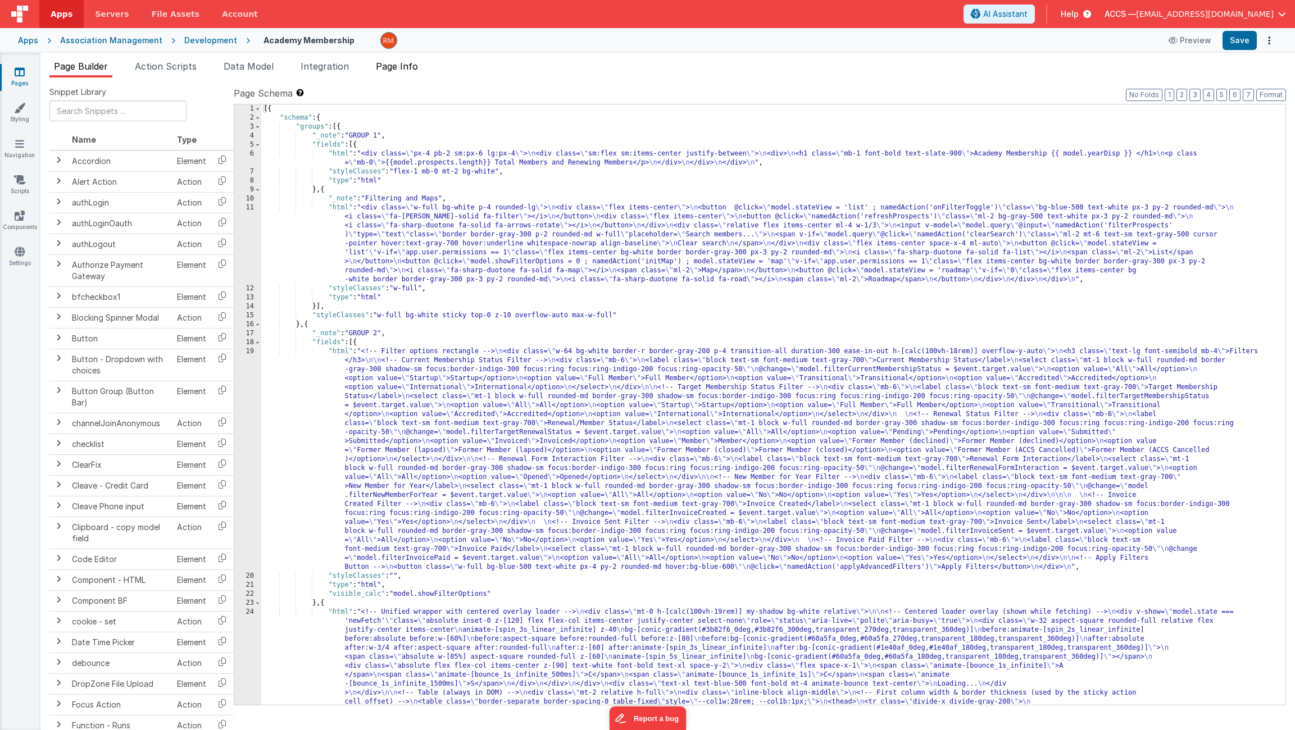
click at [391, 72] on li "Page Info" at bounding box center [396, 69] width 51 height 18
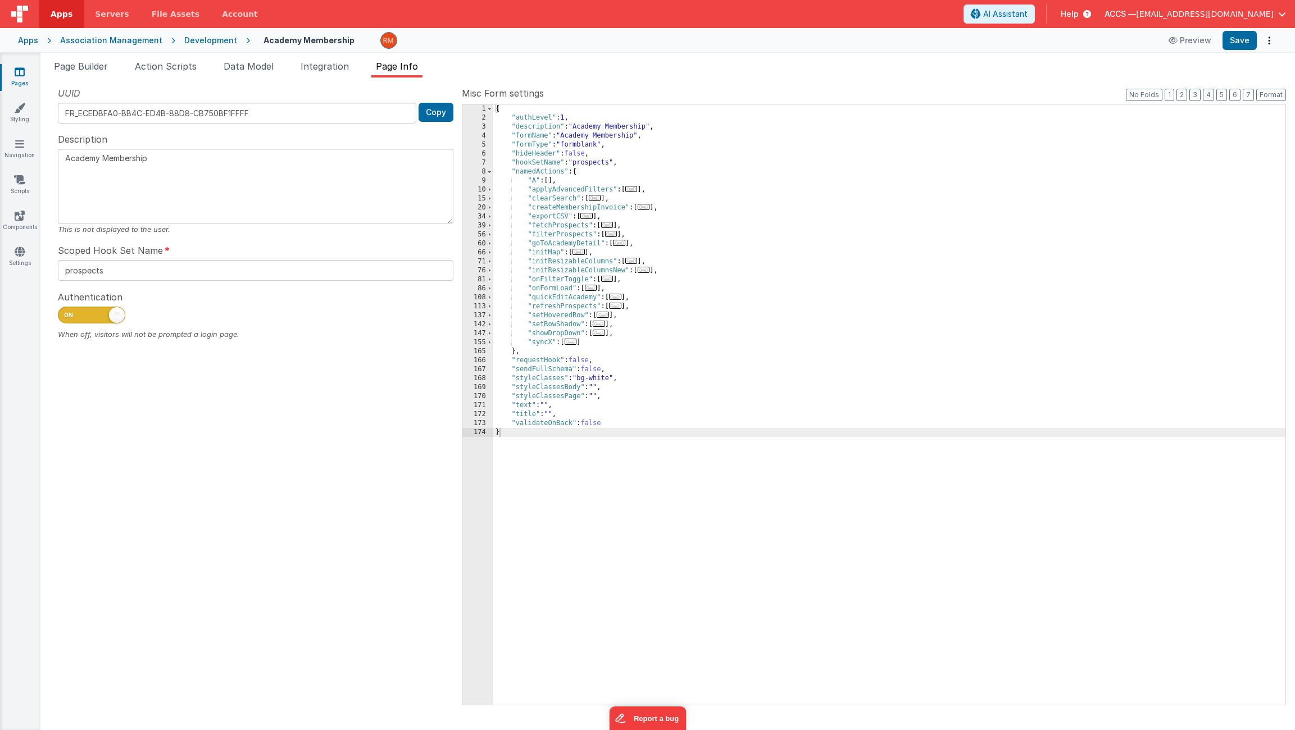
click at [645, 209] on span "..." at bounding box center [644, 207] width 12 height 6
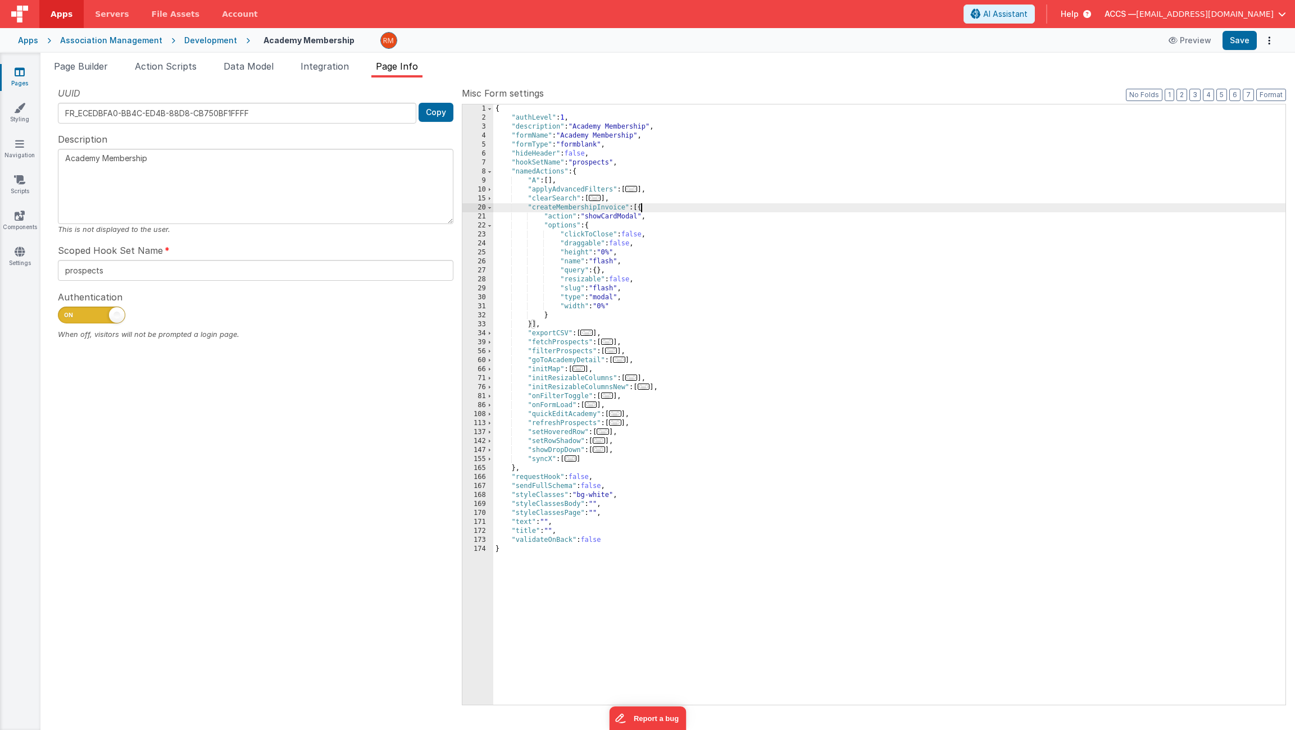
click at [608, 256] on div "{ "authLevel" : 1 , "description" : "Academy Membership" , "formName" : "Academ…" at bounding box center [889, 413] width 792 height 619
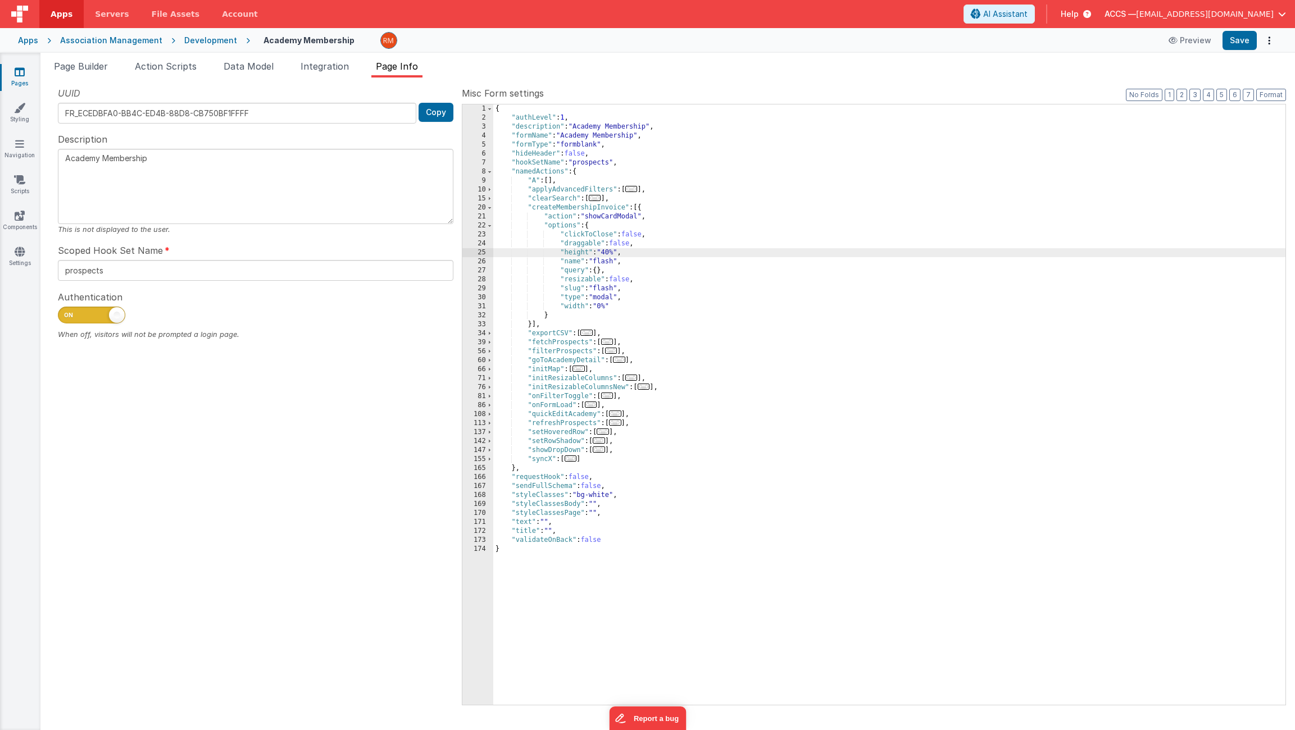
click at [604, 306] on div "{ "authLevel" : 1 , "description" : "Academy Membership" , "formName" : "Academ…" at bounding box center [889, 413] width 792 height 619
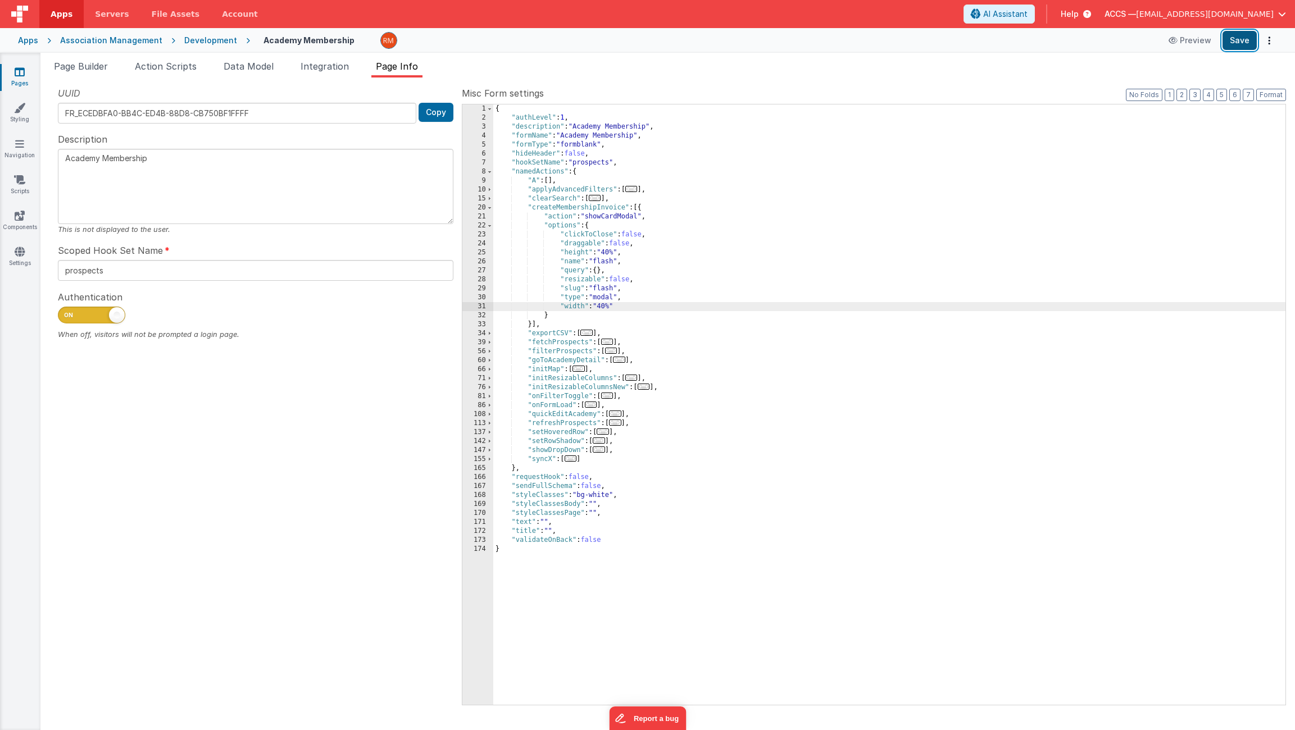
click at [1232, 49] on button "Save" at bounding box center [1239, 40] width 34 height 19
click at [104, 71] on span "Page Builder" at bounding box center [81, 66] width 54 height 11
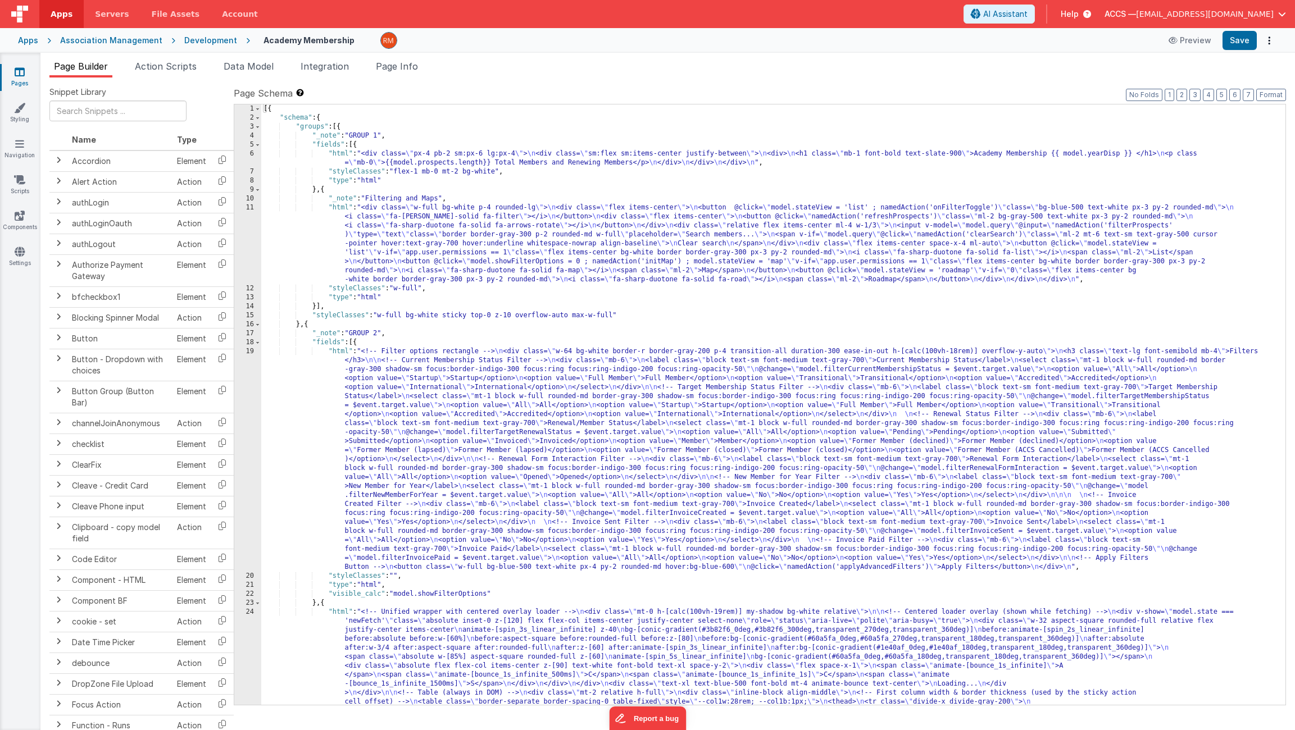
click at [17, 79] on link "Pages" at bounding box center [19, 77] width 40 height 22
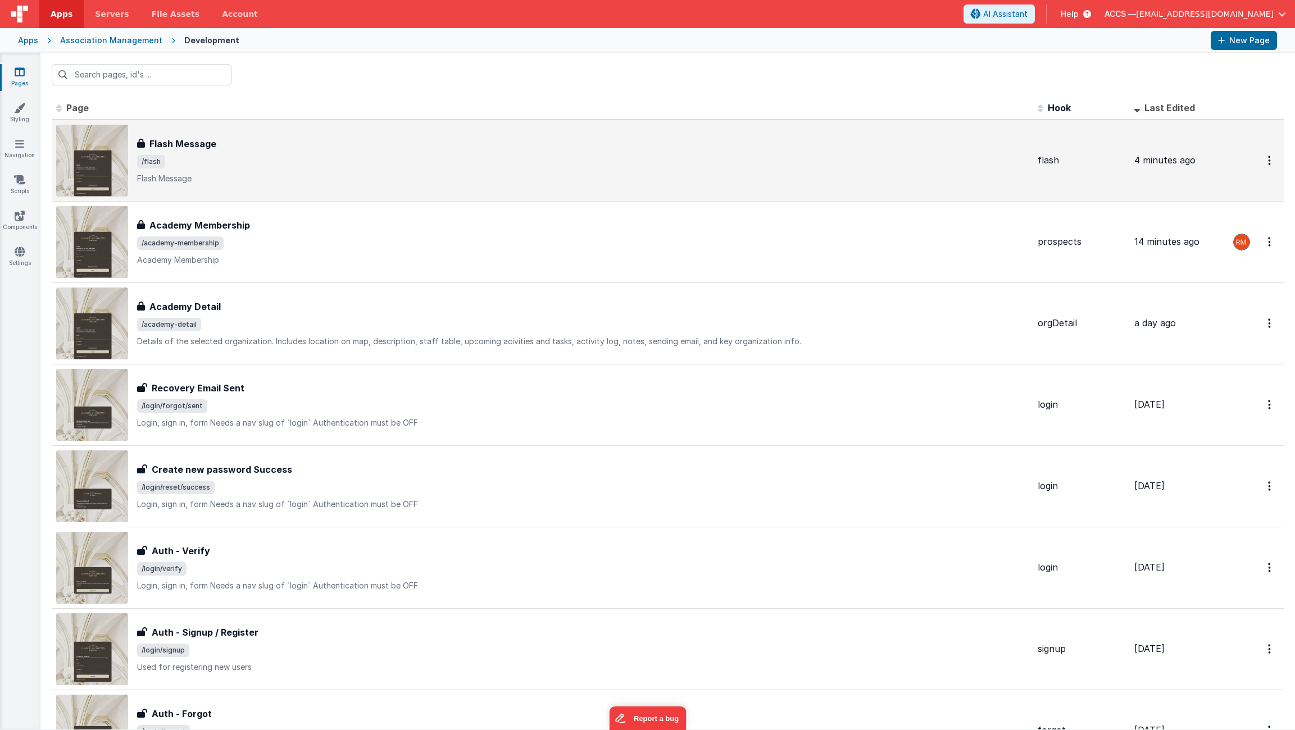
click at [274, 151] on div "Flash Message Flash Message /flash Flash Message" at bounding box center [583, 160] width 892 height 47
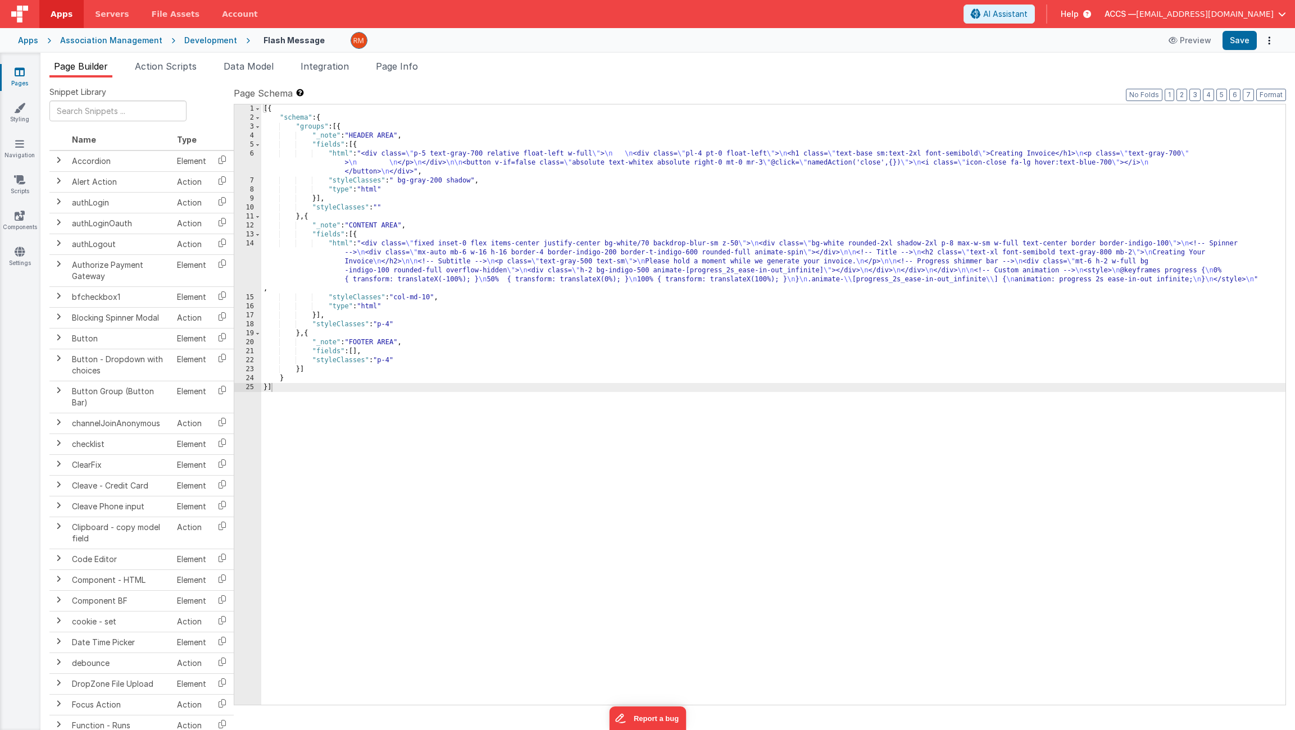
click at [340, 244] on div "[{ "schema" : { "groups" : [{ "_note" : "HEADER AREA" , "fields" : [{ "html" : …" at bounding box center [773, 413] width 1024 height 619
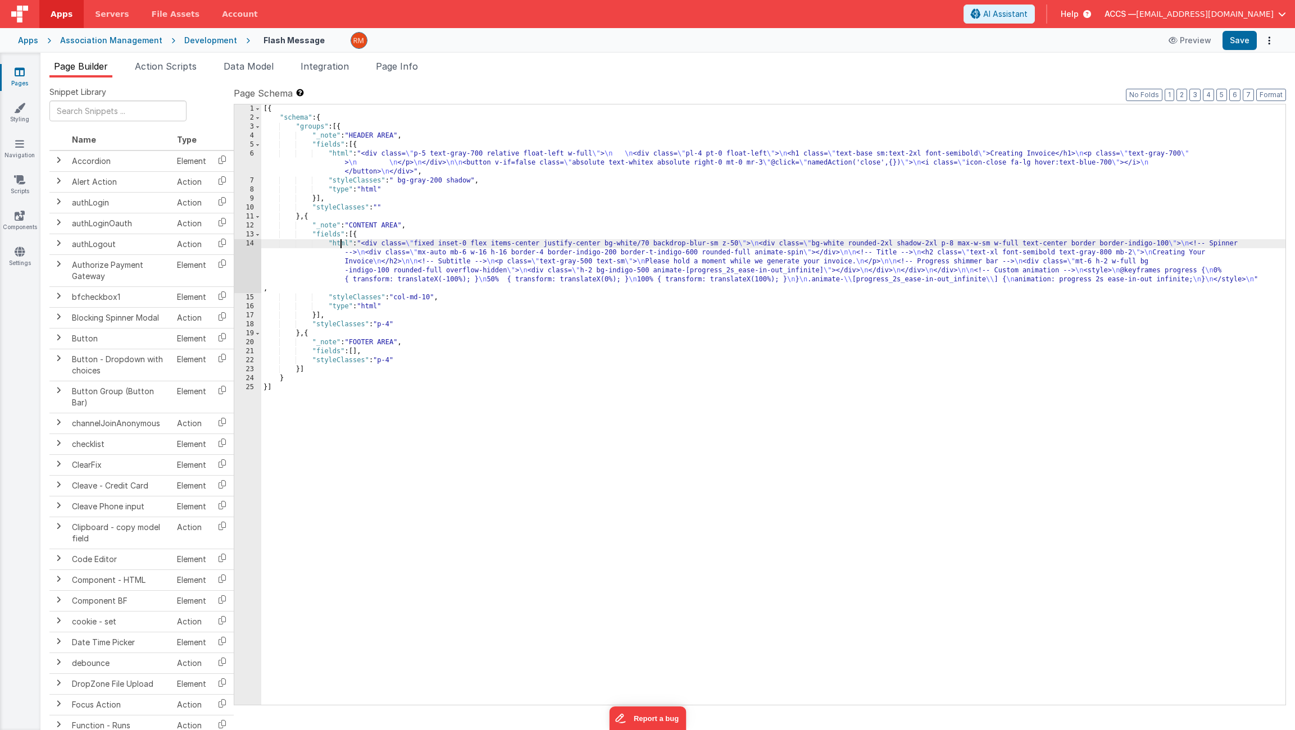
click at [253, 245] on div "14" at bounding box center [247, 266] width 27 height 54
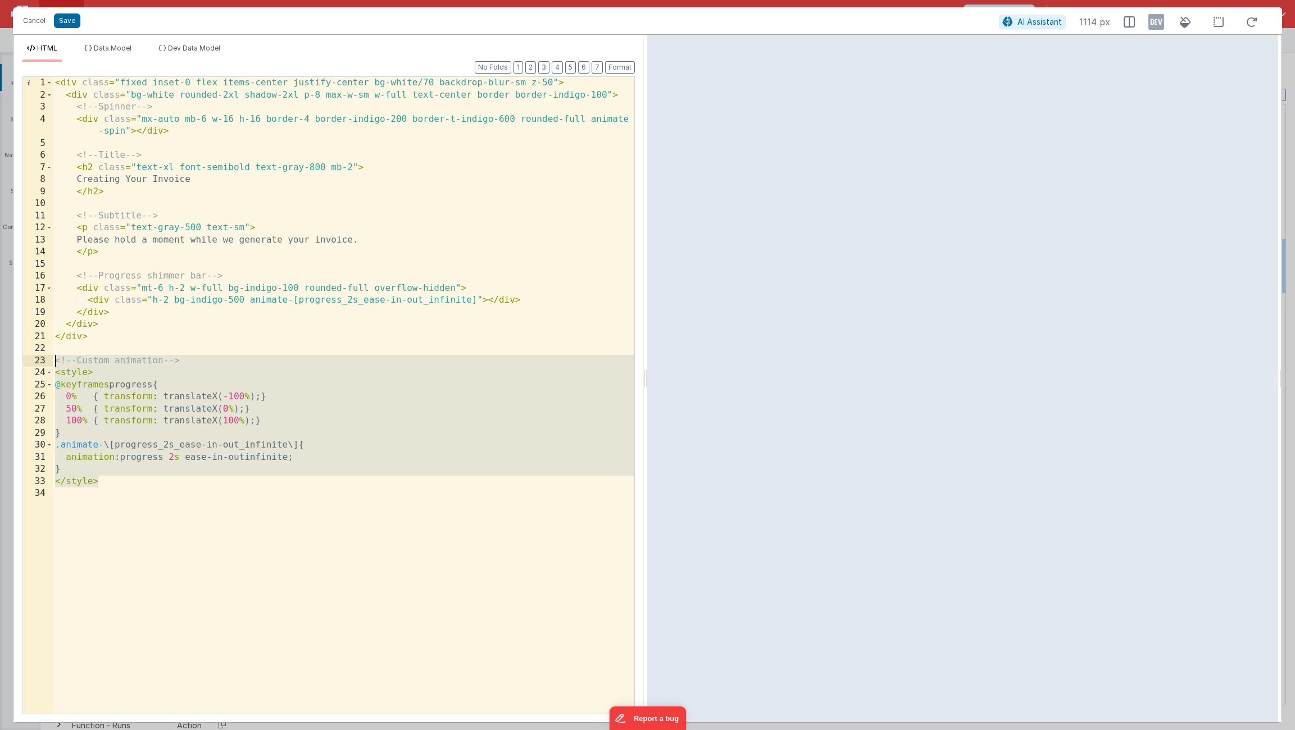
drag, startPoint x: 130, startPoint y: 487, endPoint x: 39, endPoint y: 356, distance: 160.2
click at [39, 356] on div "1 2 3 4 5 6 7 8 9 10 11 12 13 14 15 16 17 18 19 20 21 22 23 24 25 26 27 28 29 3…" at bounding box center [328, 395] width 612 height 638
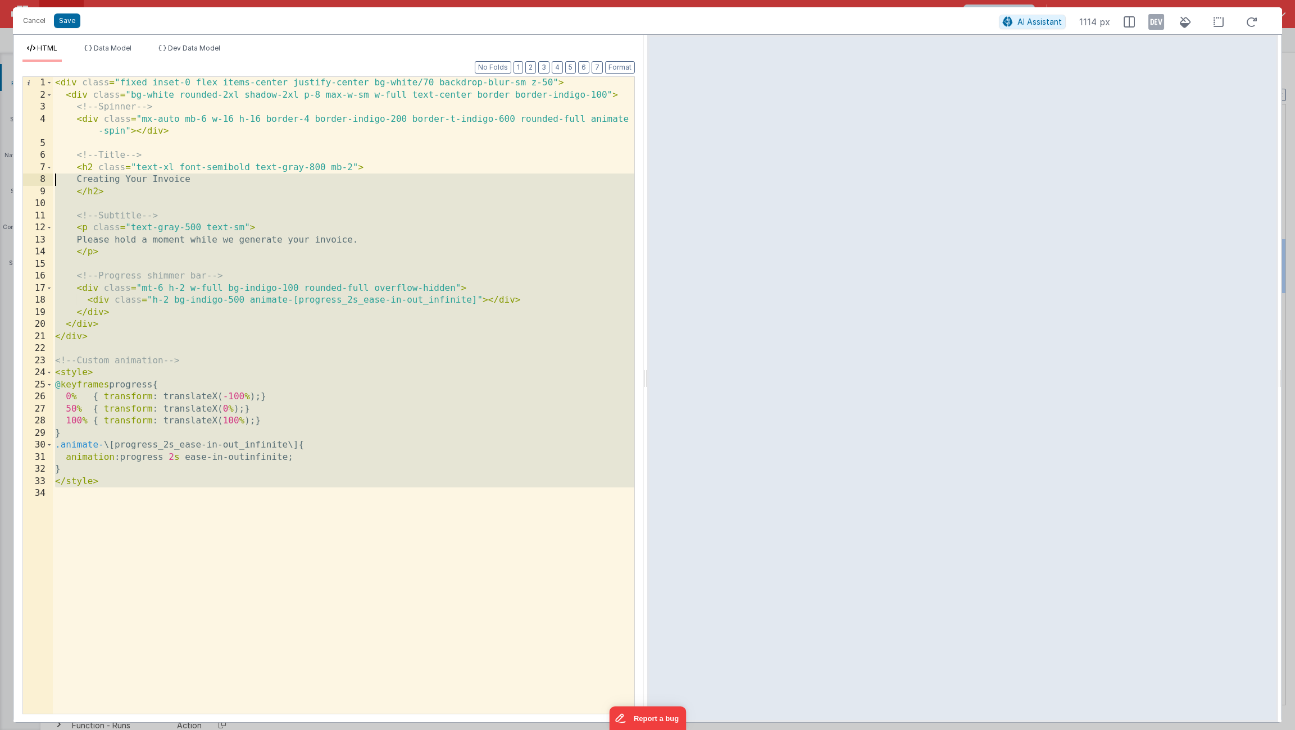
drag, startPoint x: 151, startPoint y: 503, endPoint x: 16, endPoint y: -20, distance: 540.1
click at [16, 0] on html "Cancel Save AI Assistant 1114 px HTML Data Model Dev Data Model Format 7 6 5 4 …" at bounding box center [647, 365] width 1295 height 730
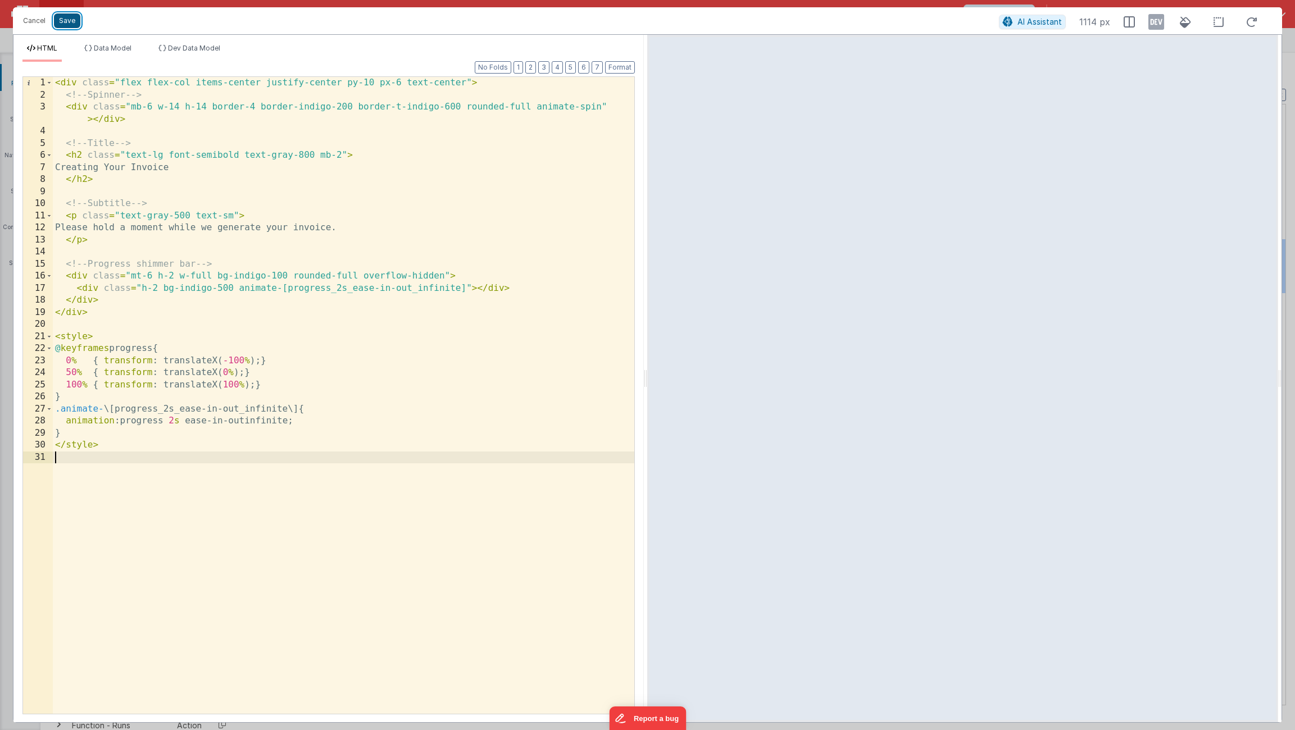
click at [67, 17] on button "Save" at bounding box center [67, 20] width 26 height 15
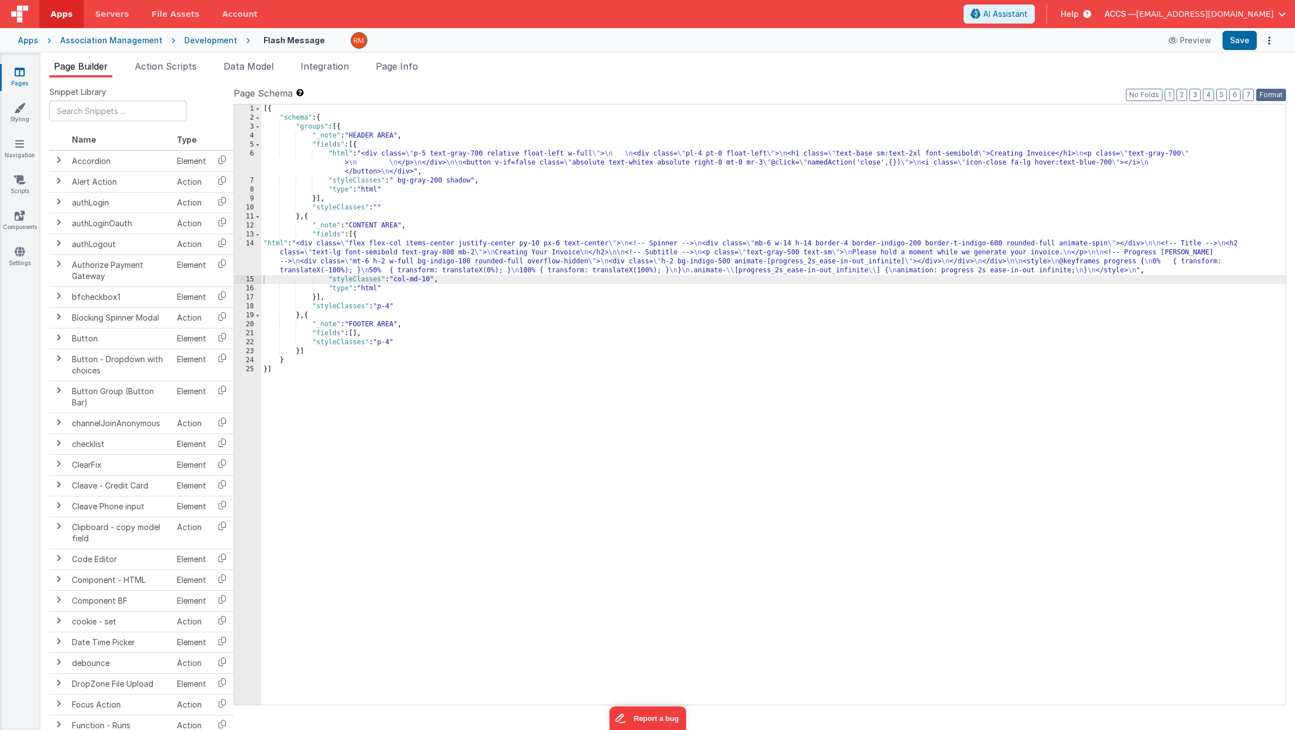
click at [1267, 92] on button "Format" at bounding box center [1271, 95] width 30 height 12
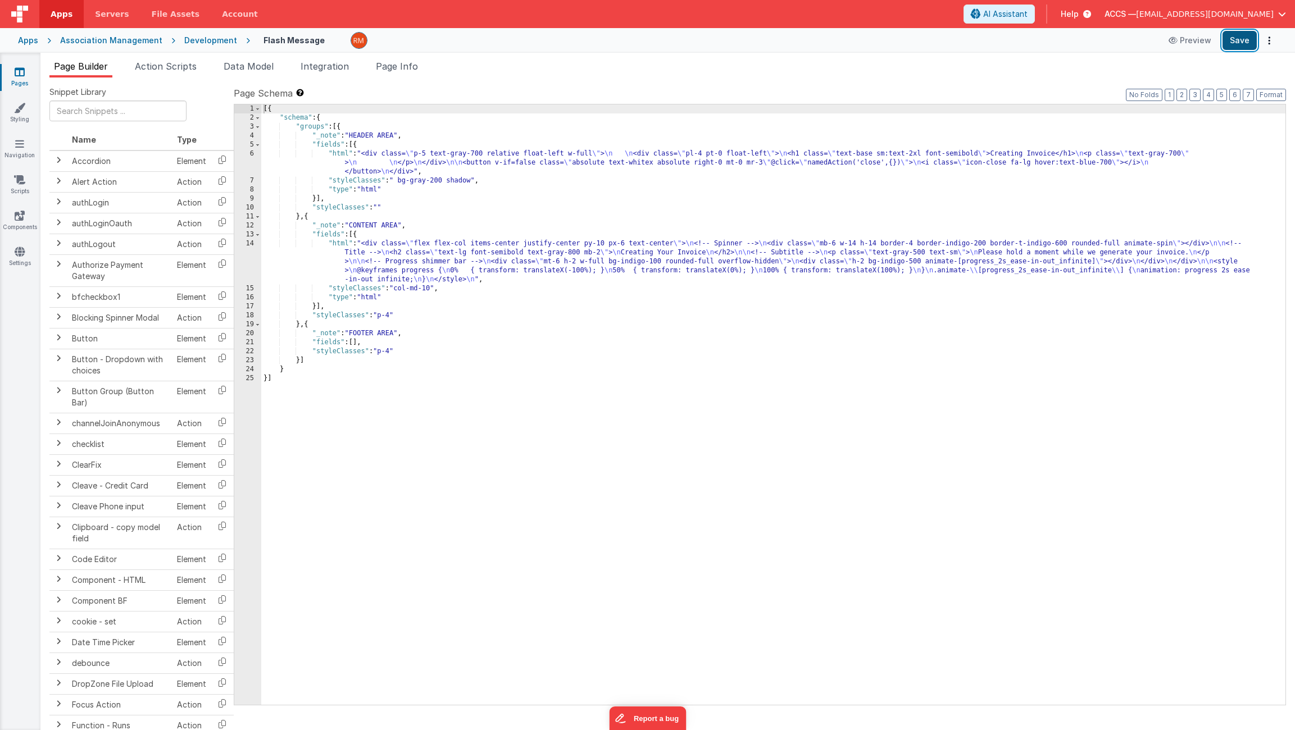
click at [1239, 45] on button "Save" at bounding box center [1239, 40] width 34 height 19
click at [342, 246] on div "[{ "schema" : { "groups" : [{ "_note" : "HEADER AREA" , "fields" : [{ "html" : …" at bounding box center [773, 413] width 1024 height 619
click at [252, 244] on div "14" at bounding box center [247, 261] width 27 height 45
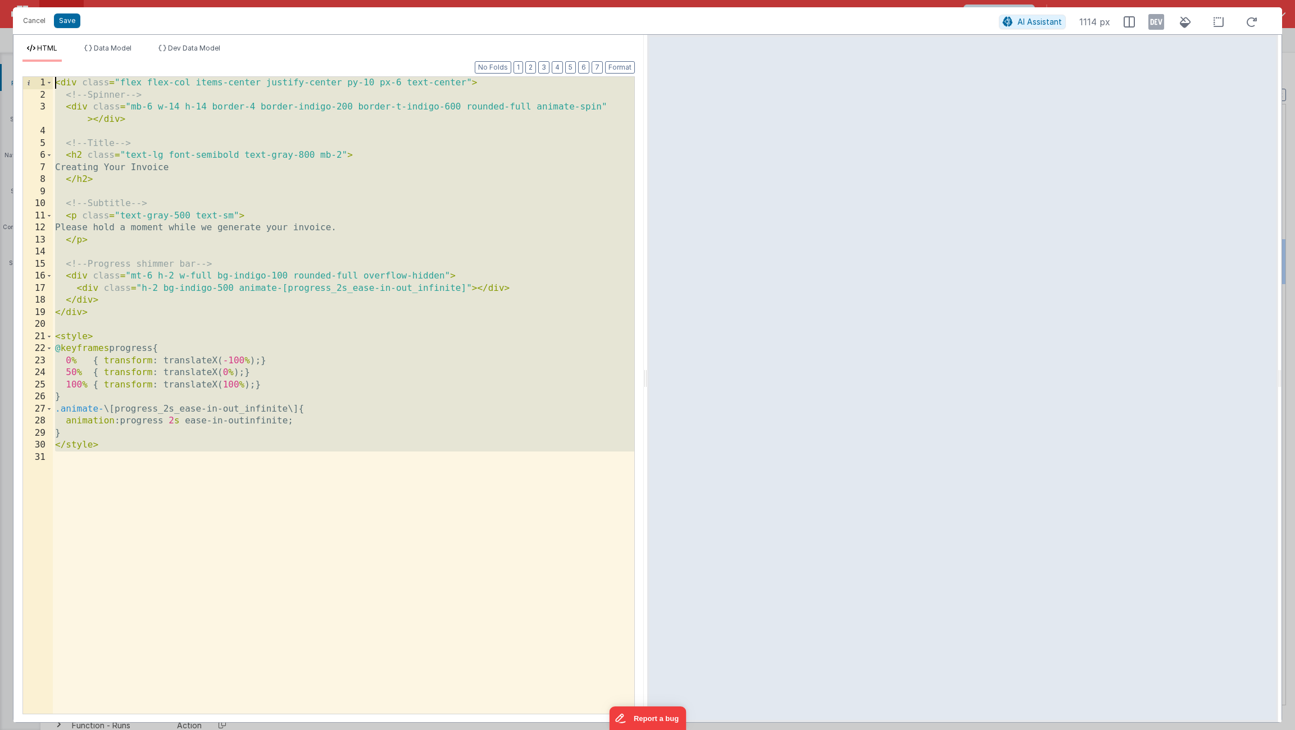
drag, startPoint x: 144, startPoint y: 484, endPoint x: 26, endPoint y: -12, distance: 510.0
click at [26, 0] on html "Cancel Save AI Assistant 1114 px HTML Data Model Dev Data Model Format 7 6 5 4 …" at bounding box center [647, 365] width 1295 height 730
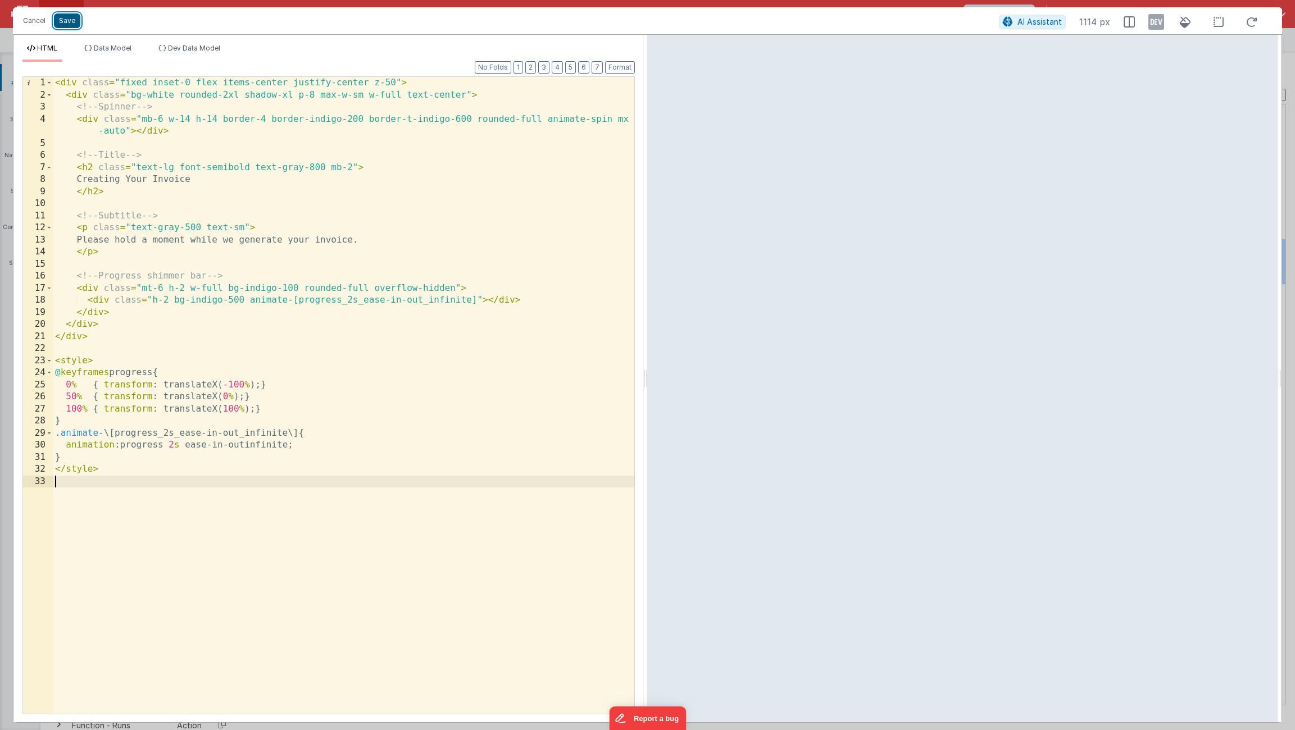
click at [77, 24] on button "Save" at bounding box center [67, 20] width 26 height 15
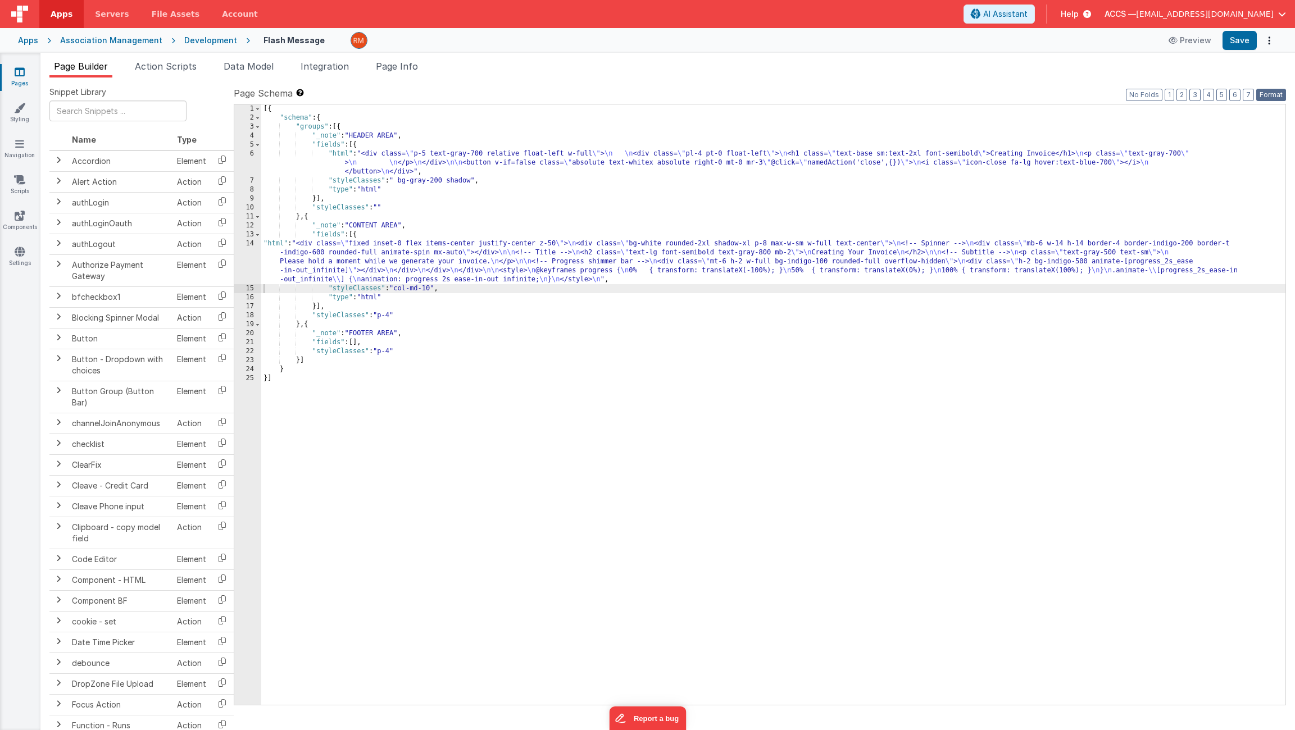
click at [1264, 90] on button "Format" at bounding box center [1271, 95] width 30 height 12
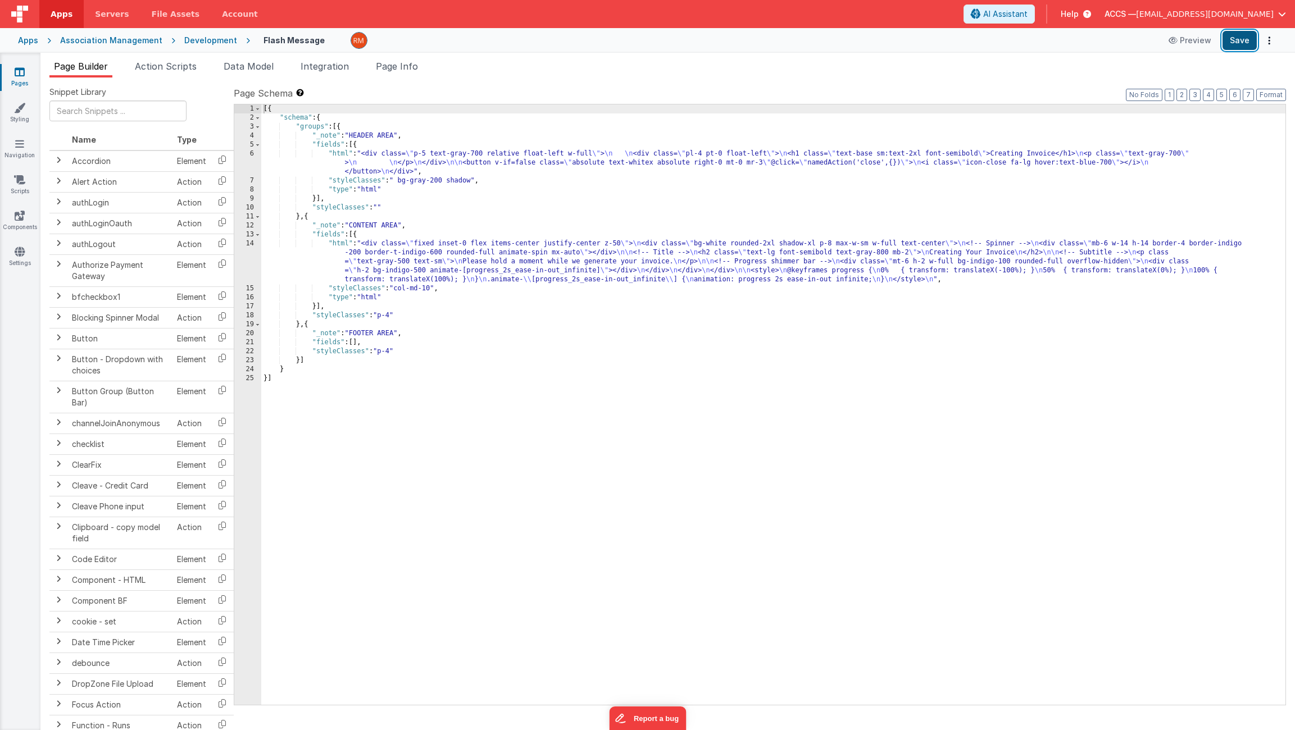
click at [1242, 46] on button "Save" at bounding box center [1239, 40] width 34 height 19
click at [78, 42] on div "Association Management" at bounding box center [111, 40] width 102 height 11
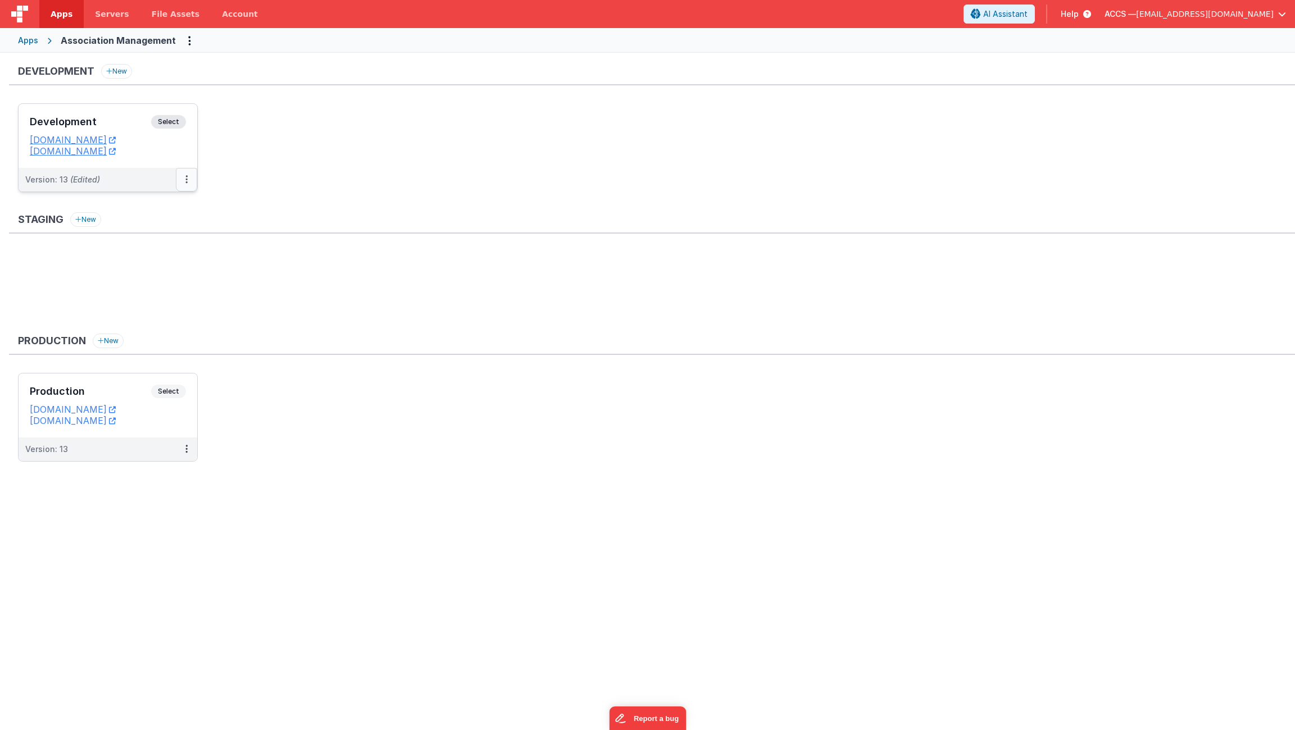
click at [189, 176] on button at bounding box center [186, 180] width 21 height 24
click at [166, 240] on link "Deploy..." at bounding box center [147, 245] width 99 height 20
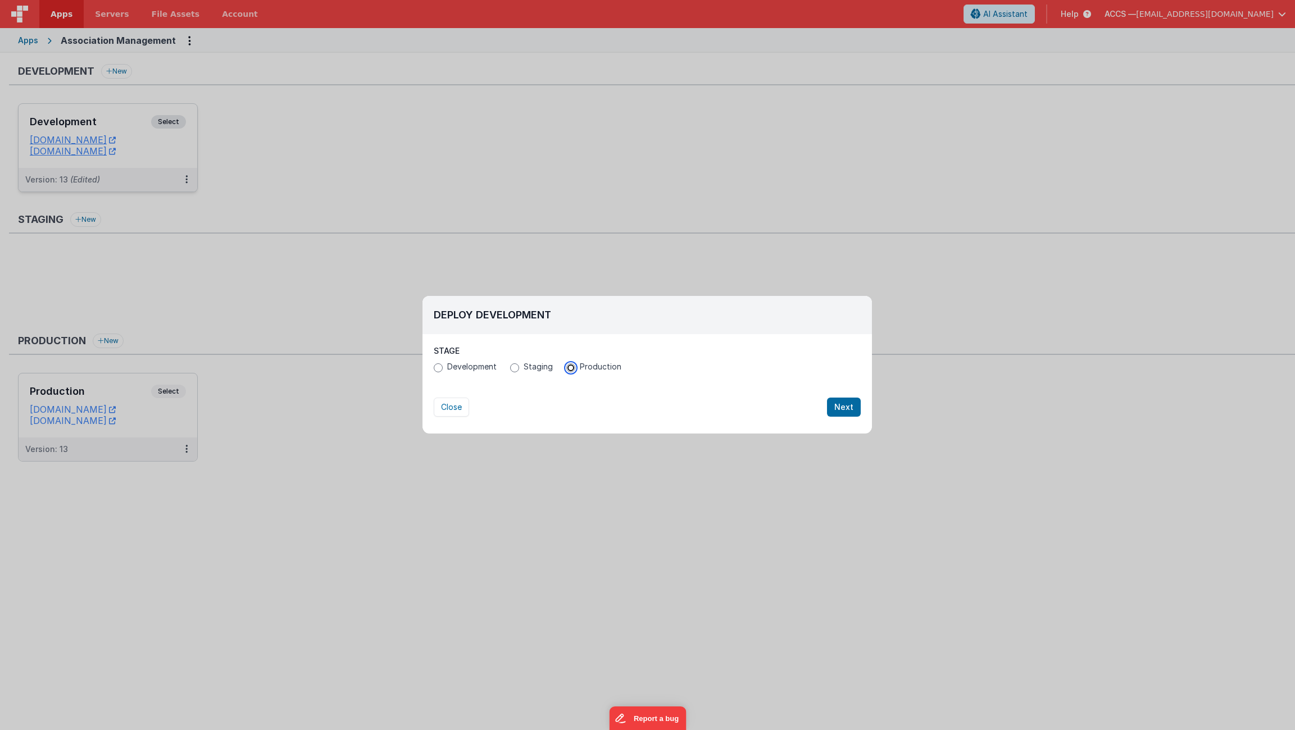
click at [566, 365] on input "Production" at bounding box center [570, 367] width 9 height 9
radio input "true"
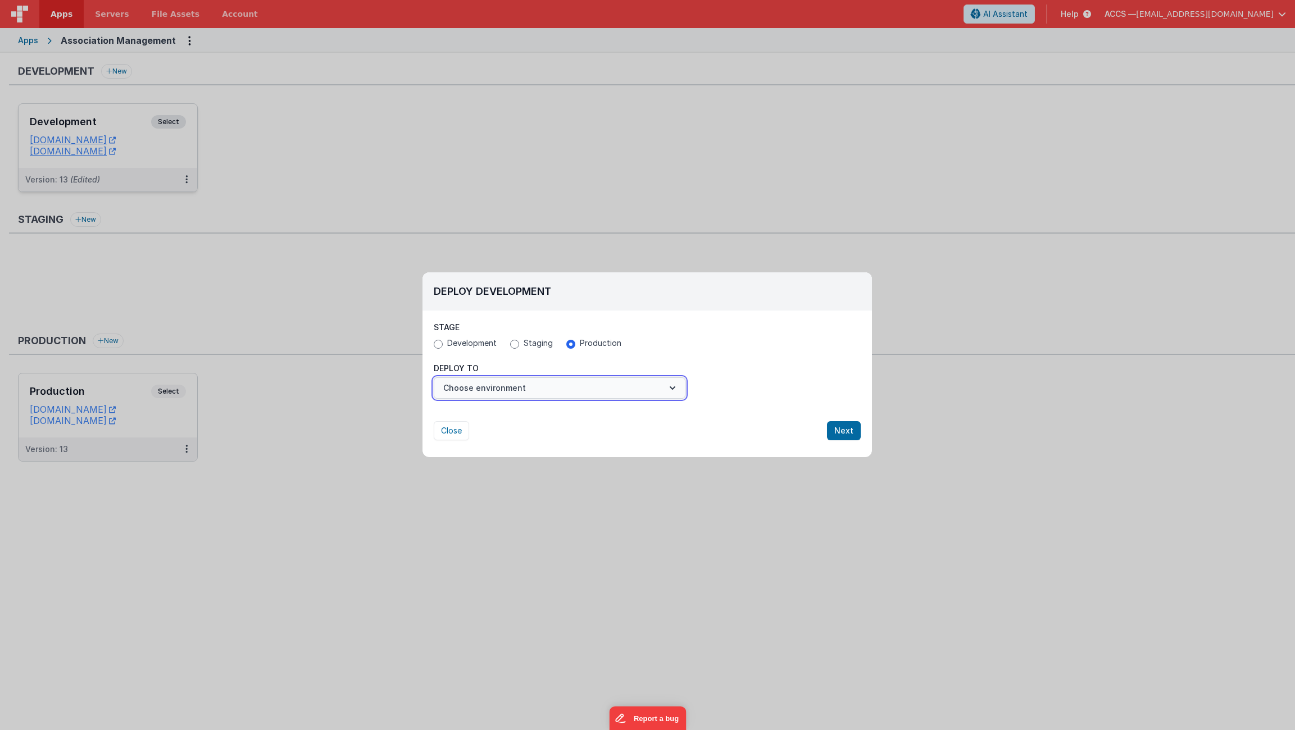
click at [671, 394] on button "Choose environment" at bounding box center [560, 388] width 252 height 21
click at [635, 421] on link "Production" at bounding box center [560, 416] width 252 height 20
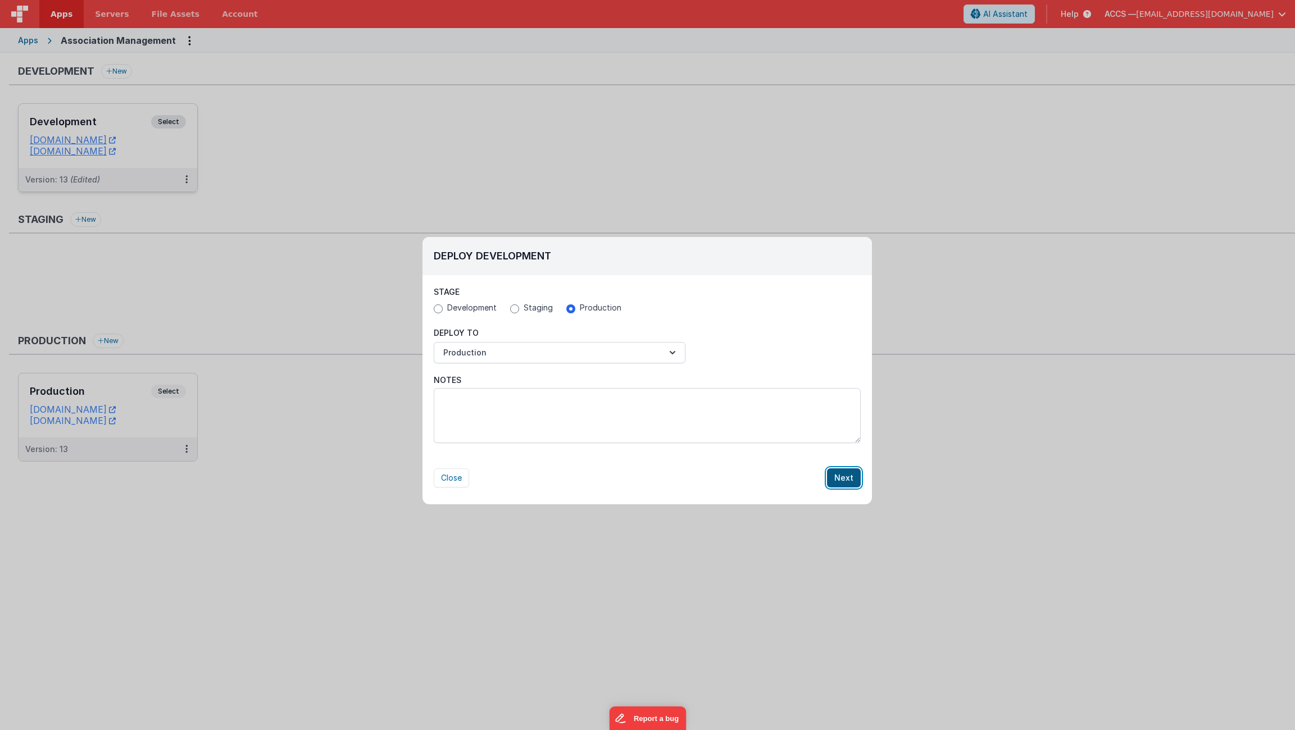
click at [846, 477] on button "Next" at bounding box center [844, 478] width 34 height 19
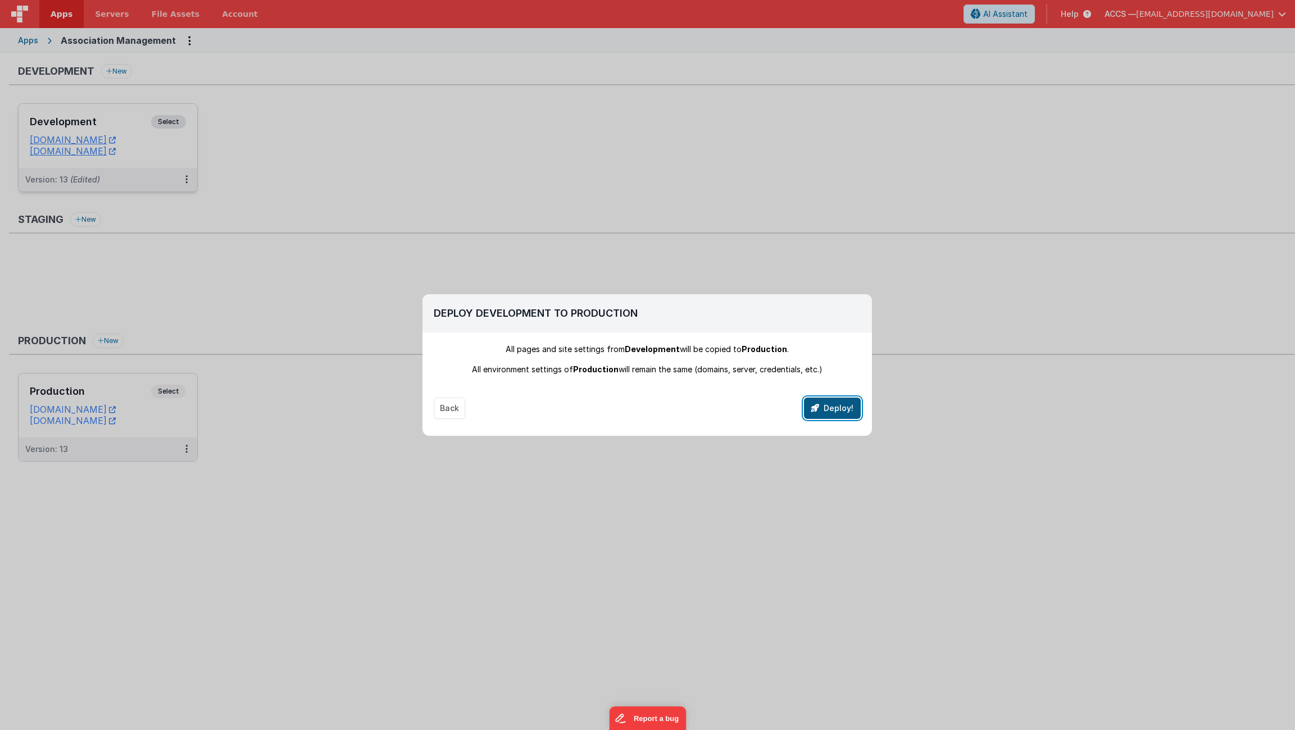
click at [834, 413] on button "Deploy!" at bounding box center [832, 408] width 57 height 21
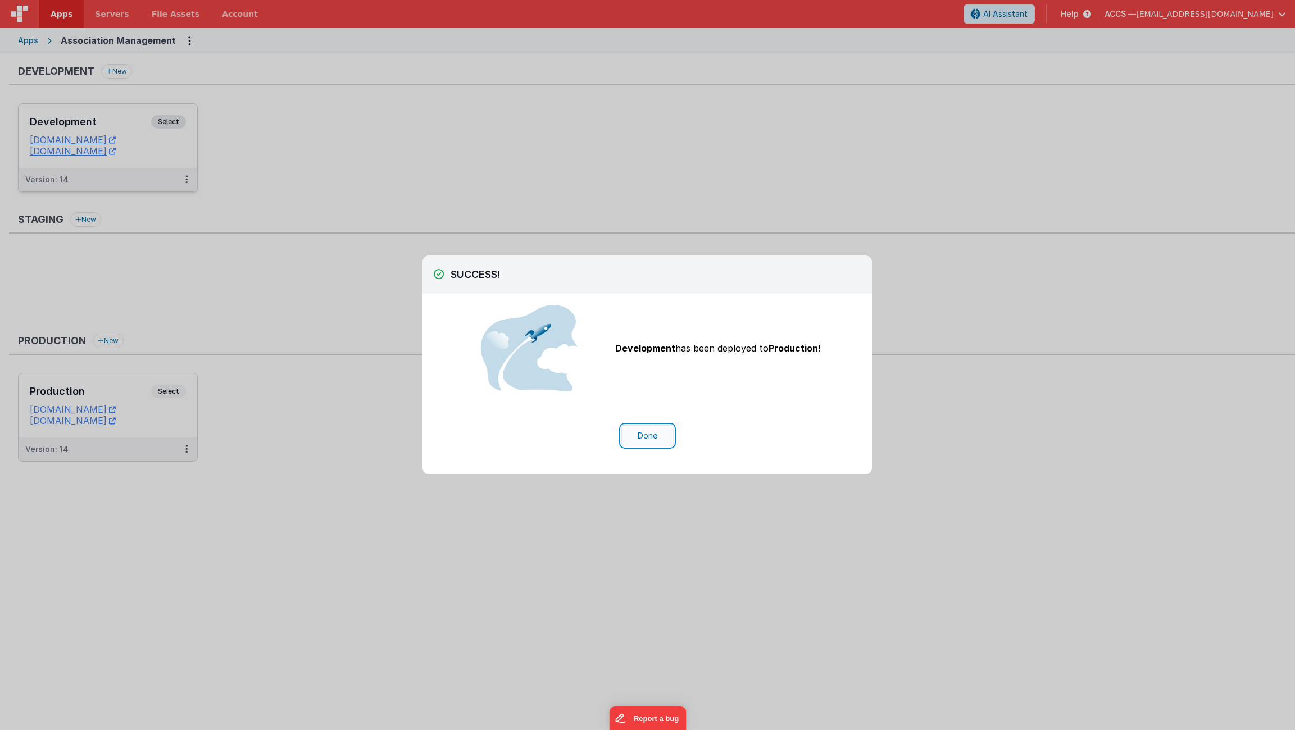
click at [666, 433] on button "Done" at bounding box center [647, 435] width 52 height 21
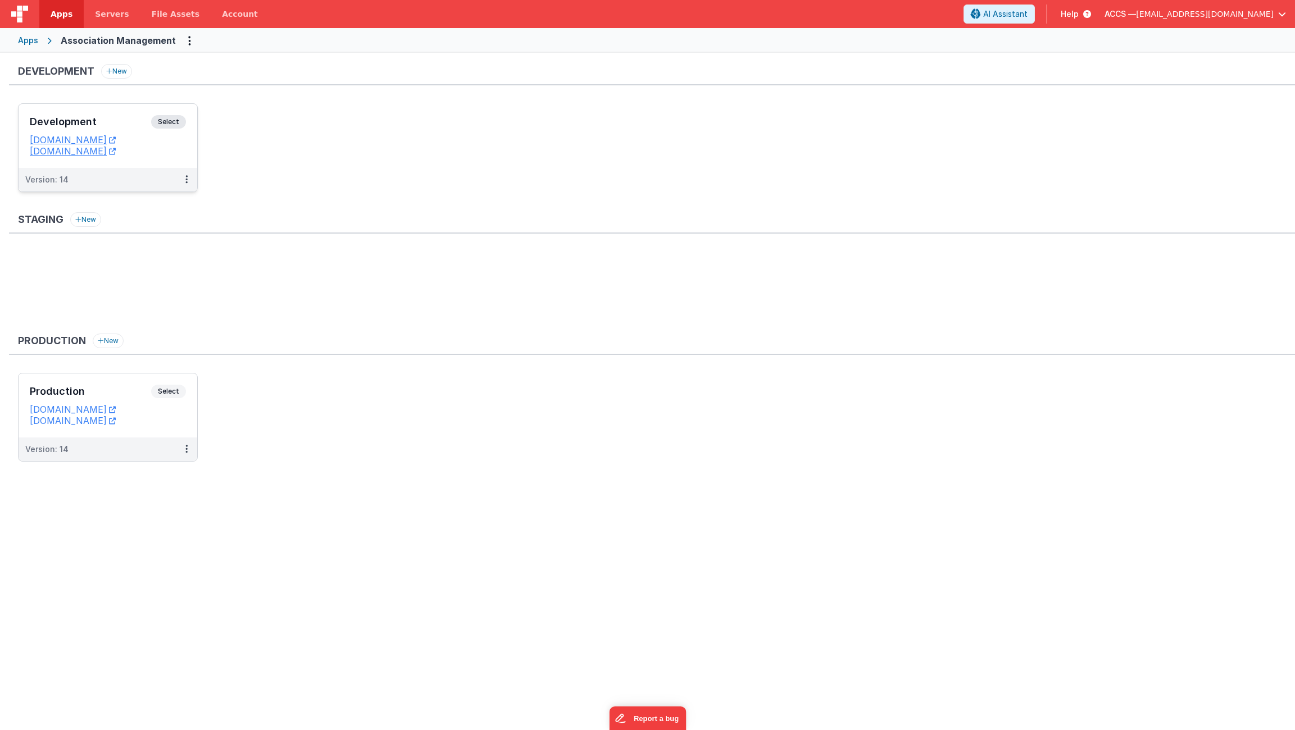
click at [1252, 19] on span "[EMAIL_ADDRESS][DOMAIN_NAME]" at bounding box center [1205, 13] width 138 height 11
click at [1182, 95] on div "Logout" at bounding box center [1196, 95] width 166 height 11
